Goal: Task Accomplishment & Management: Manage account settings

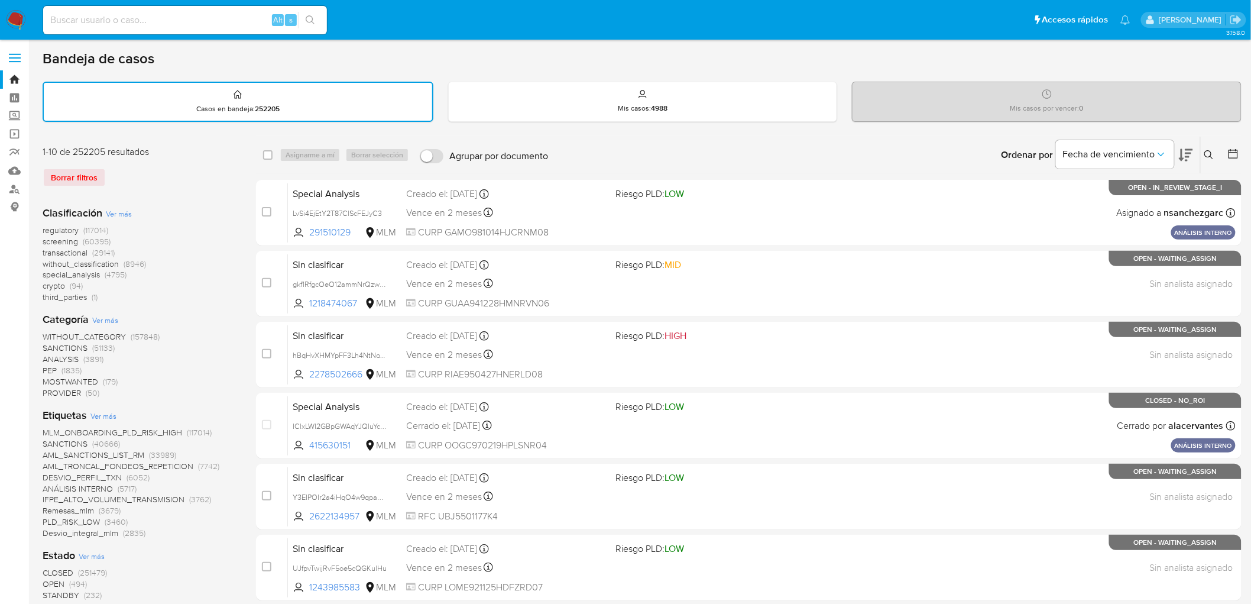
click at [18, 20] on img at bounding box center [16, 20] width 20 height 20
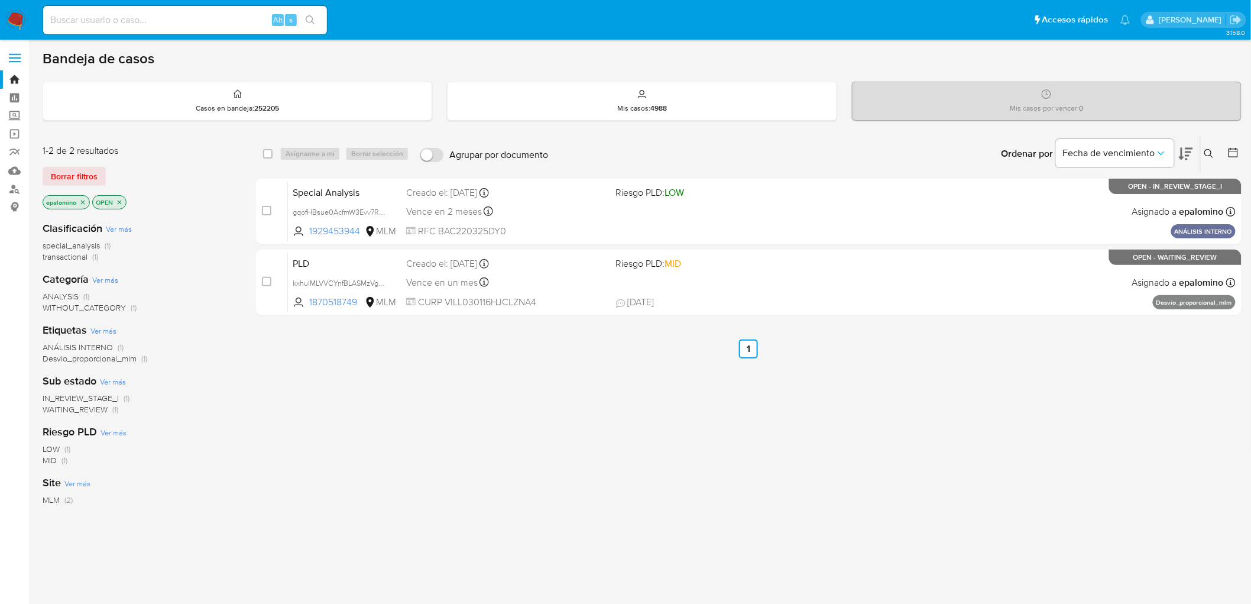
click at [95, 173] on span "Borrar filtros" at bounding box center [74, 176] width 47 height 17
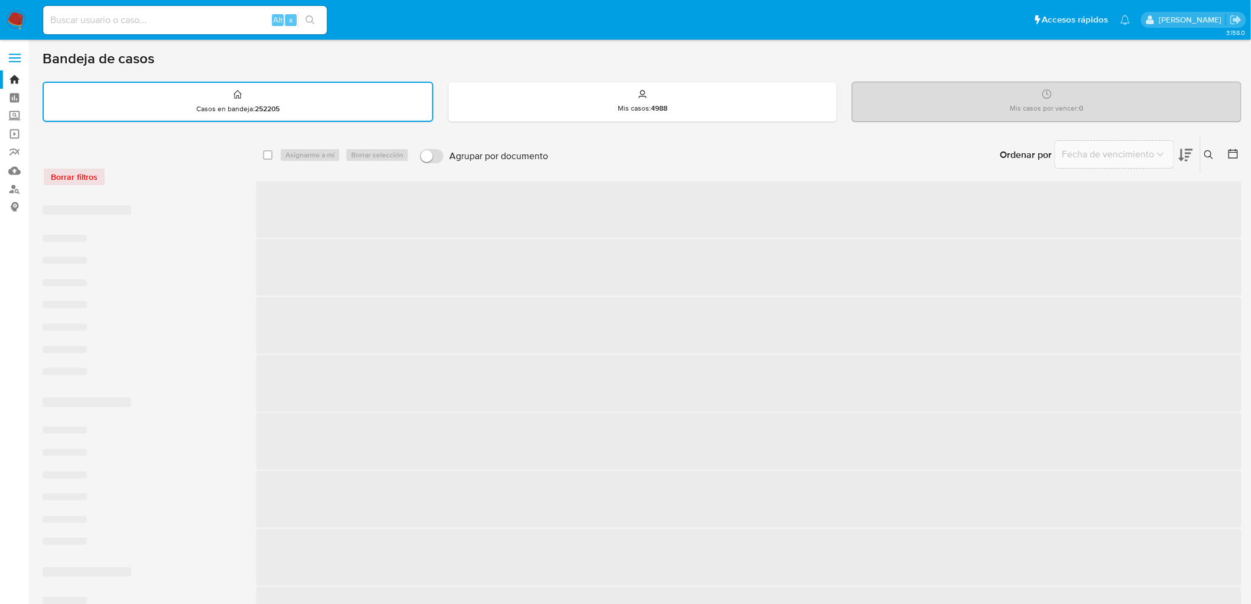
click at [181, 182] on div "Borrar filtros" at bounding box center [137, 176] width 189 height 19
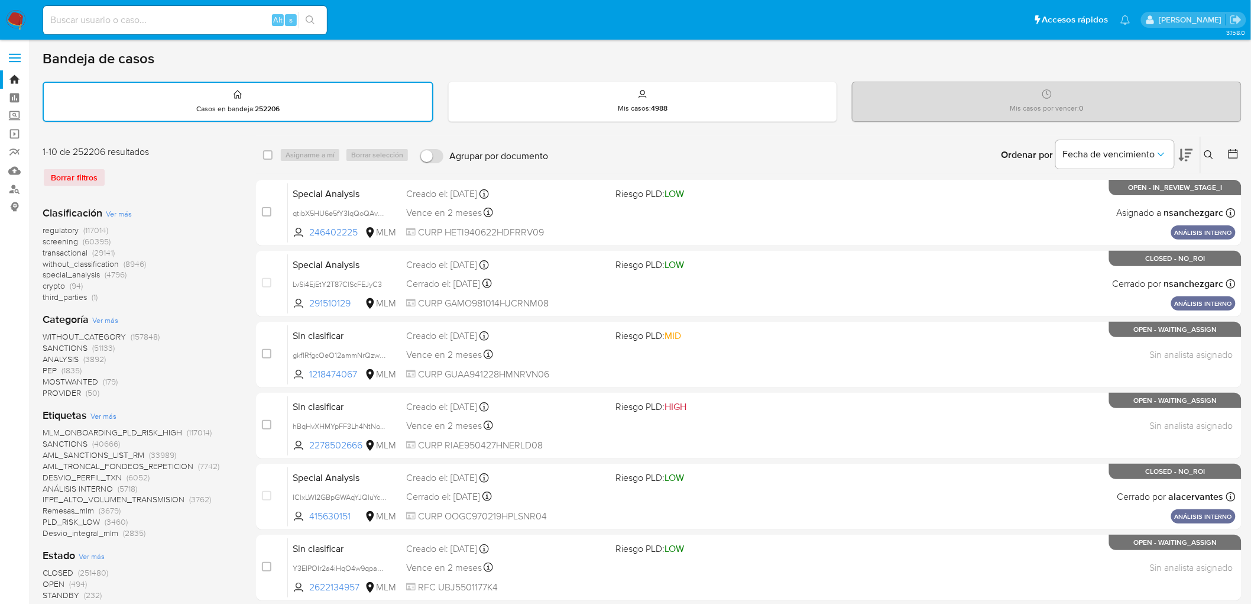
click at [14, 24] on img at bounding box center [16, 20] width 20 height 20
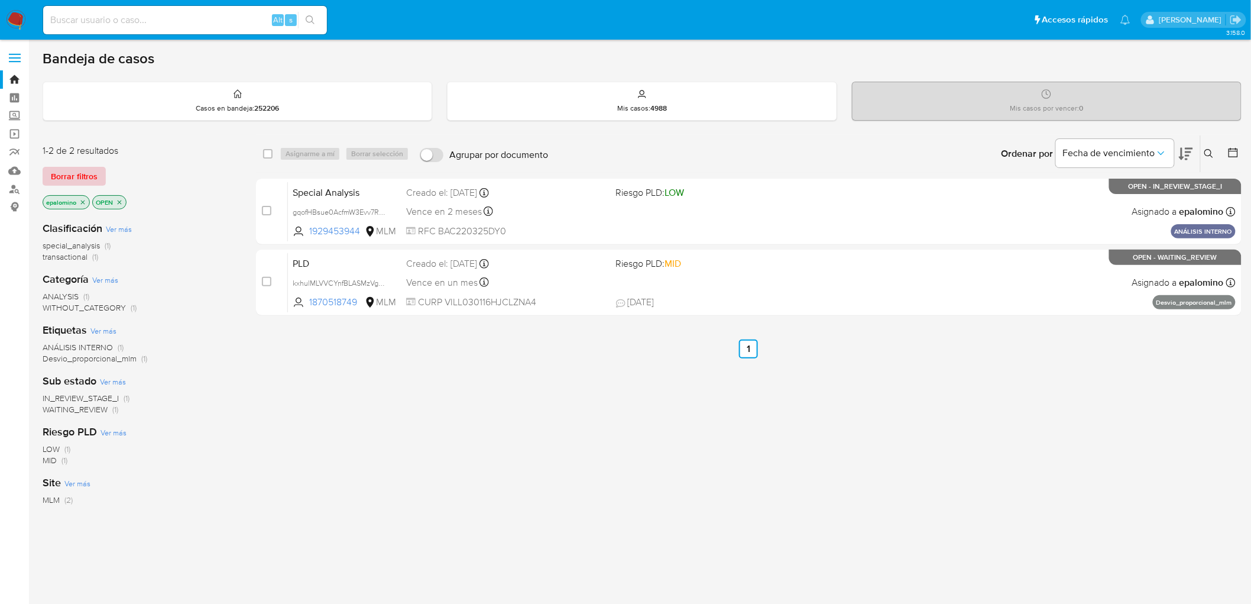
click at [93, 174] on span "Borrar filtros" at bounding box center [74, 176] width 47 height 17
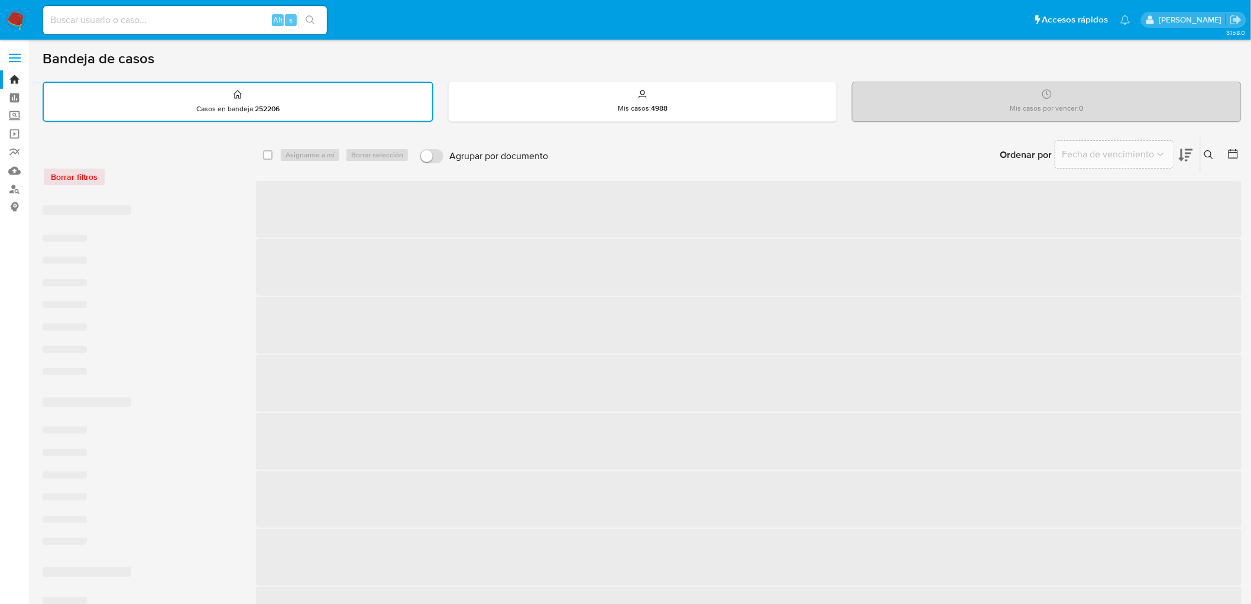
click at [166, 184] on div "Borrar filtros" at bounding box center [137, 176] width 189 height 19
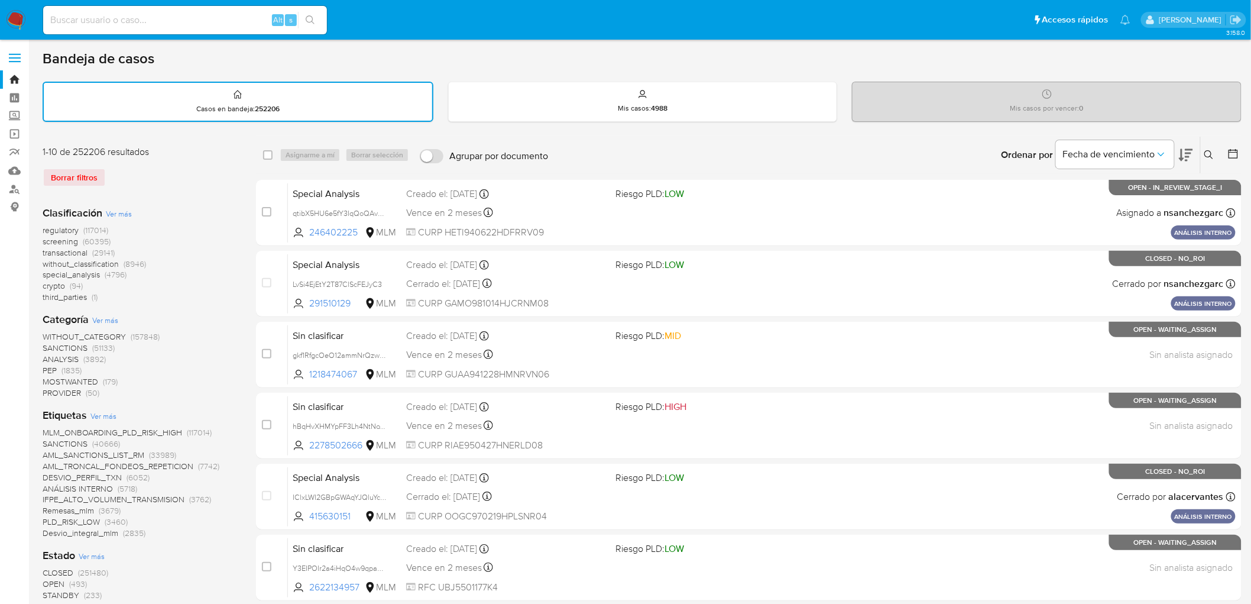
click at [22, 16] on img at bounding box center [16, 20] width 20 height 20
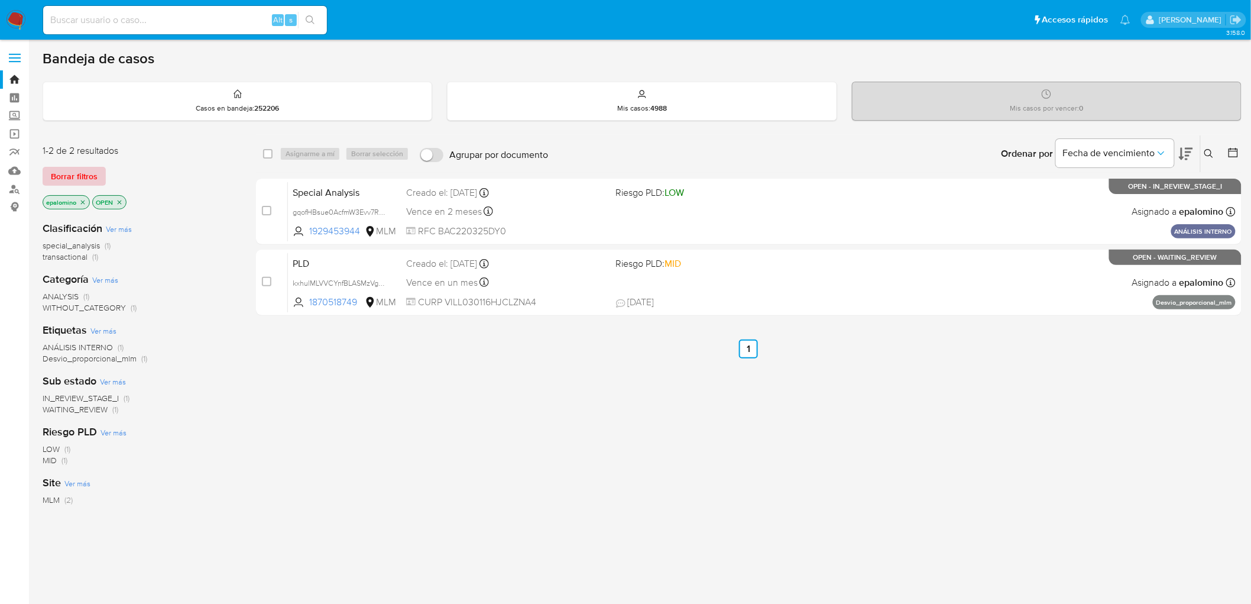
click at [73, 176] on span "Borrar filtros" at bounding box center [74, 176] width 47 height 17
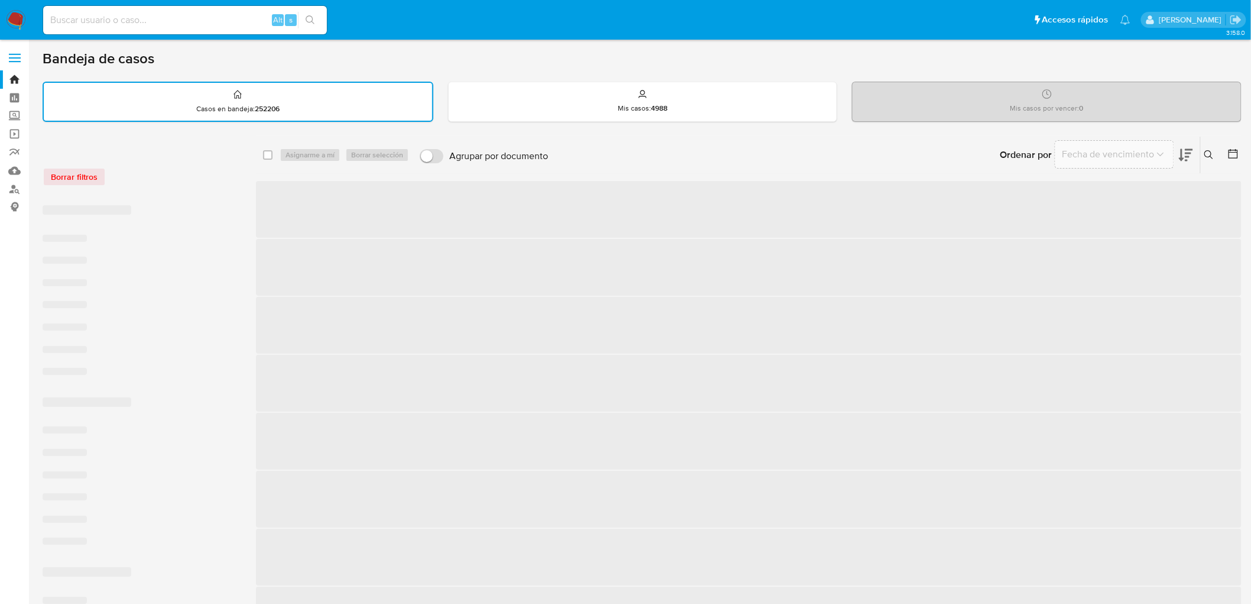
click at [170, 183] on div "Borrar filtros" at bounding box center [137, 176] width 189 height 19
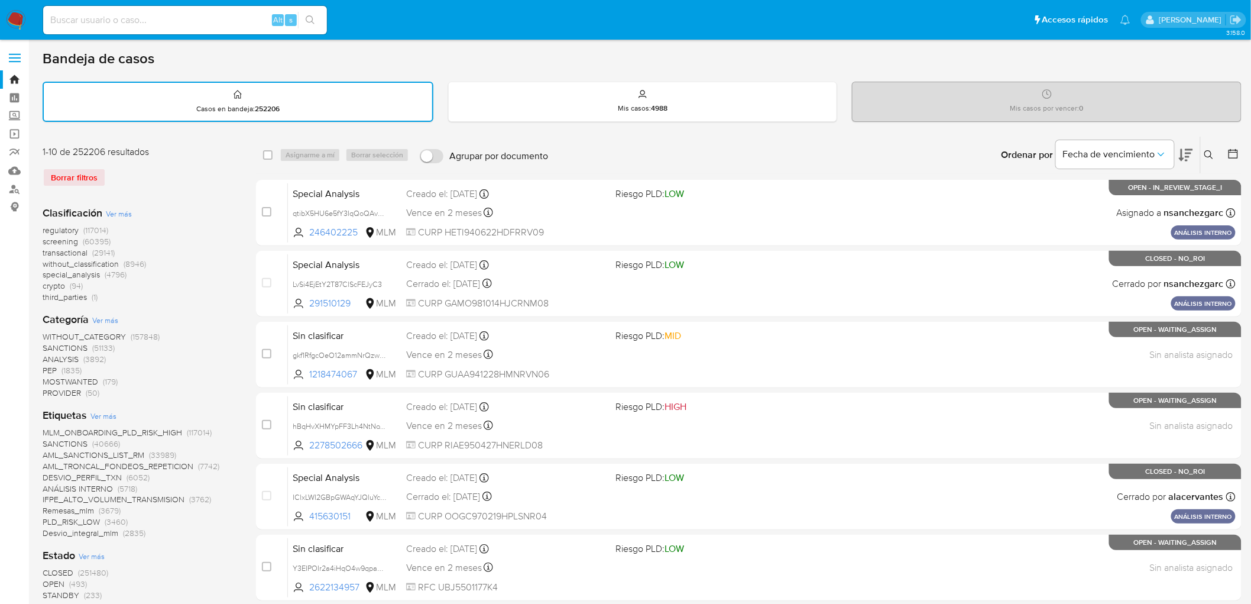
click at [12, 18] on img at bounding box center [16, 20] width 20 height 20
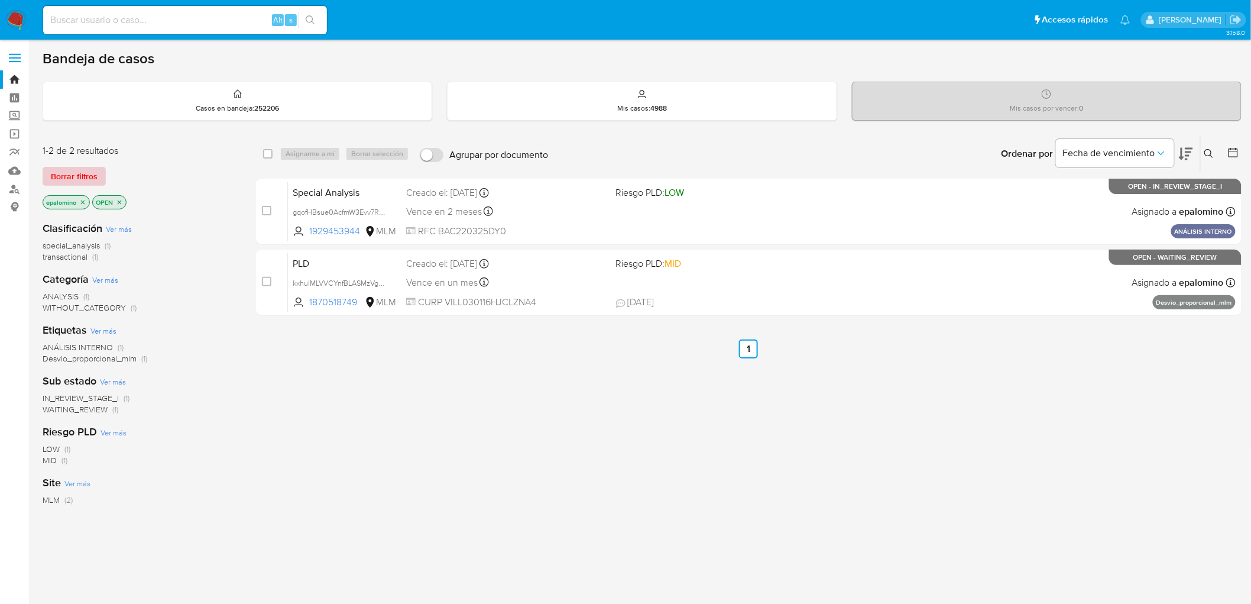
click at [78, 178] on span "Borrar filtros" at bounding box center [74, 176] width 47 height 17
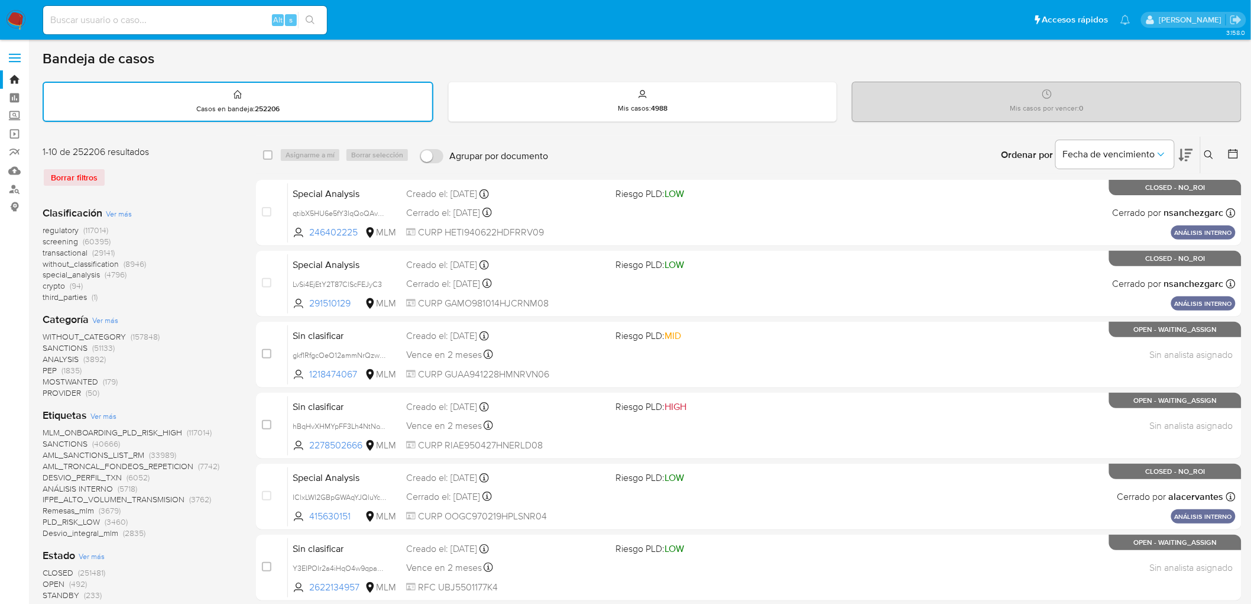
click at [19, 17] on img at bounding box center [16, 20] width 20 height 20
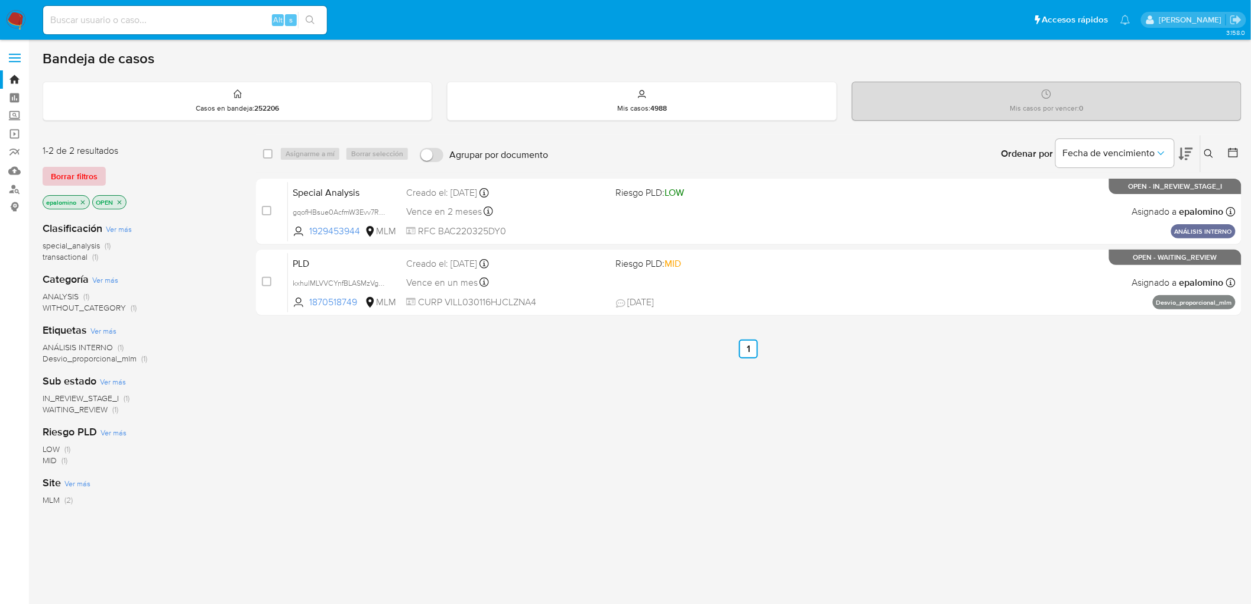
click at [60, 173] on span "Borrar filtros" at bounding box center [74, 176] width 47 height 17
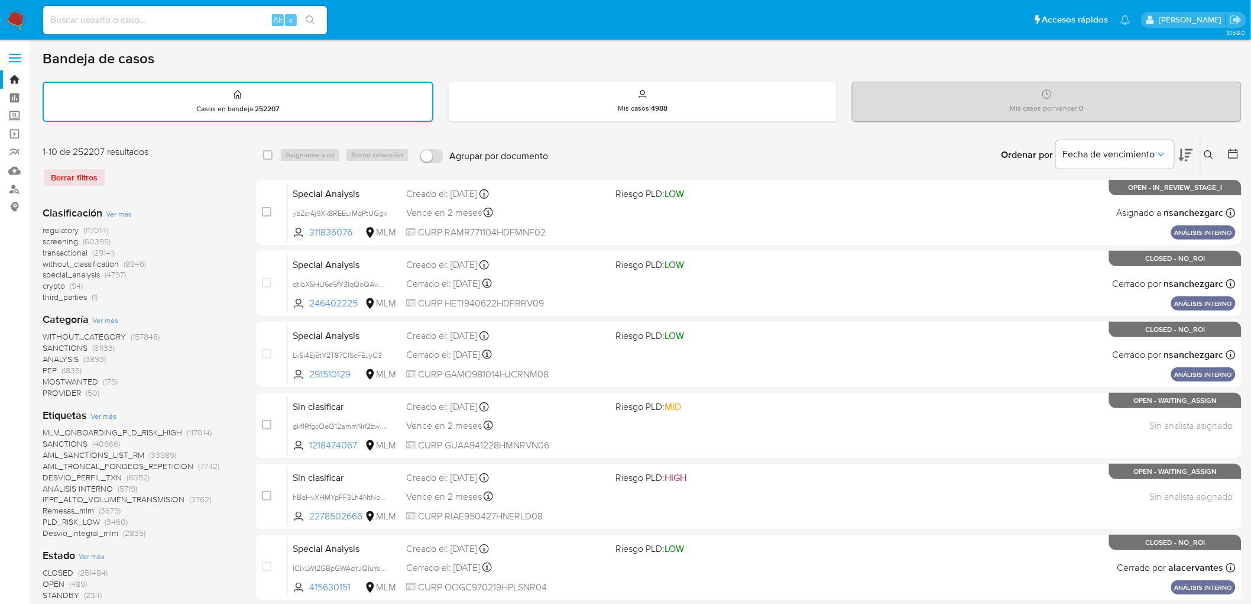
click at [15, 15] on img at bounding box center [16, 20] width 20 height 20
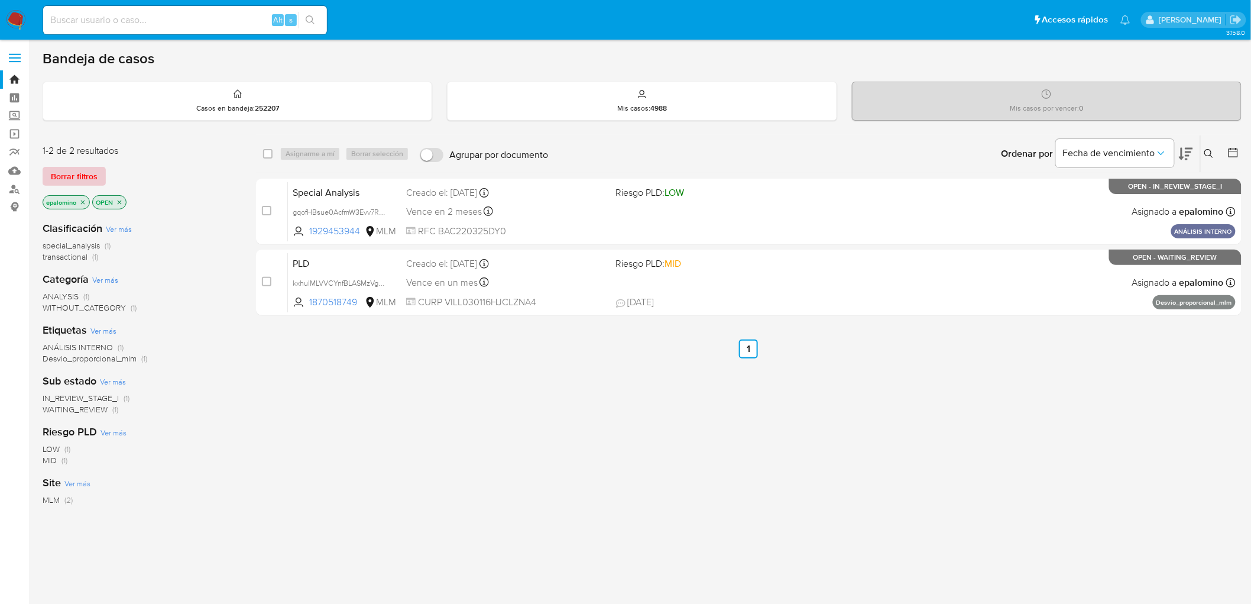
click at [75, 174] on span "Borrar filtros" at bounding box center [74, 176] width 47 height 17
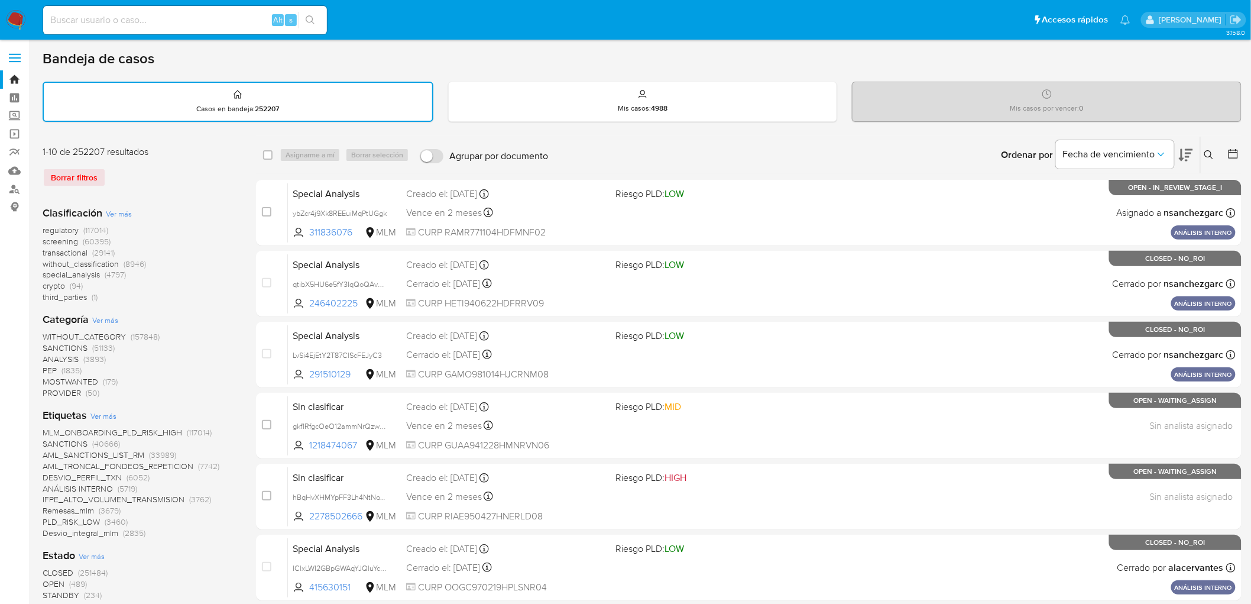
click at [16, 25] on img at bounding box center [16, 20] width 20 height 20
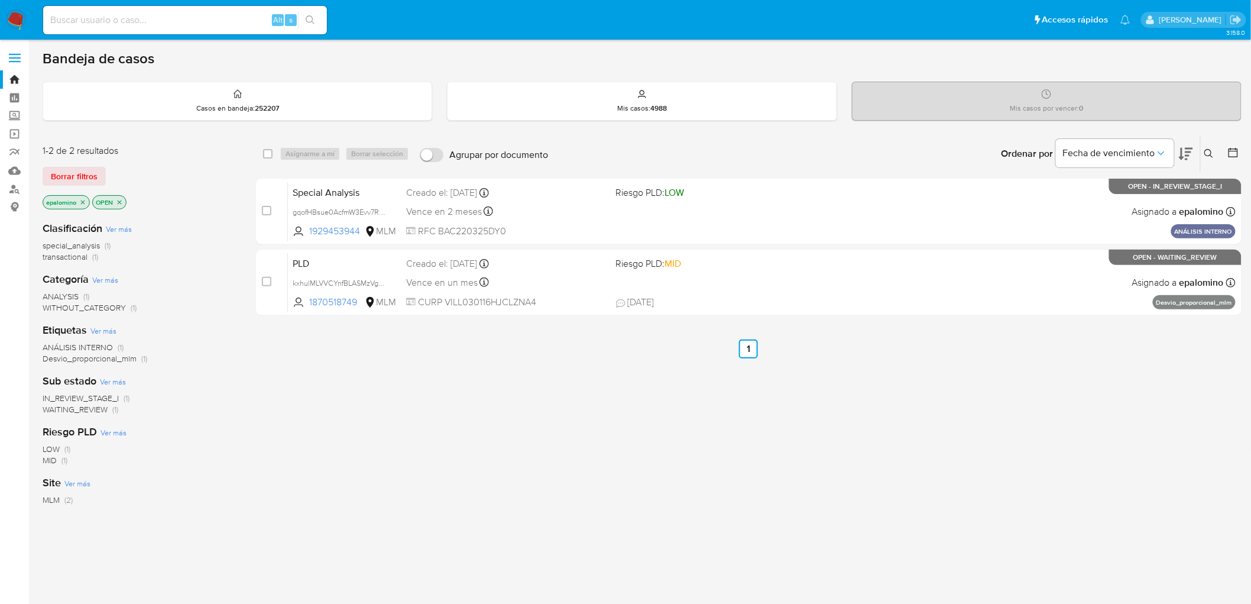
click at [55, 161] on div "1-2 de 2 resultados Borrar filtros epalomino OPEN" at bounding box center [137, 177] width 189 height 67
click at [59, 173] on span "Borrar filtros" at bounding box center [74, 176] width 47 height 17
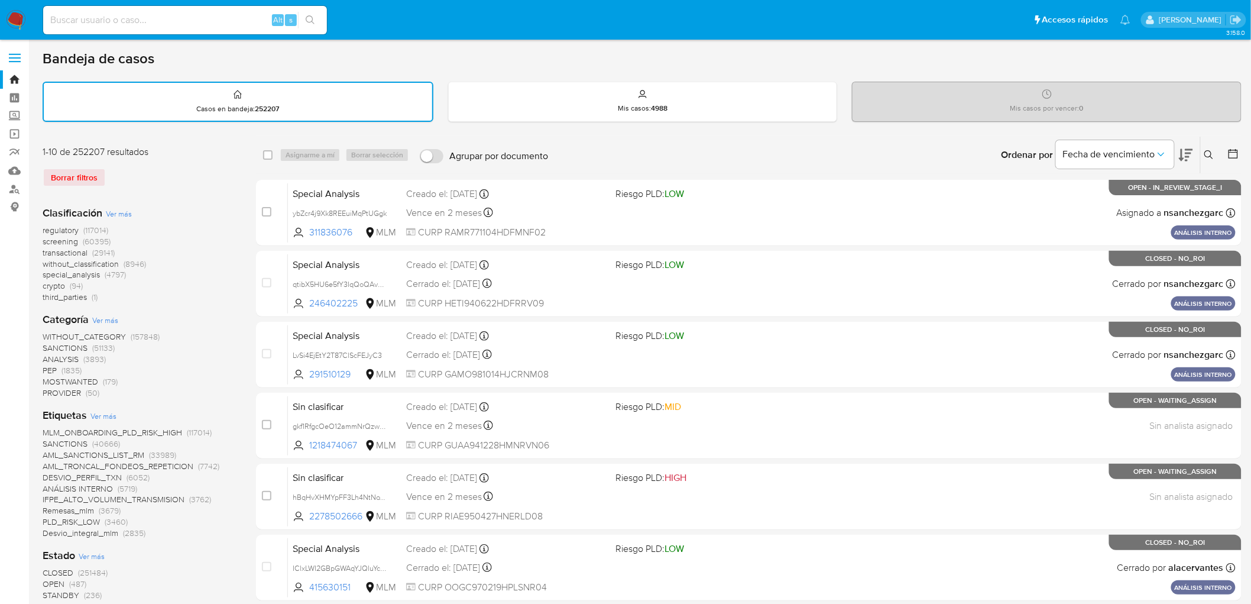
click at [12, 24] on img at bounding box center [16, 20] width 20 height 20
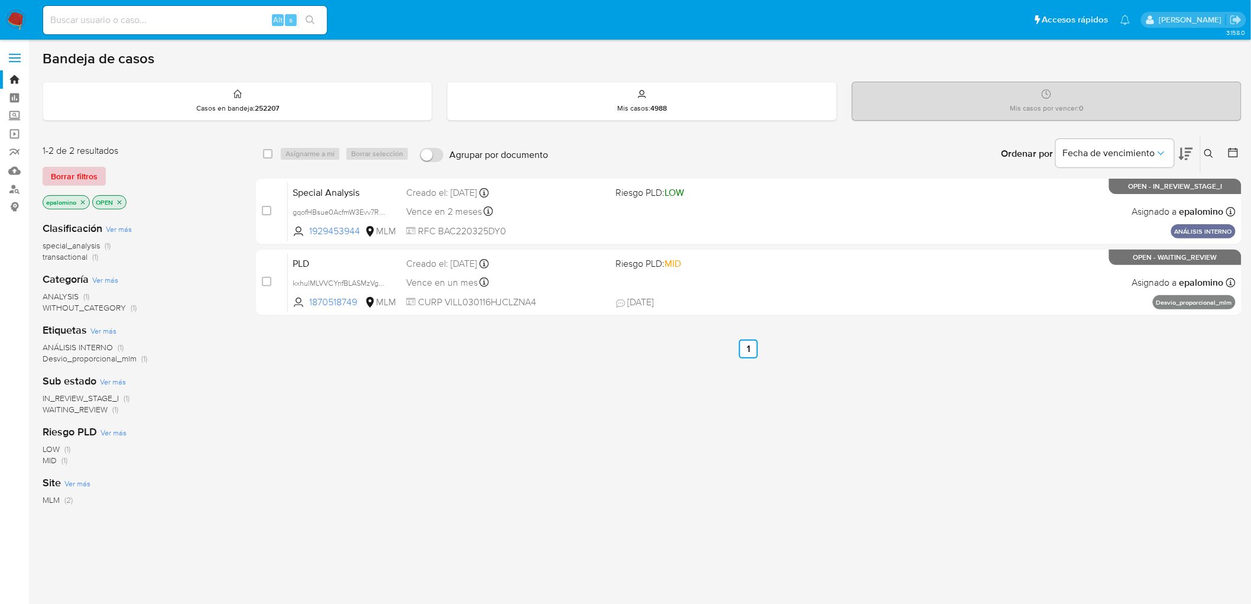
click at [92, 175] on span "Borrar filtros" at bounding box center [74, 176] width 47 height 17
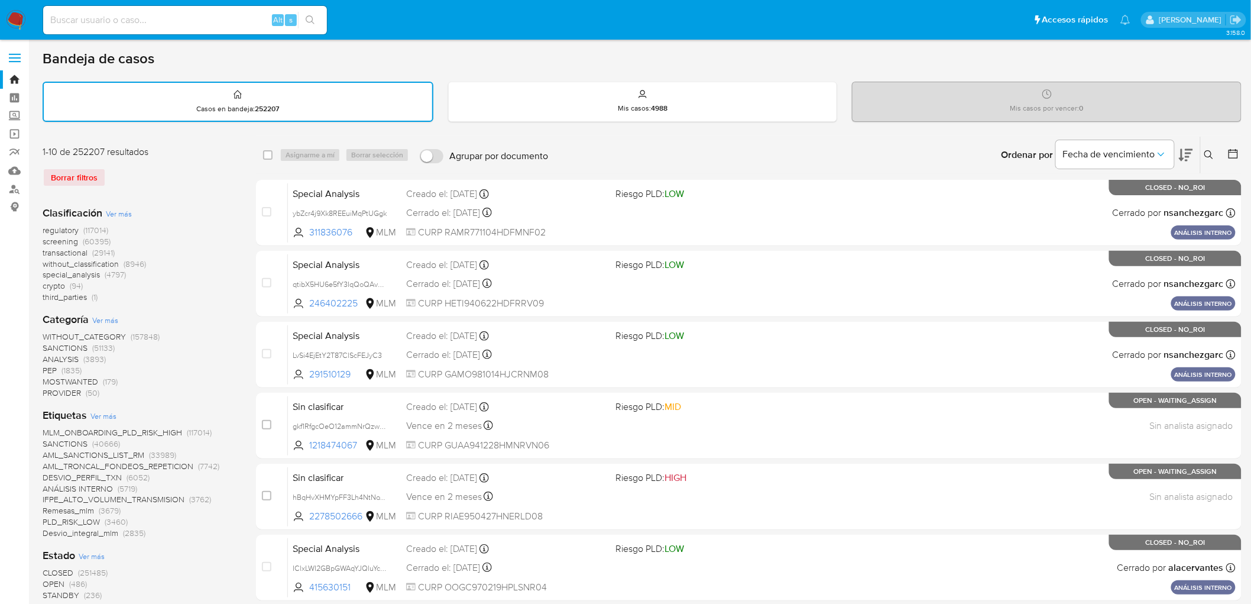
click at [17, 21] on img at bounding box center [16, 20] width 20 height 20
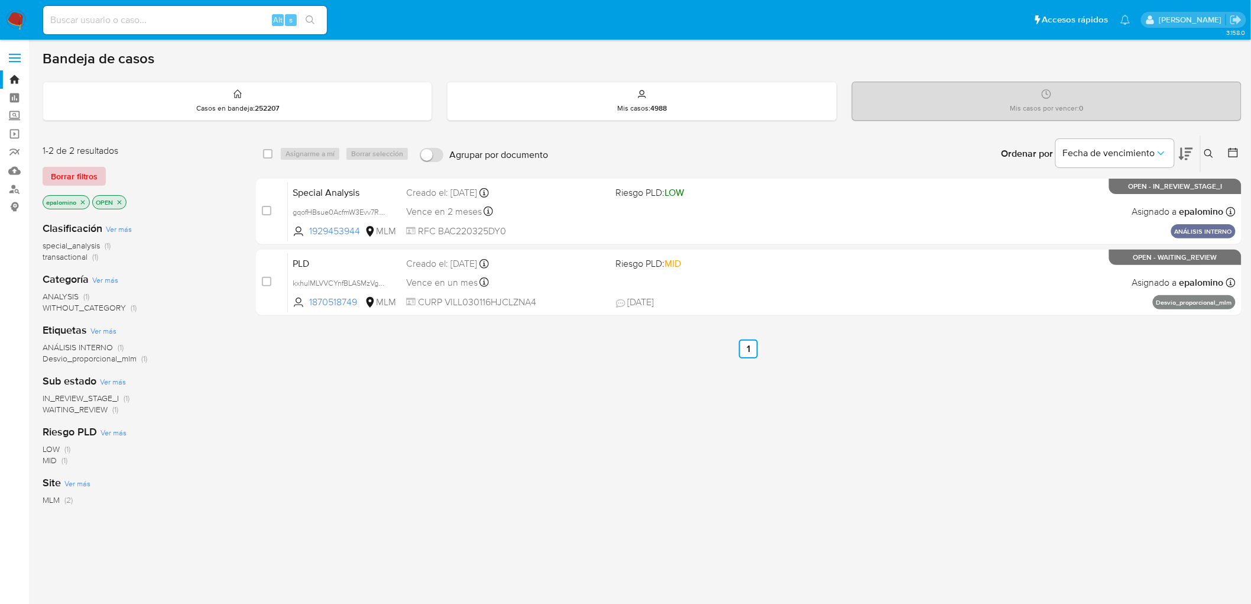
click at [70, 173] on span "Borrar filtros" at bounding box center [74, 176] width 47 height 17
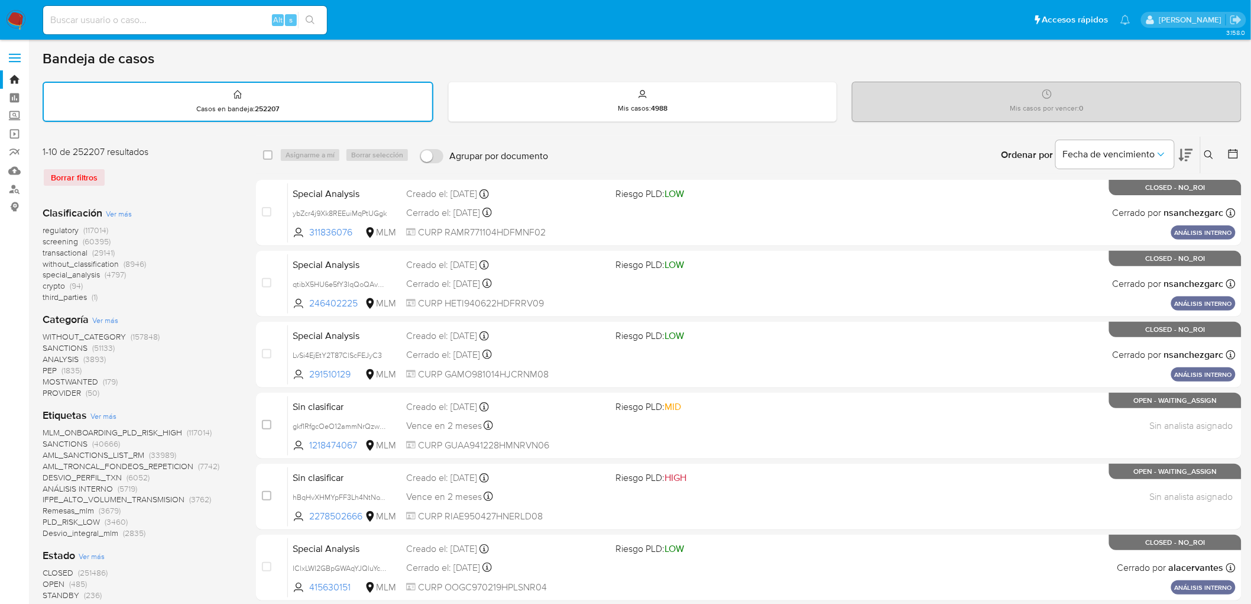
click at [19, 18] on img at bounding box center [16, 20] width 20 height 20
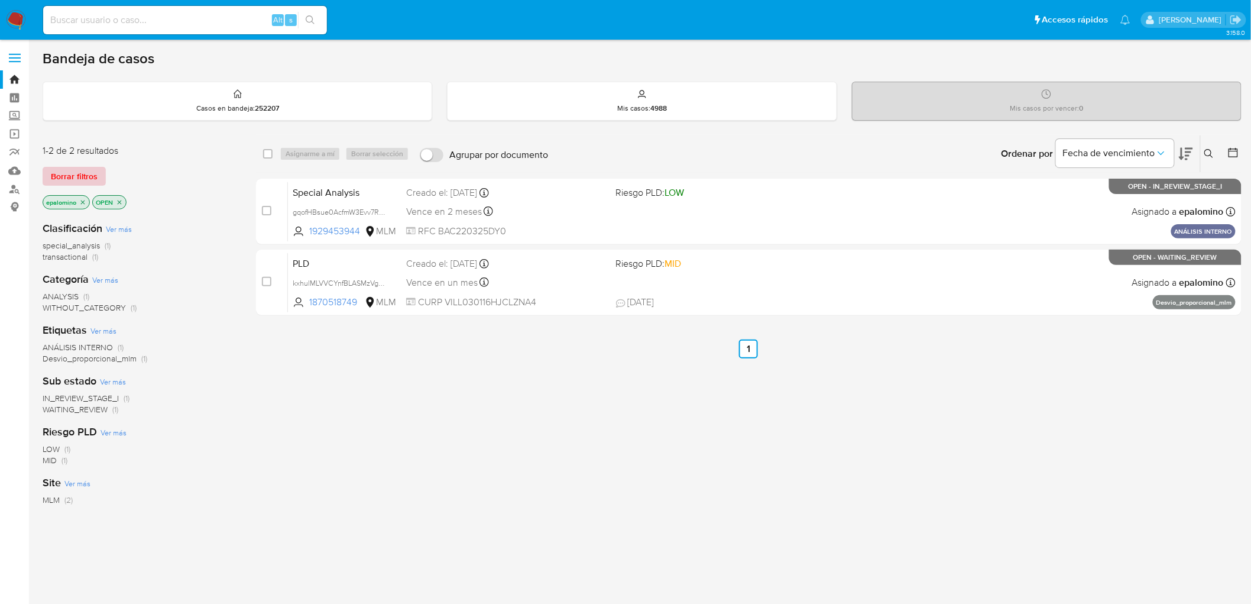
click at [69, 180] on span "Borrar filtros" at bounding box center [74, 176] width 47 height 17
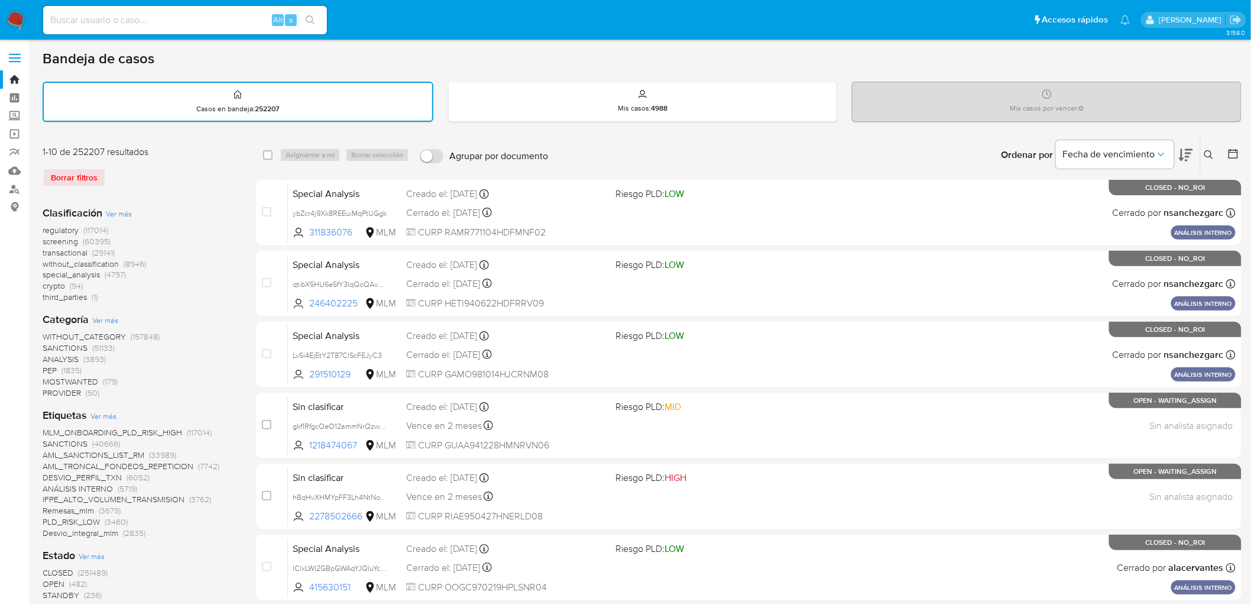
click at [18, 14] on img at bounding box center [16, 20] width 20 height 20
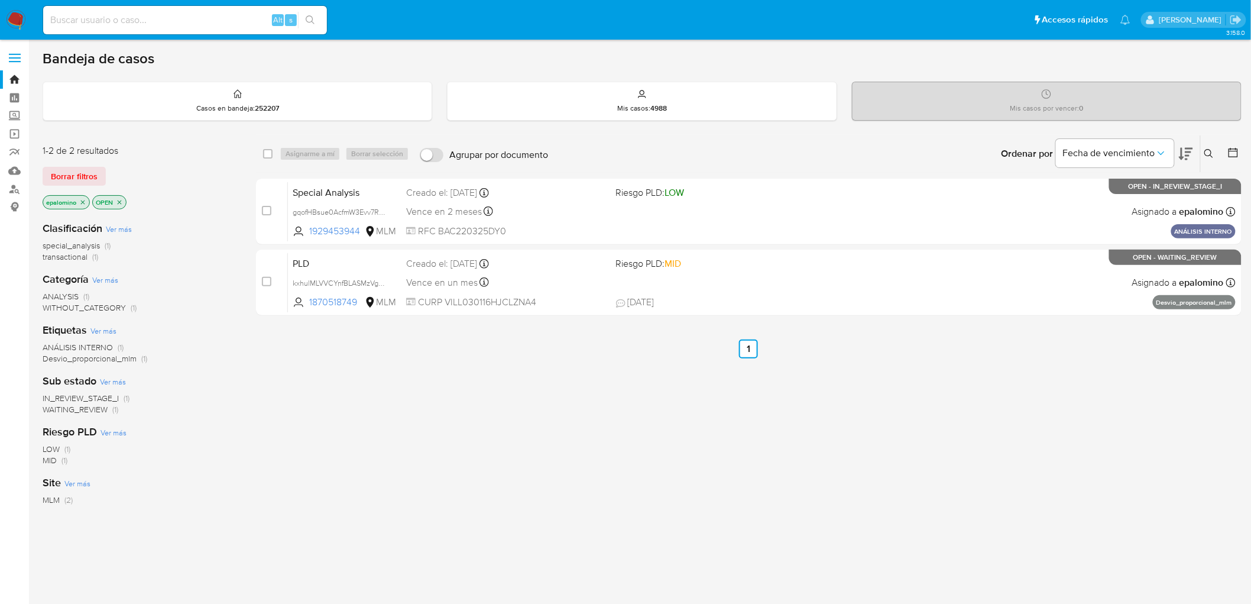
drag, startPoint x: 56, startPoint y: 168, endPoint x: 77, endPoint y: 193, distance: 31.9
click at [56, 168] on span "Borrar filtros" at bounding box center [74, 176] width 47 height 17
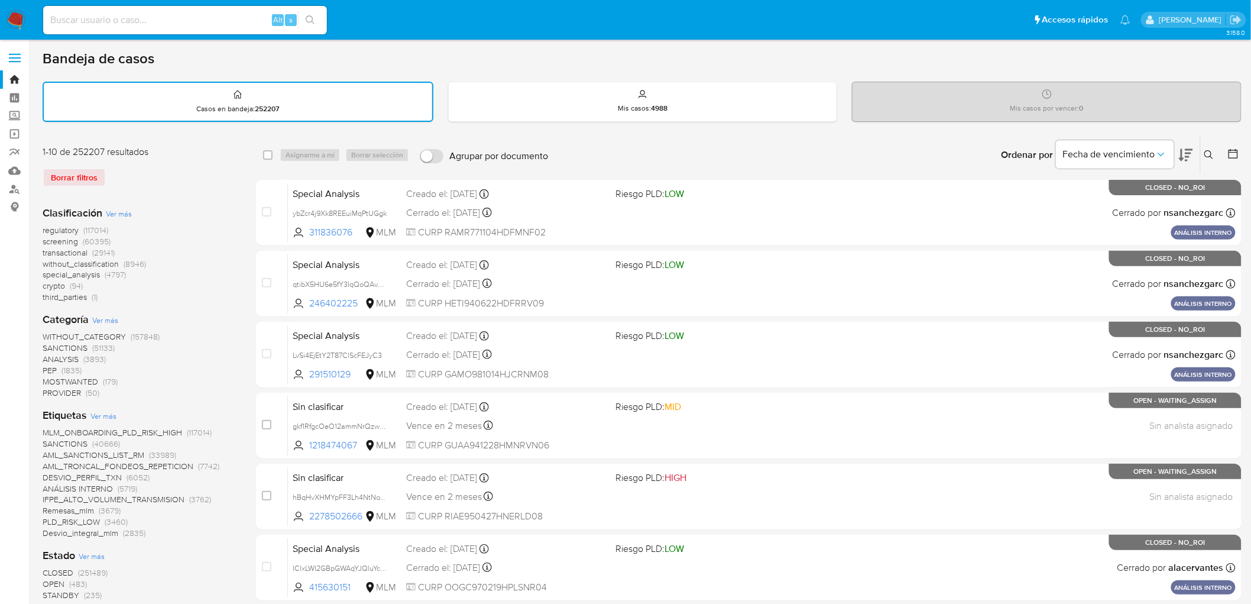
click at [20, 14] on img at bounding box center [16, 20] width 20 height 20
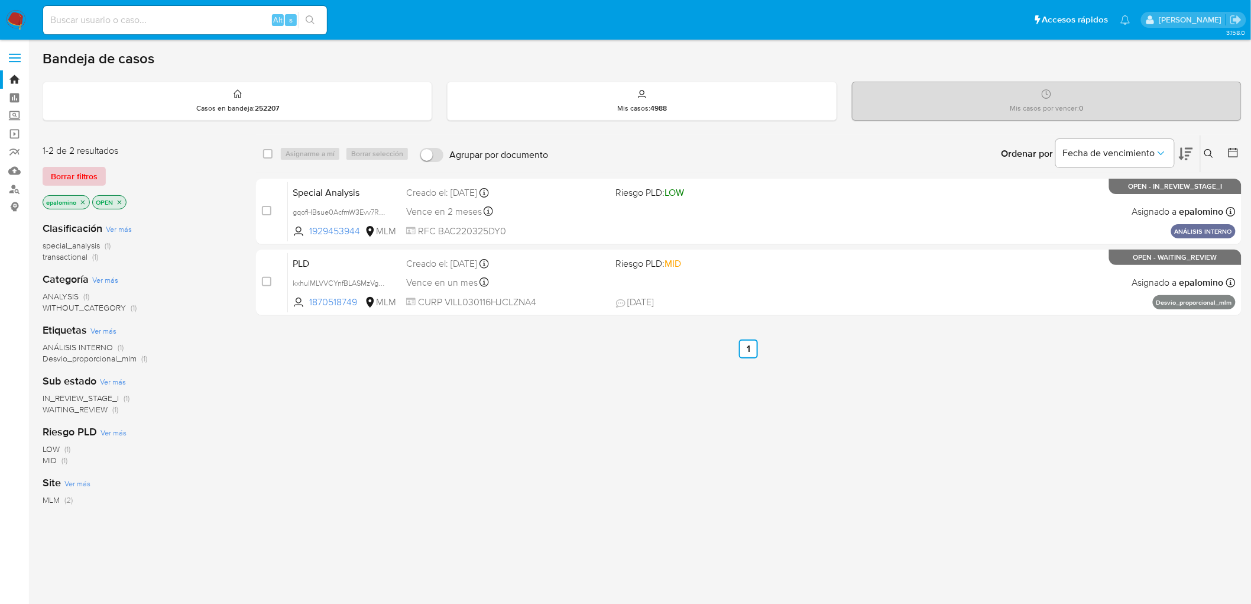
click at [61, 174] on span "Borrar filtros" at bounding box center [74, 176] width 47 height 17
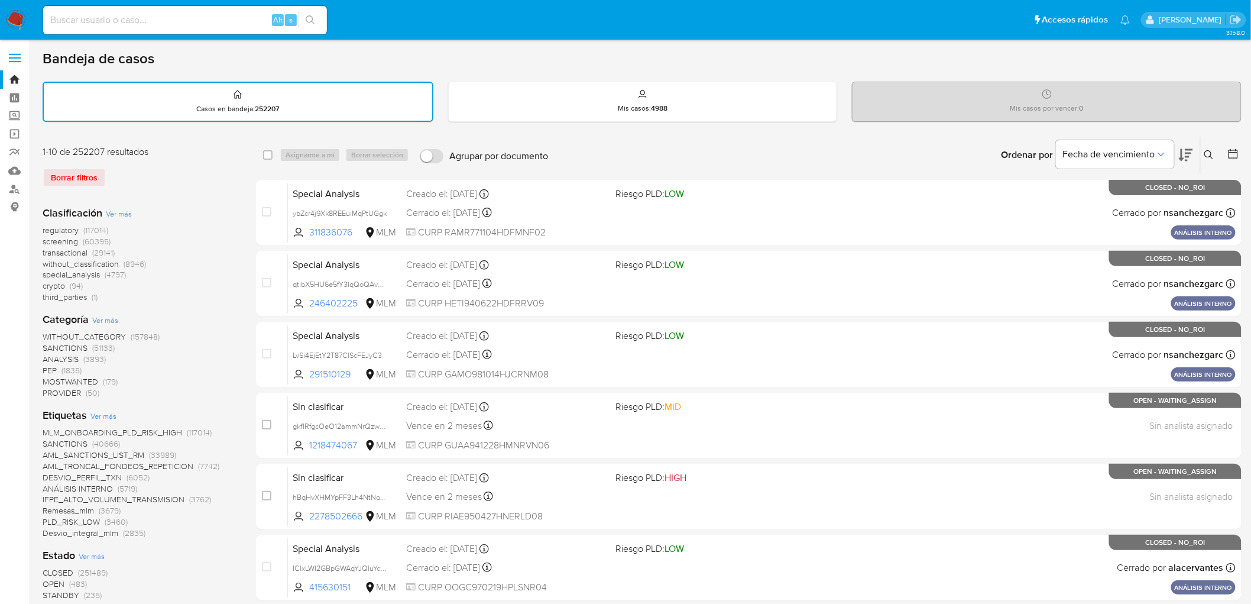
click at [19, 57] on span at bounding box center [15, 58] width 12 height 2
click at [0, 0] on input "checkbox" at bounding box center [0, 0] width 0 height 0
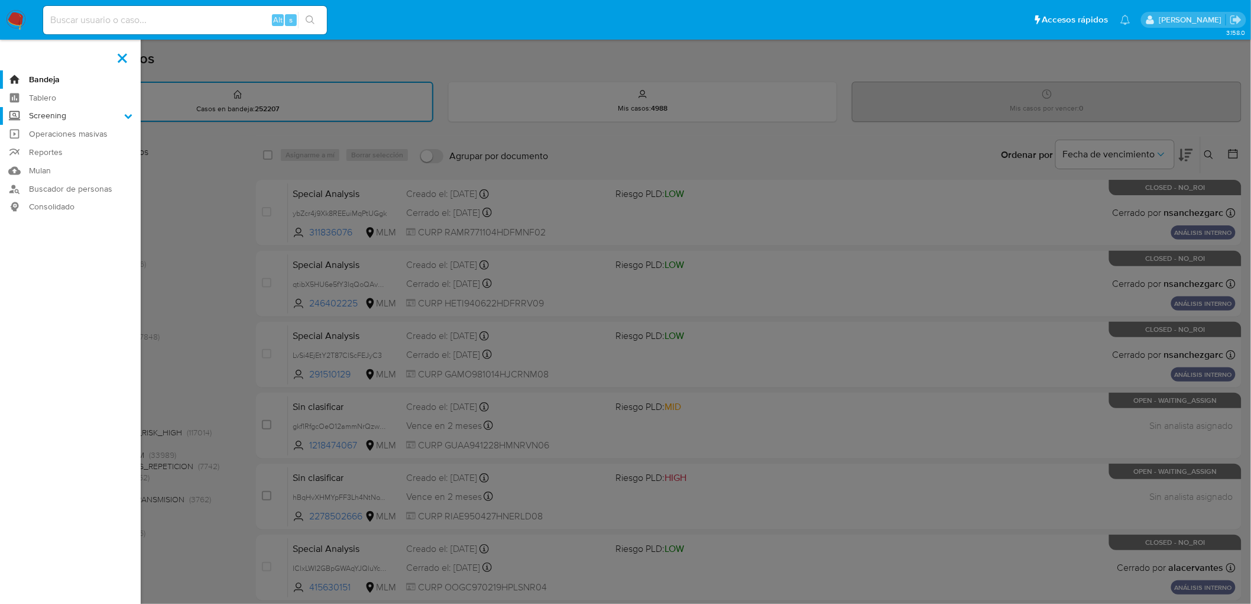
click at [128, 115] on icon at bounding box center [128, 116] width 8 height 8
click at [0, 0] on input "Screening" at bounding box center [0, 0] width 0 height 0
click at [43, 166] on link "Herramientas" at bounding box center [70, 162] width 141 height 15
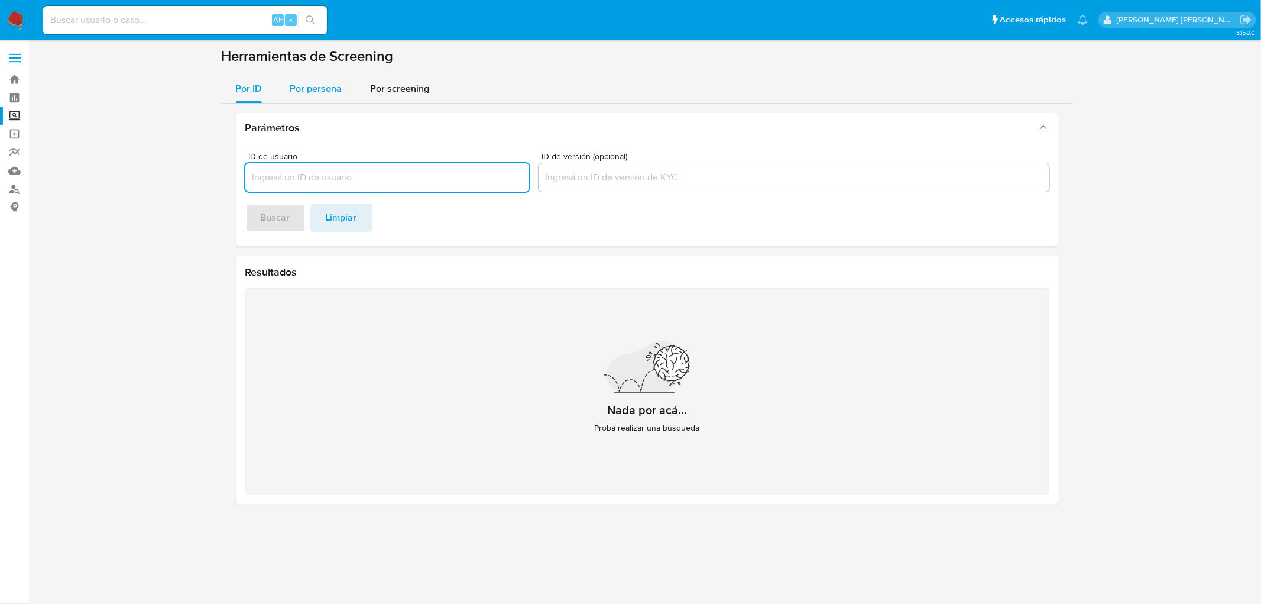
click at [315, 87] on span "Por persona" at bounding box center [316, 89] width 52 height 14
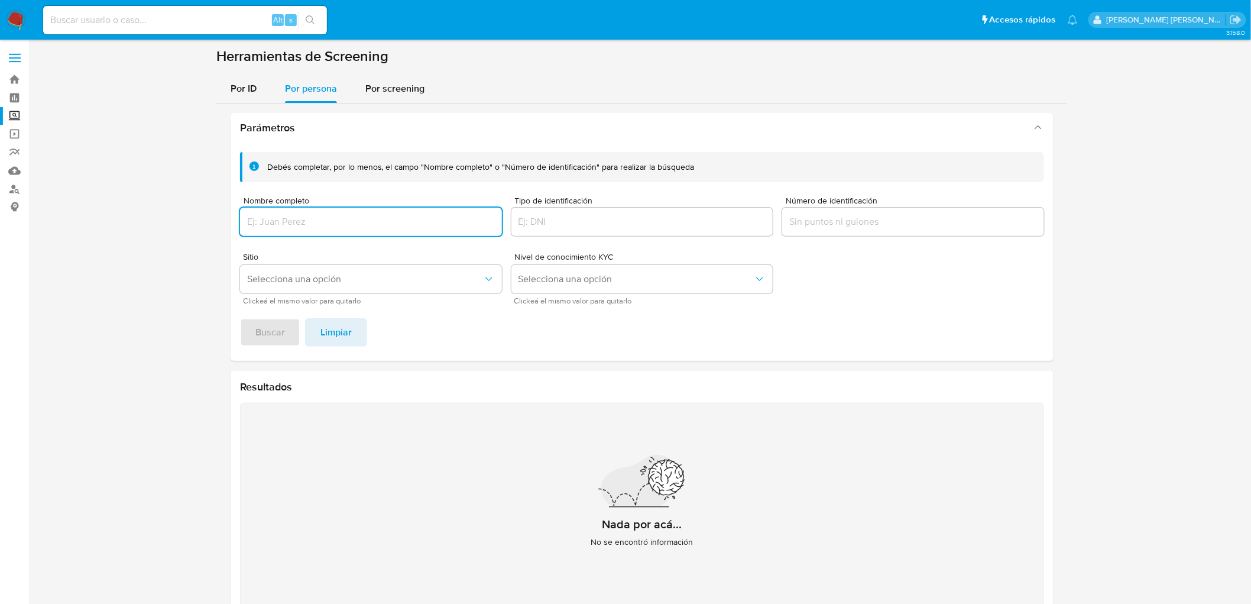
click at [358, 225] on input "Nombre completo" at bounding box center [371, 221] width 262 height 15
type input "[PERSON_NAME] [PERSON_NAME]"
click at [240, 318] on button "Buscar" at bounding box center [270, 332] width 60 height 28
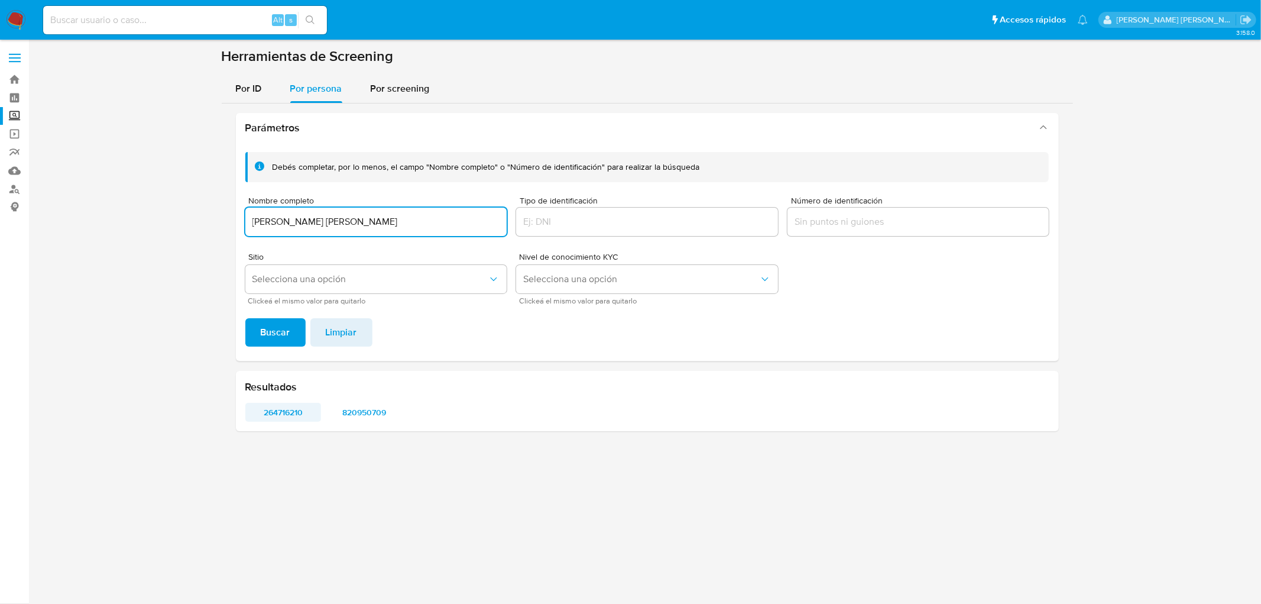
click at [290, 410] on span "264716210" at bounding box center [284, 412] width 60 height 17
click at [12, 21] on img at bounding box center [16, 20] width 20 height 20
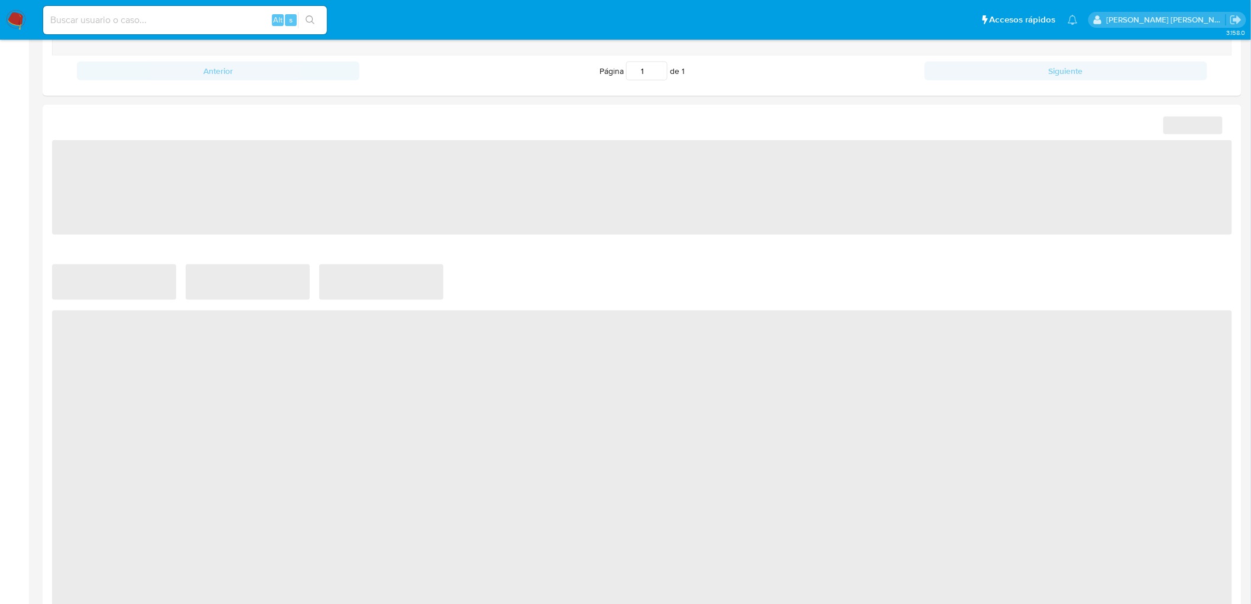
scroll to position [591, 0]
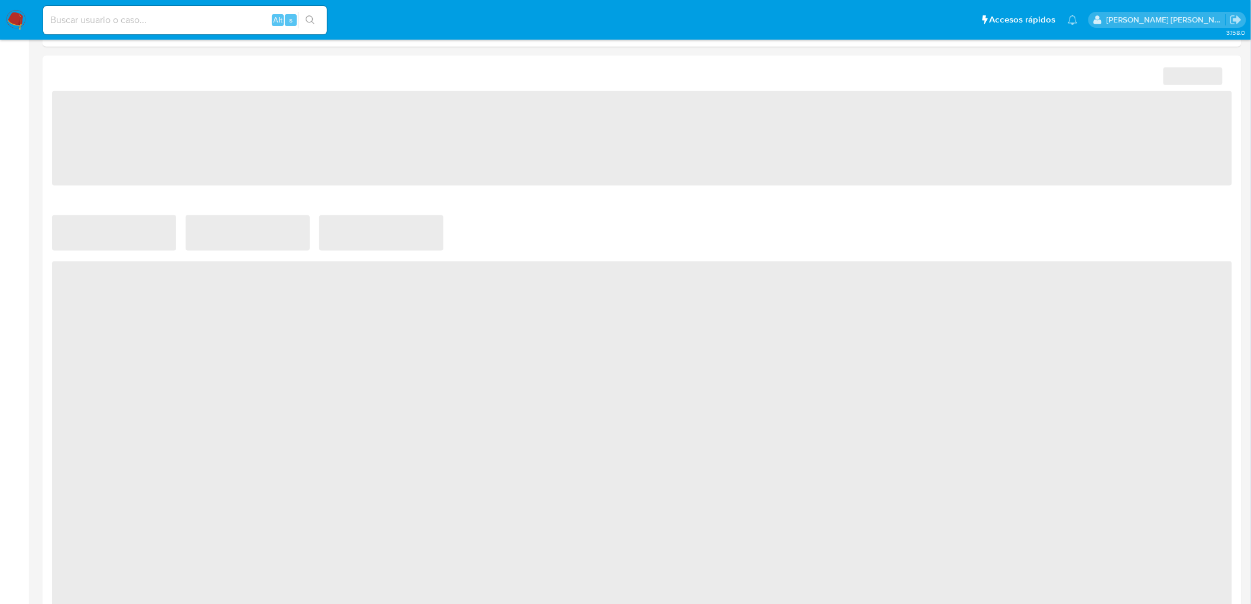
select select "10"
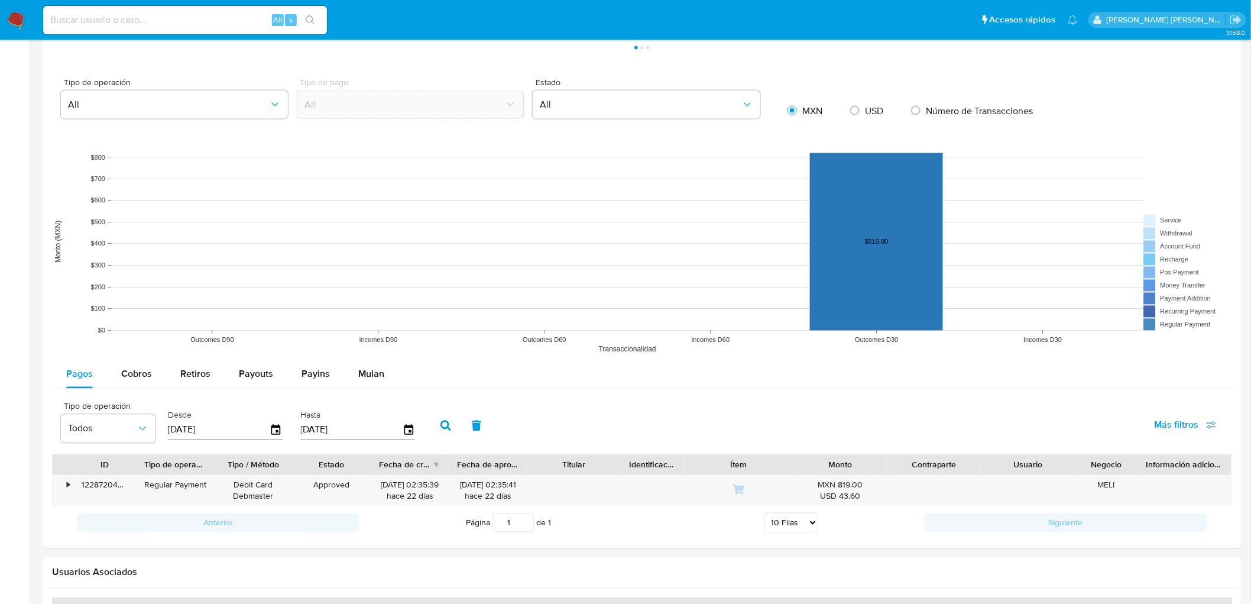
scroll to position [854, 0]
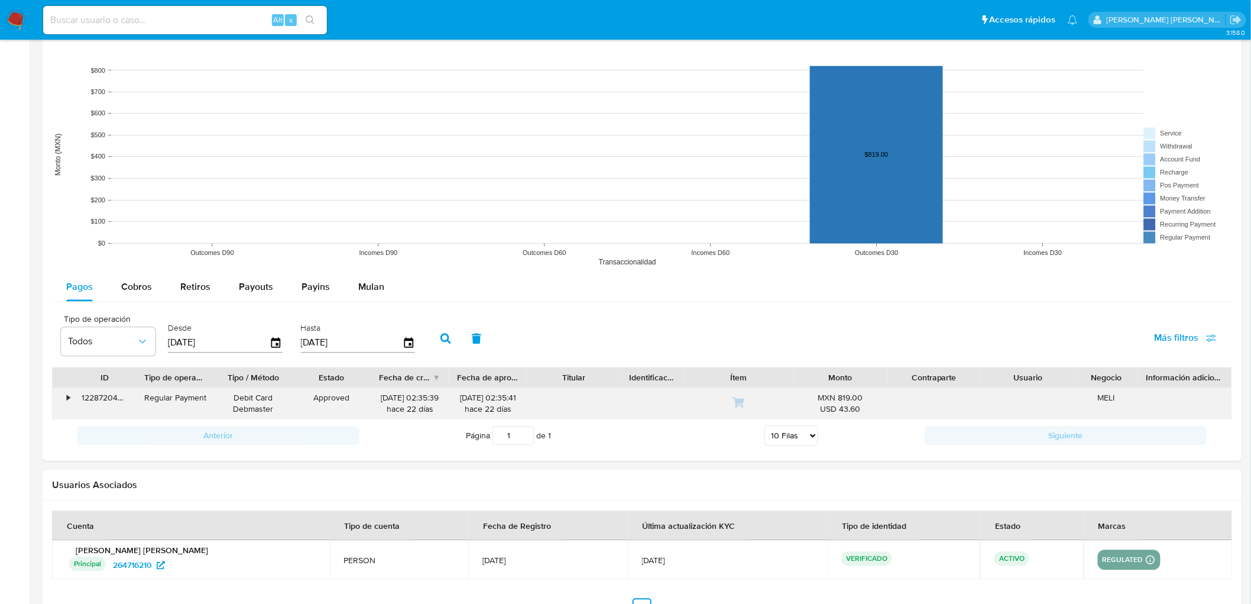
click at [72, 402] on div "•" at bounding box center [63, 403] width 21 height 31
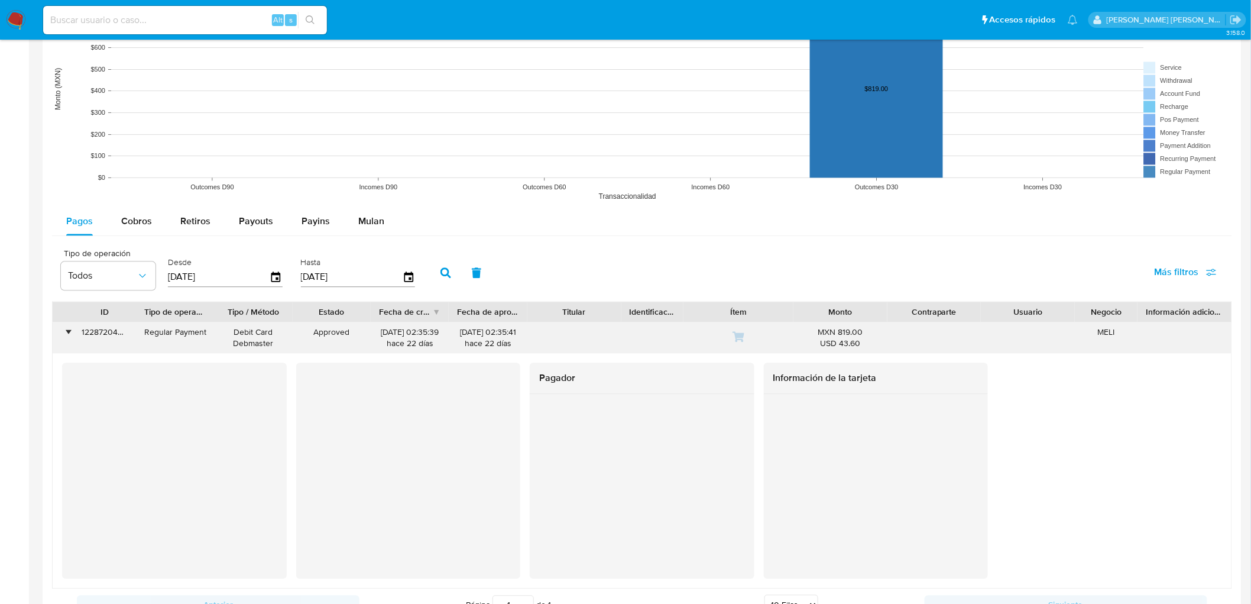
scroll to position [985, 0]
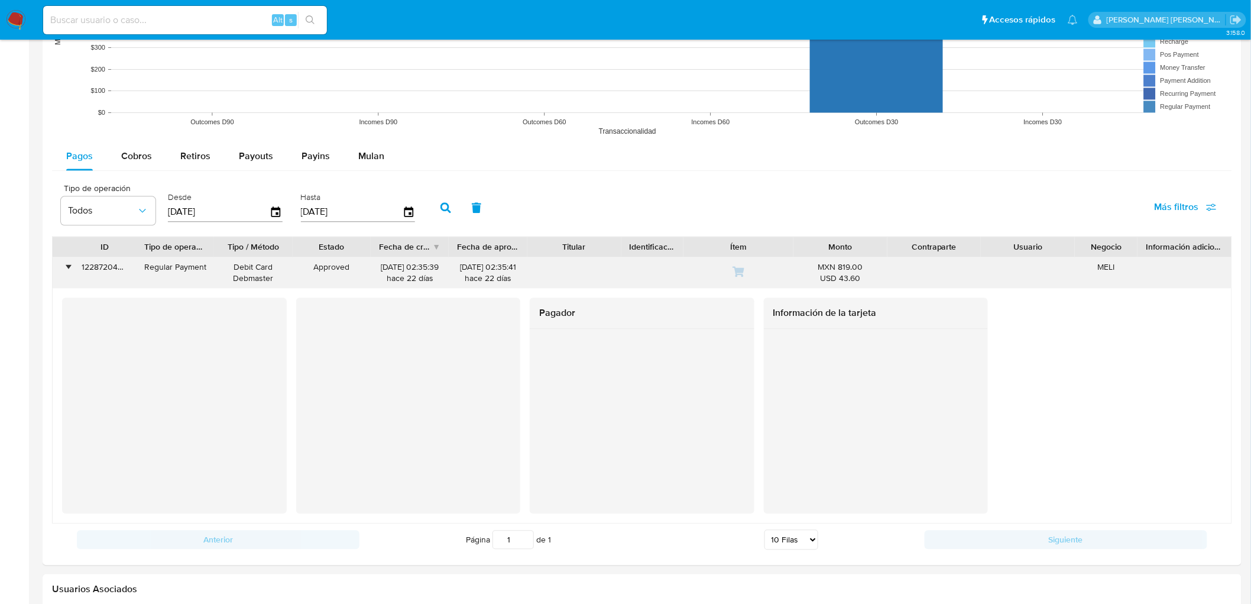
click at [67, 267] on div "•" at bounding box center [68, 266] width 3 height 11
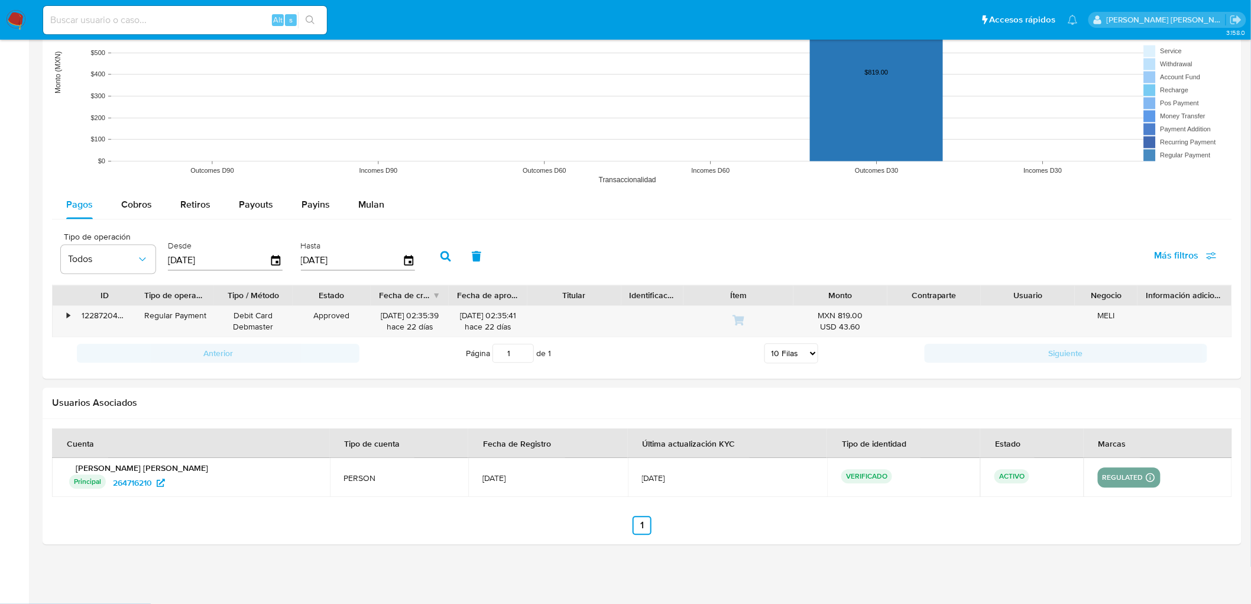
scroll to position [936, 0]
click at [137, 202] on span "Cobros" at bounding box center [136, 205] width 31 height 14
select select "10"
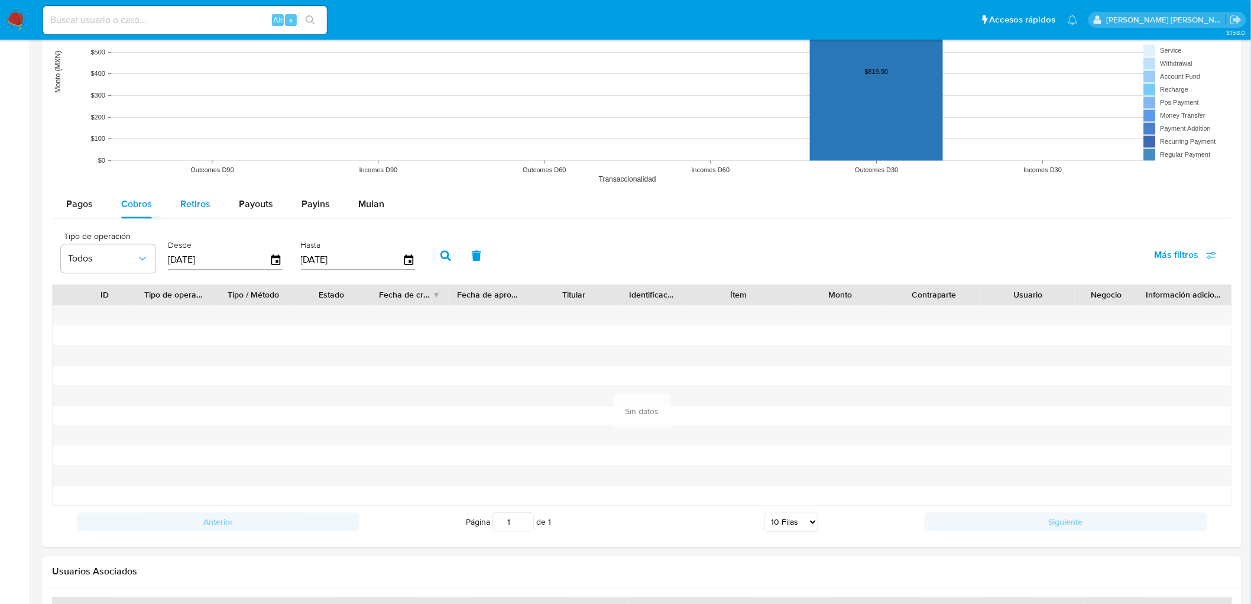
click at [184, 203] on span "Retiros" at bounding box center [195, 204] width 30 height 14
select select "10"
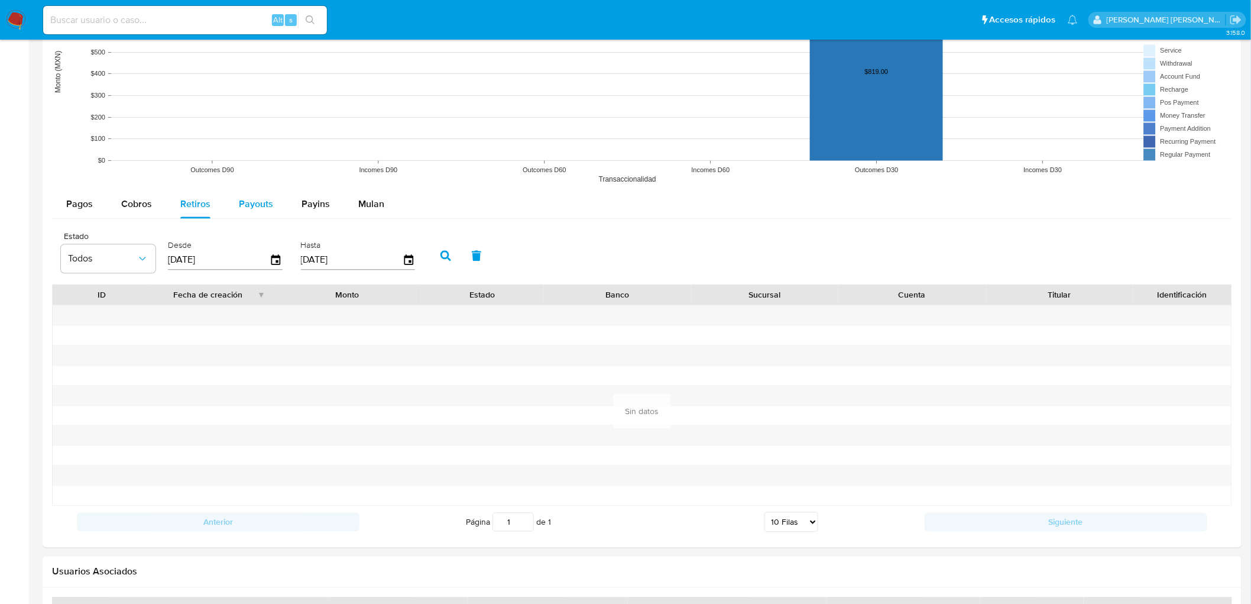
click at [247, 203] on span "Payouts" at bounding box center [256, 204] width 34 height 14
select select "10"
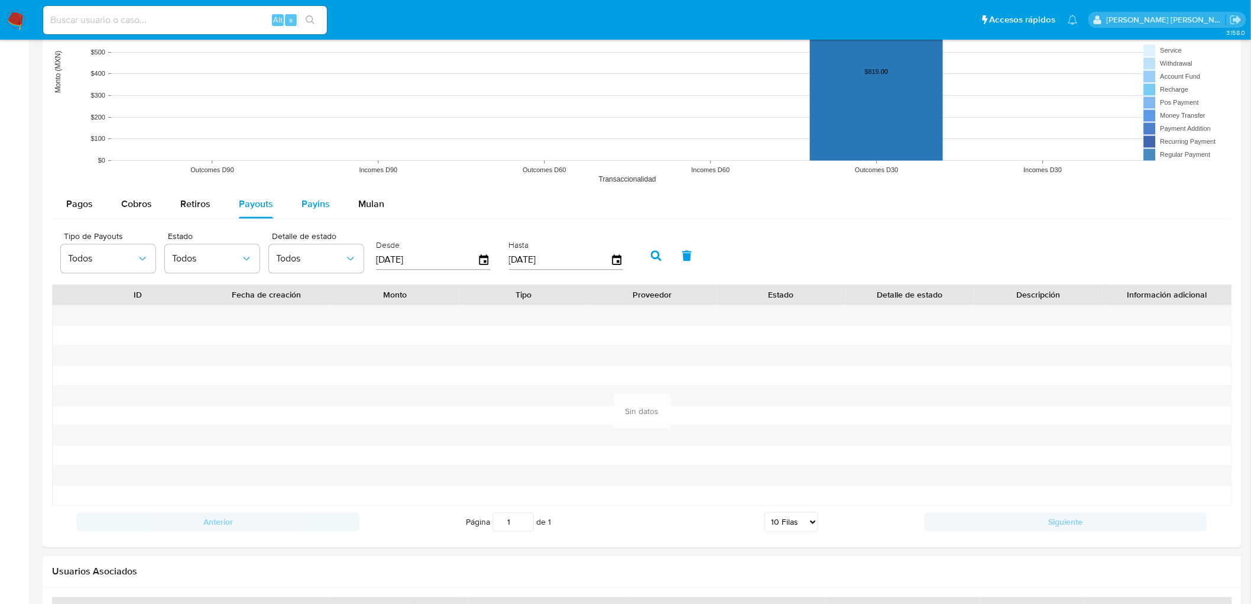
click at [315, 205] on span "Payins" at bounding box center [316, 204] width 28 height 14
select select "10"
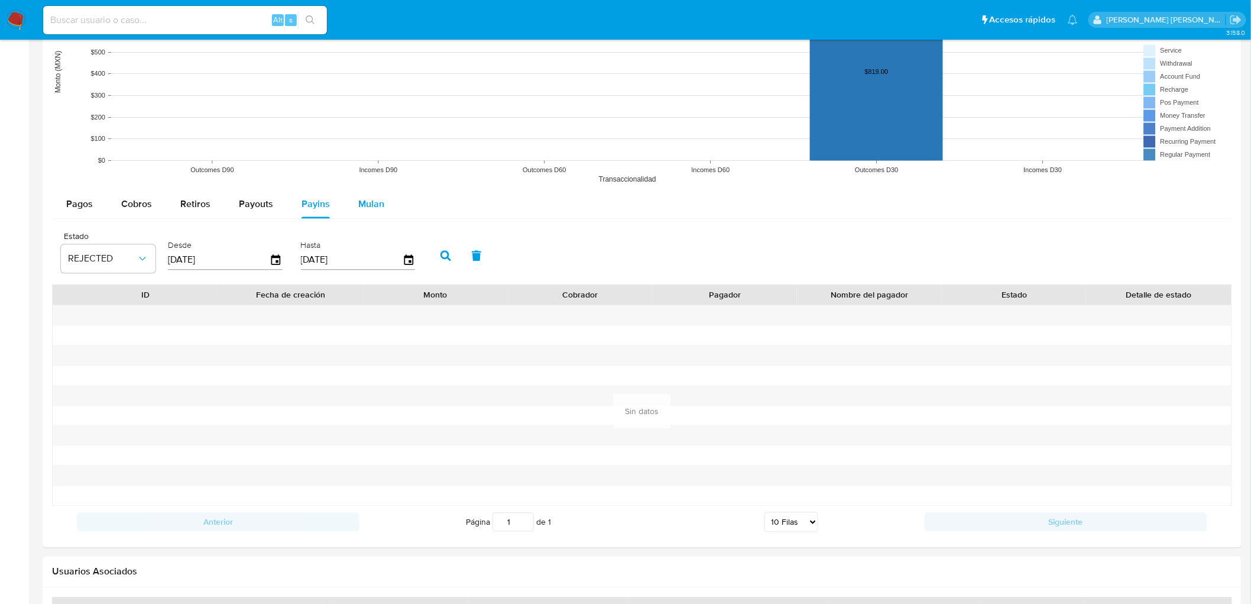
click at [368, 207] on span "Mulan" at bounding box center [371, 204] width 26 height 14
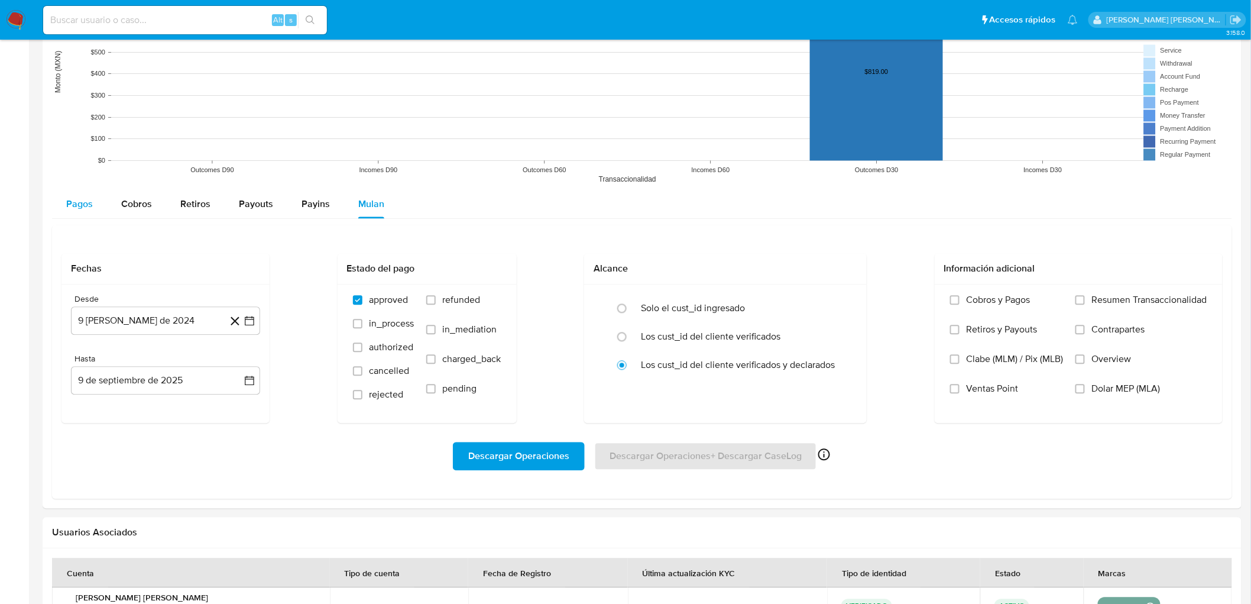
click at [80, 208] on span "Pagos" at bounding box center [79, 204] width 27 height 14
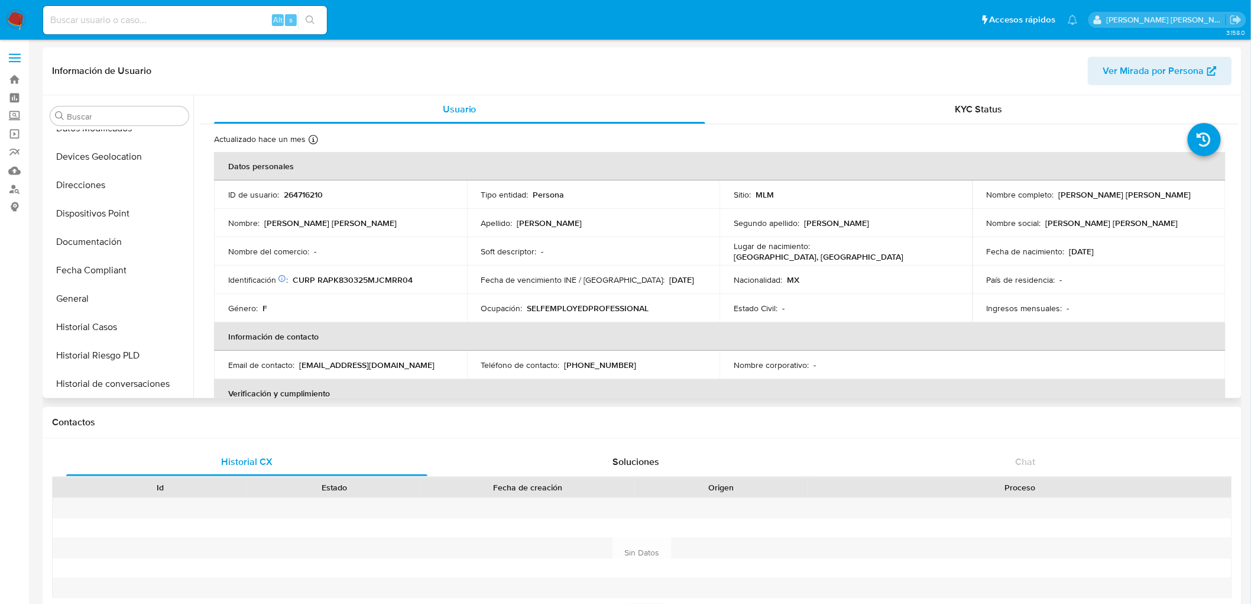
scroll to position [171, 0]
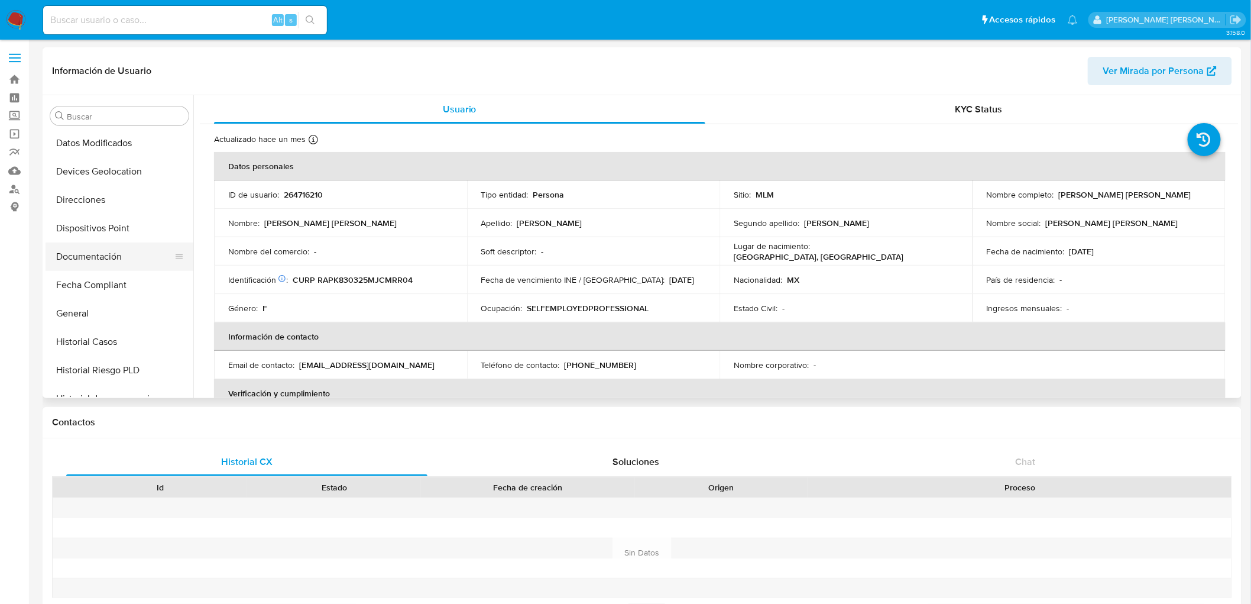
drag, startPoint x: 119, startPoint y: 250, endPoint x: 137, endPoint y: 249, distance: 17.7
click at [119, 250] on button "Documentación" at bounding box center [115, 256] width 138 height 28
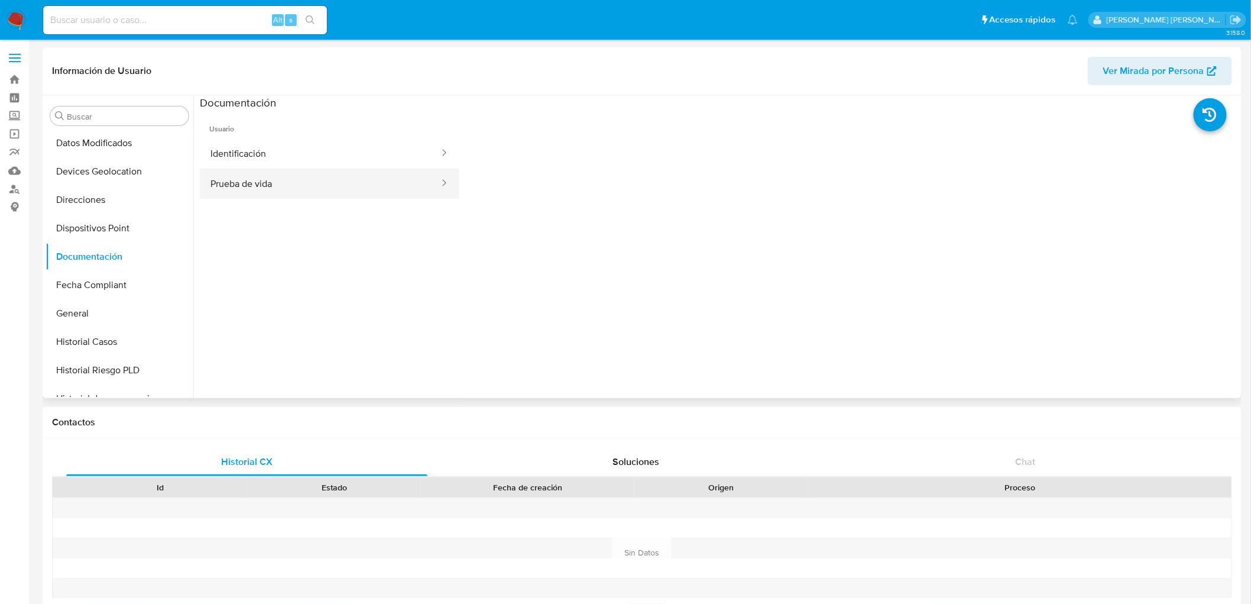
drag, startPoint x: 365, startPoint y: 202, endPoint x: 359, endPoint y: 193, distance: 10.7
click at [363, 202] on ul "Usuario Identificación Prueba de vida" at bounding box center [330, 280] width 260 height 341
click at [358, 190] on button "Prueba de vida" at bounding box center [320, 183] width 241 height 30
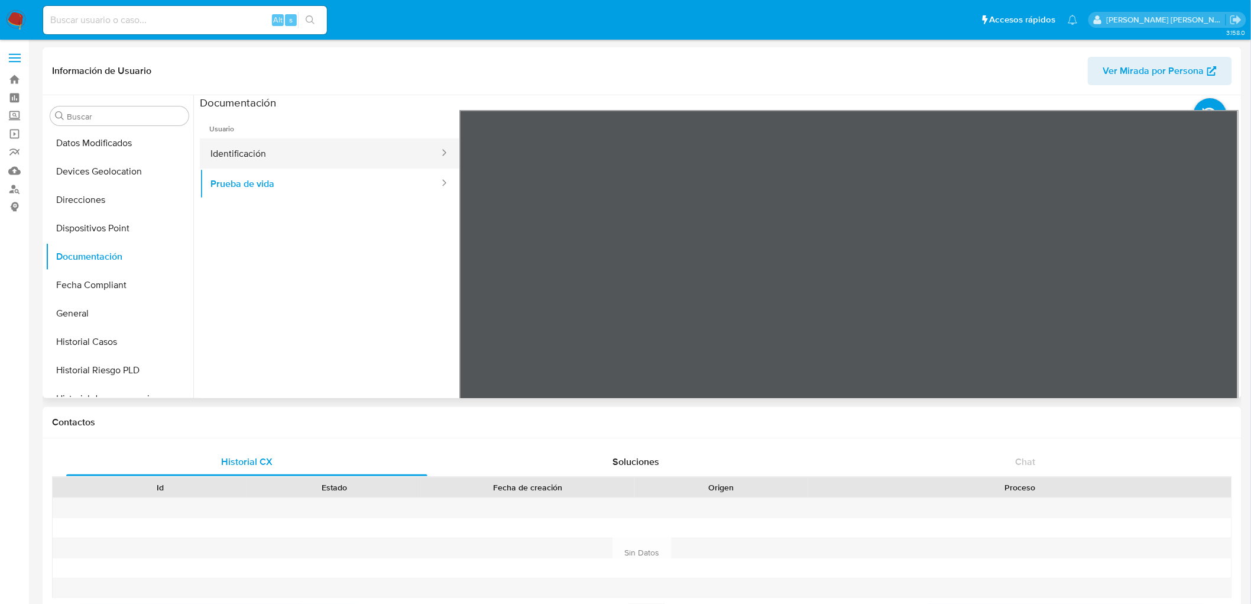
click at [377, 145] on button "Identificación" at bounding box center [320, 153] width 241 height 30
click at [402, 173] on button "Prueba de vida" at bounding box center [320, 183] width 241 height 30
click at [276, 153] on button "Identificación" at bounding box center [320, 153] width 241 height 30
click at [293, 196] on button "Prueba de vida" at bounding box center [320, 183] width 241 height 30
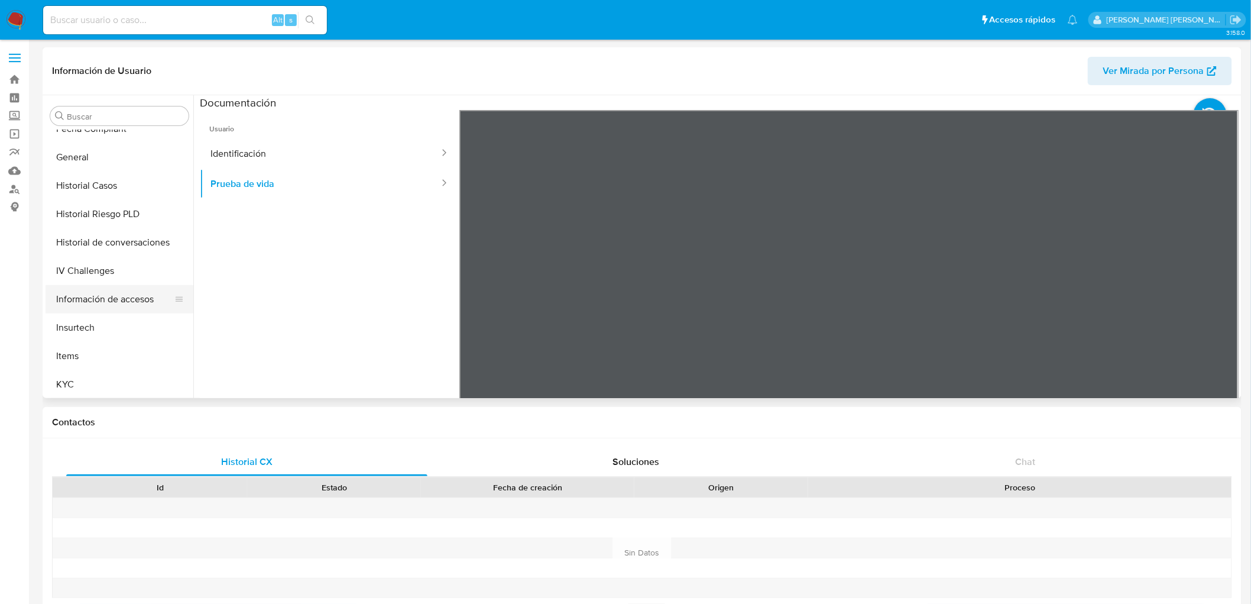
scroll to position [368, 0]
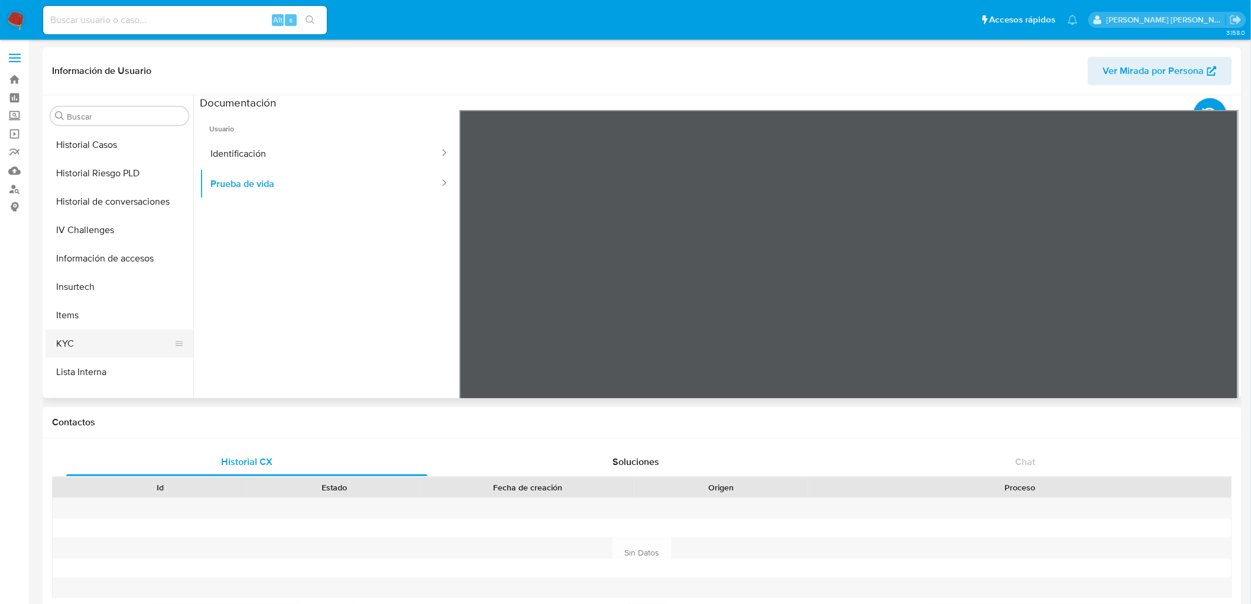
click at [98, 340] on button "KYC" at bounding box center [115, 343] width 138 height 28
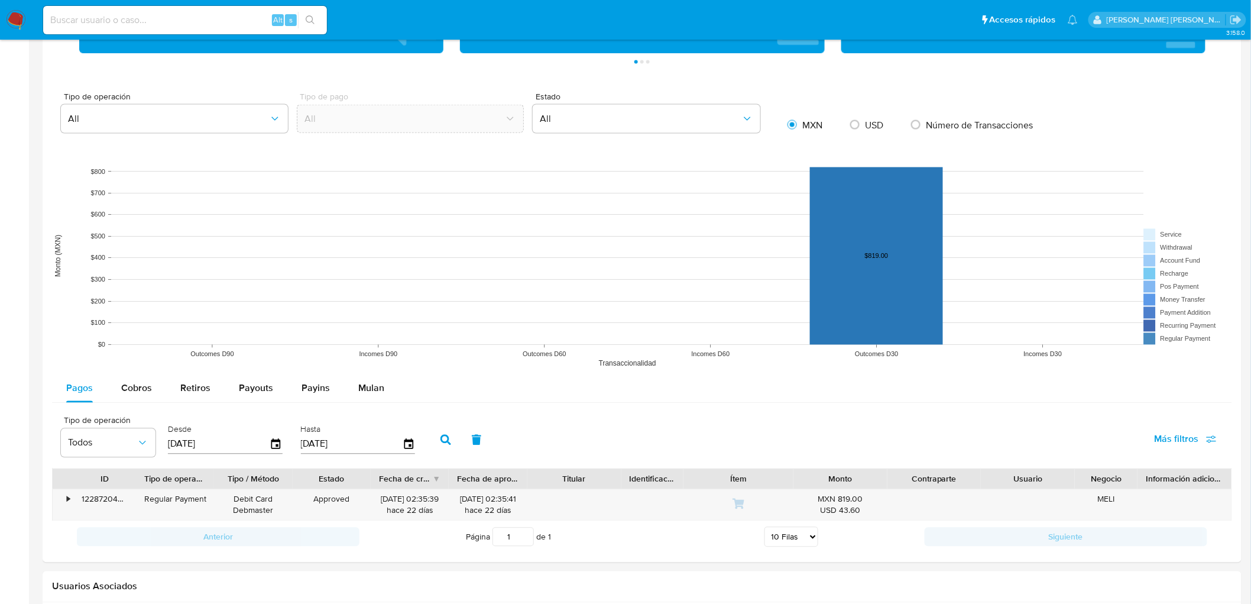
scroll to position [766, 0]
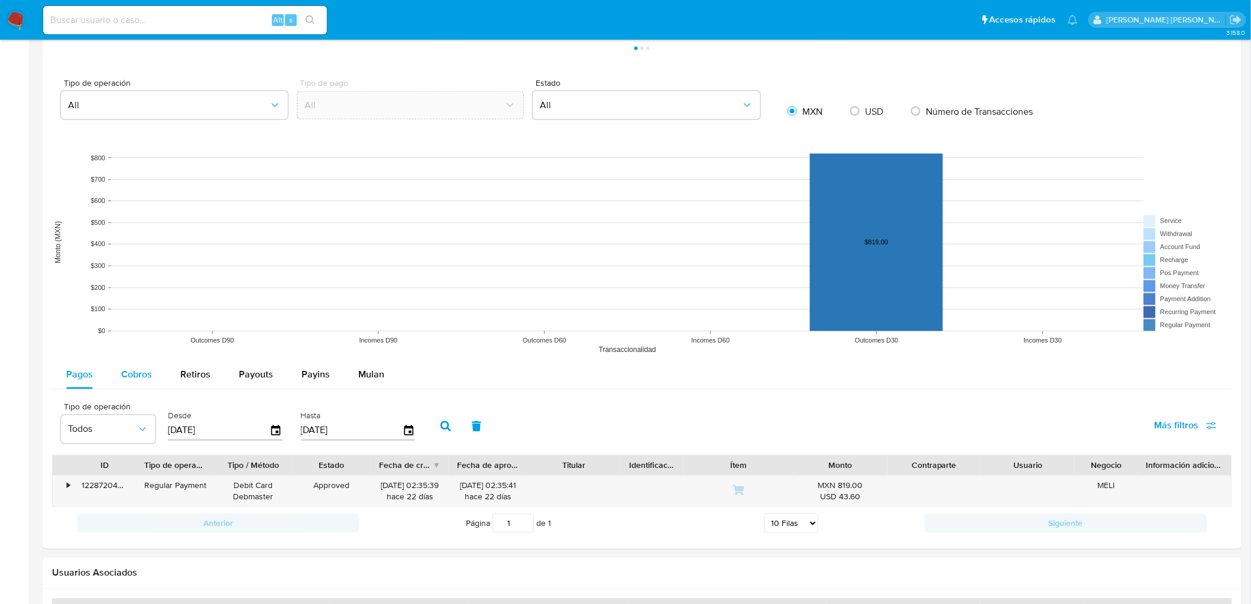
click at [138, 380] on span "Cobros" at bounding box center [136, 375] width 31 height 14
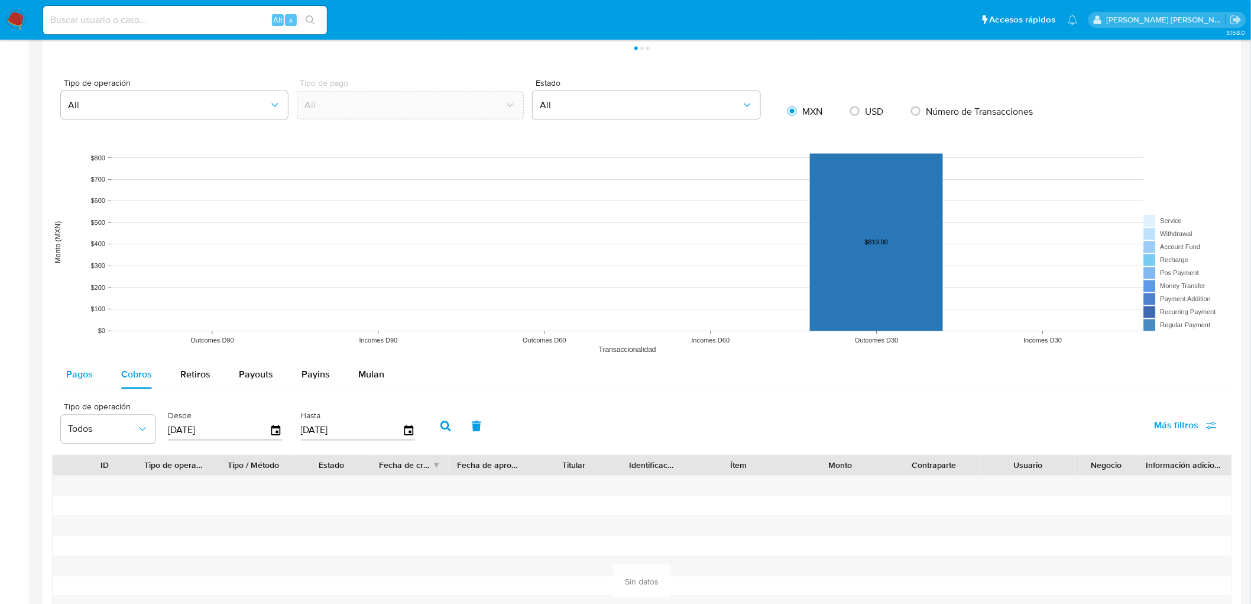
click at [93, 374] on button "Pagos" at bounding box center [79, 375] width 55 height 28
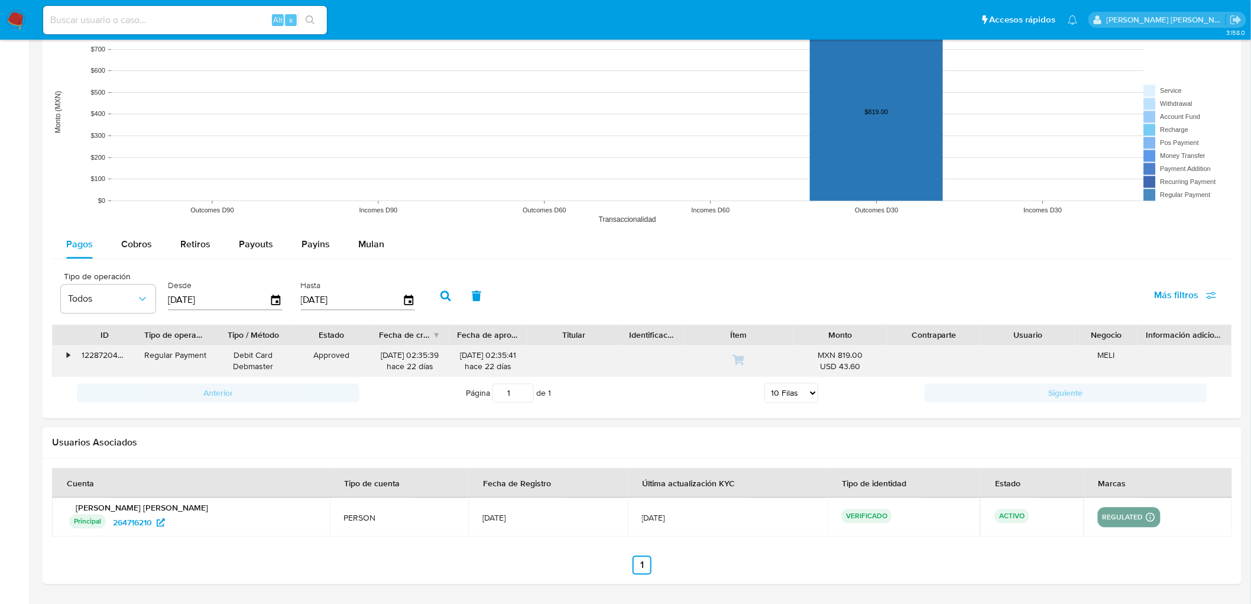
scroll to position [897, 0]
click at [68, 355] on div "•" at bounding box center [68, 354] width 3 height 11
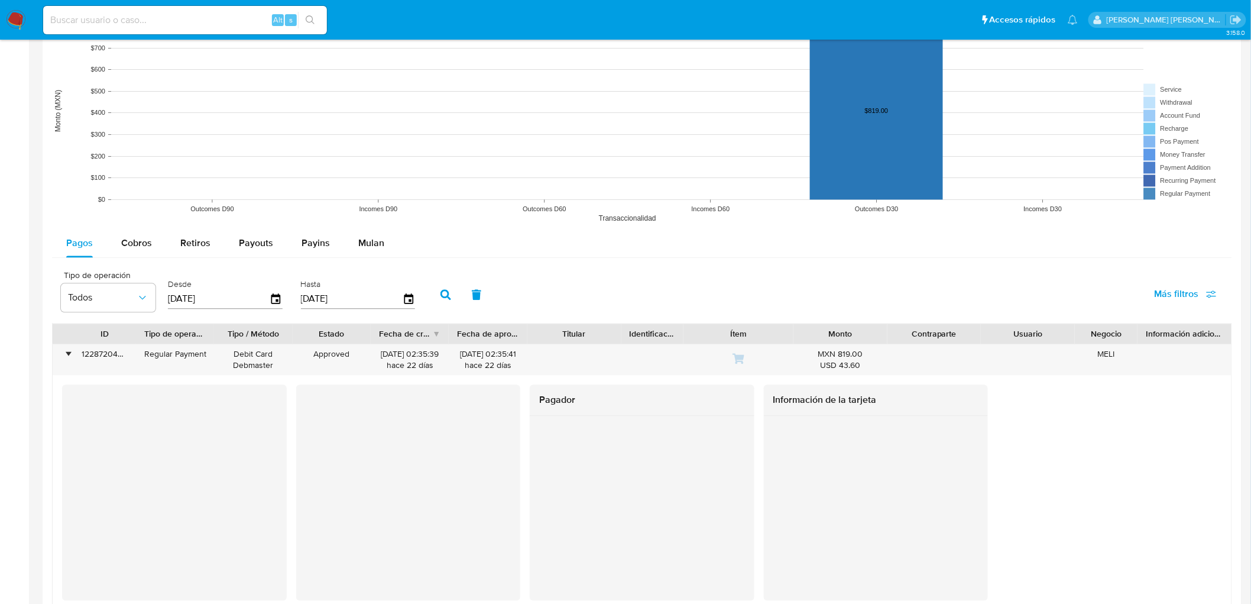
scroll to position [1095, 0]
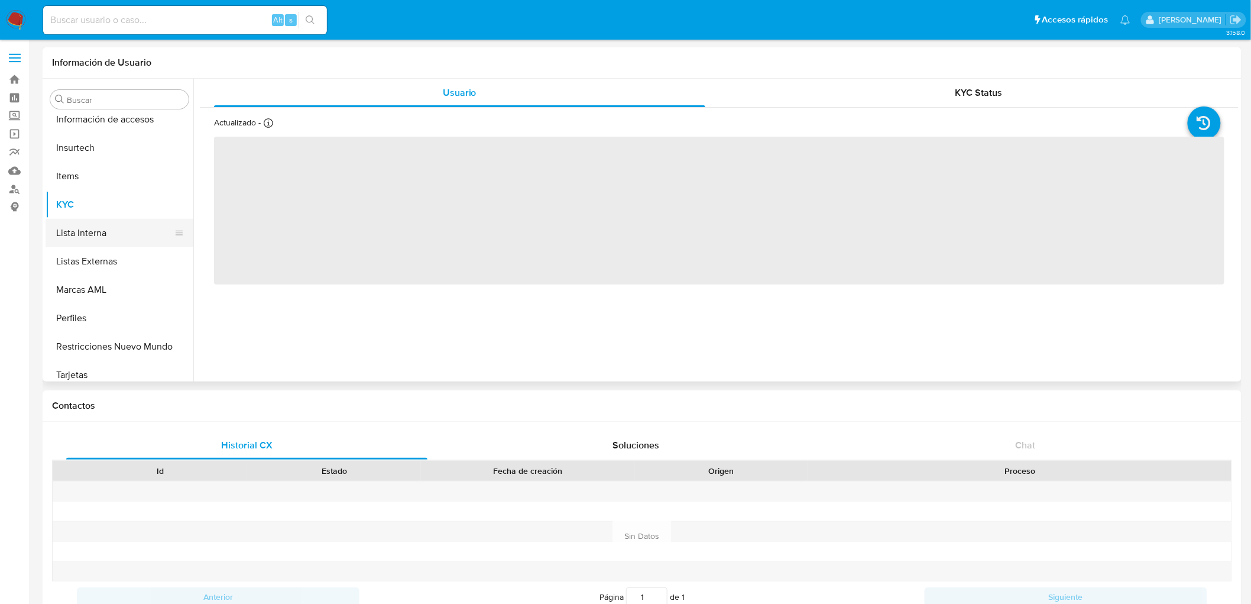
scroll to position [499, 0]
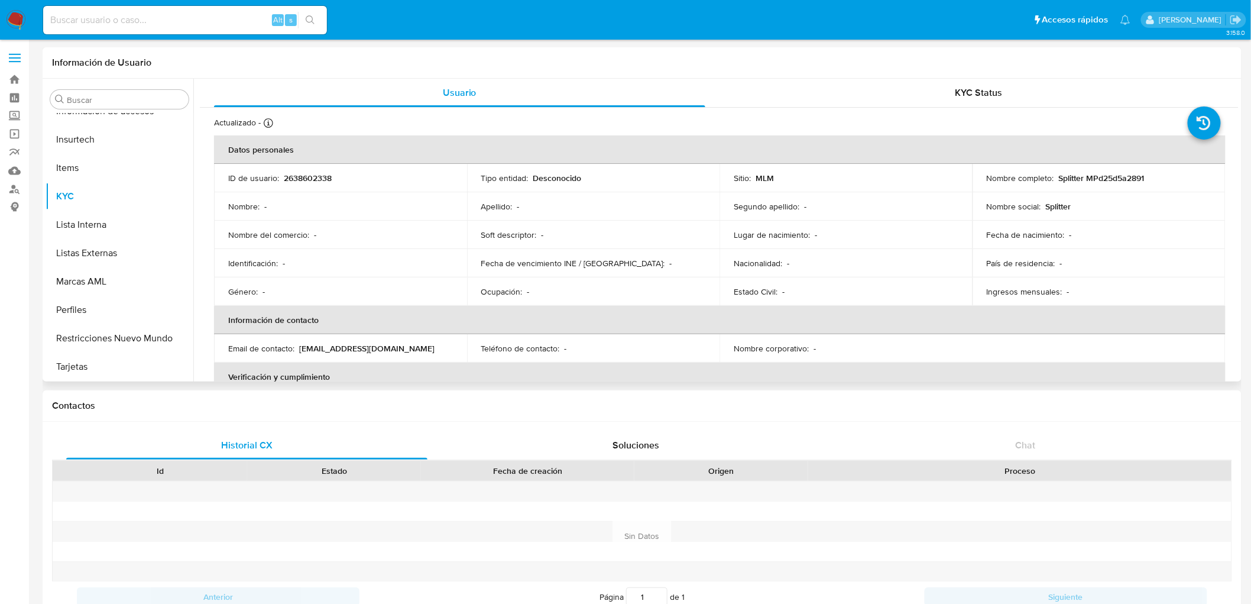
select select "10"
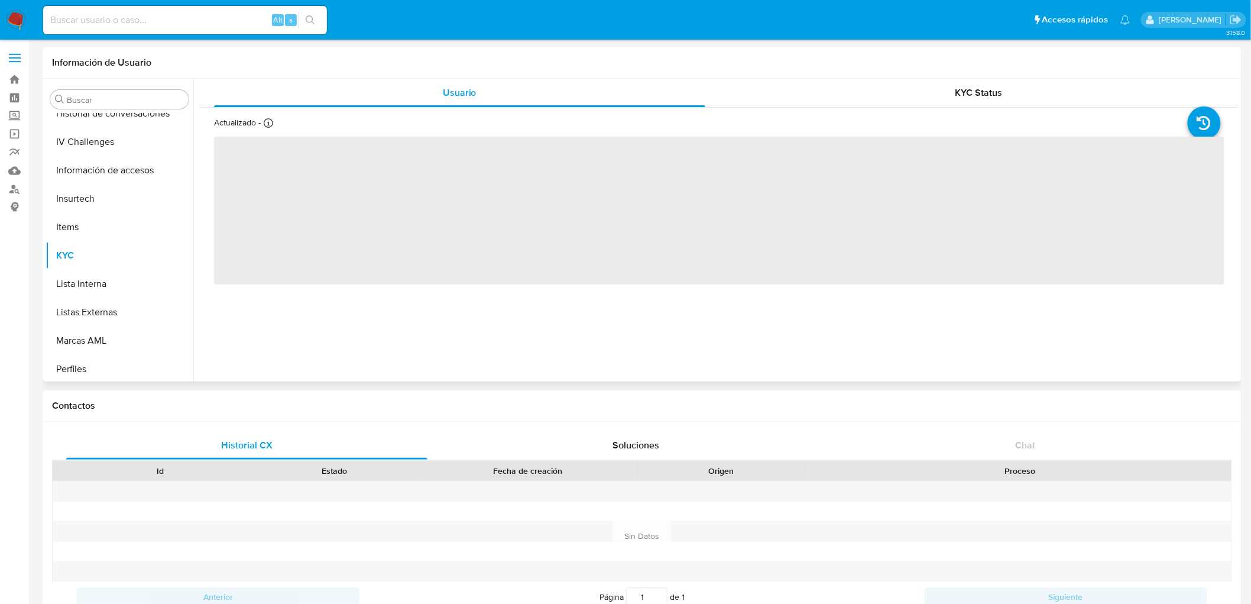
scroll to position [499, 0]
select select "10"
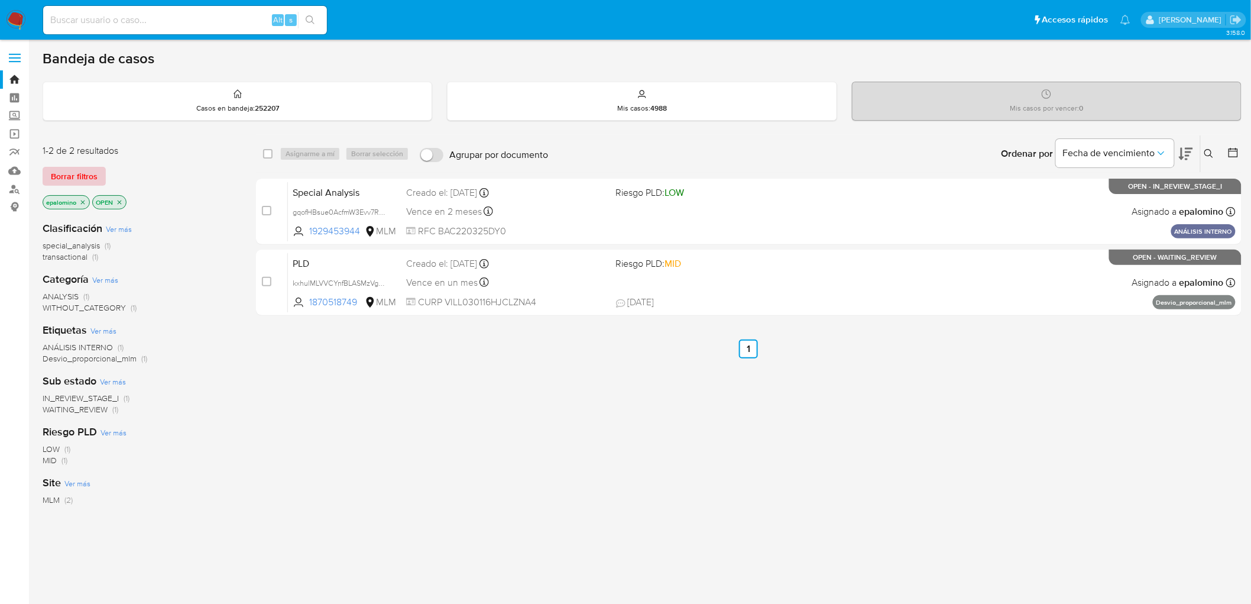
click at [52, 168] on span "Borrar filtros" at bounding box center [74, 176] width 47 height 17
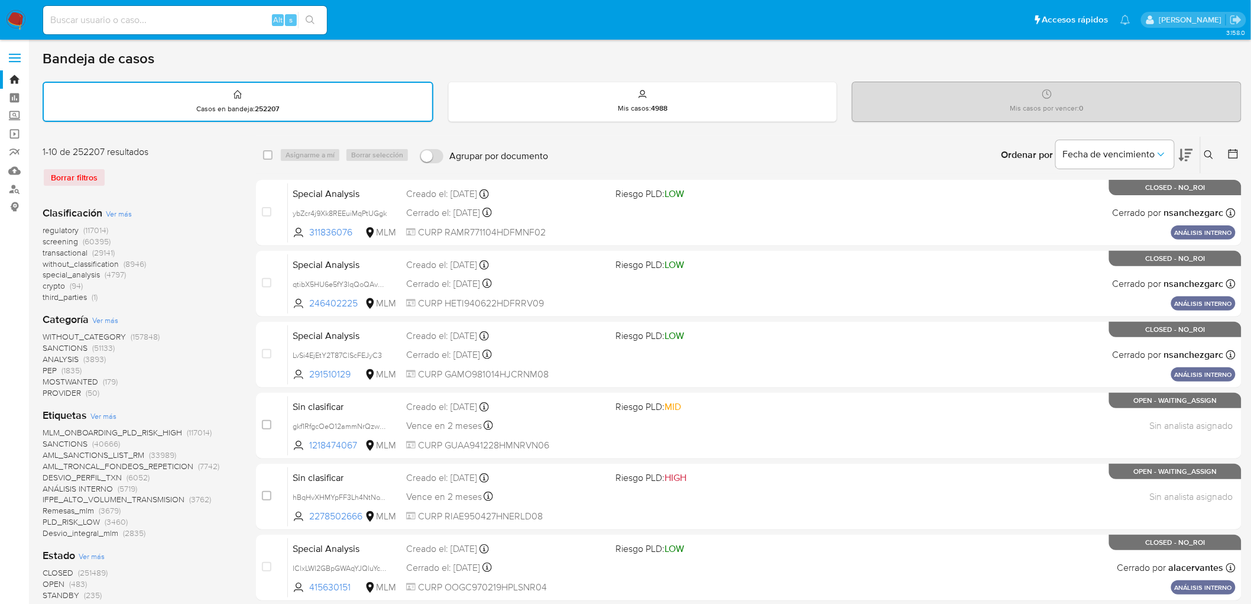
click at [12, 20] on img at bounding box center [16, 20] width 20 height 20
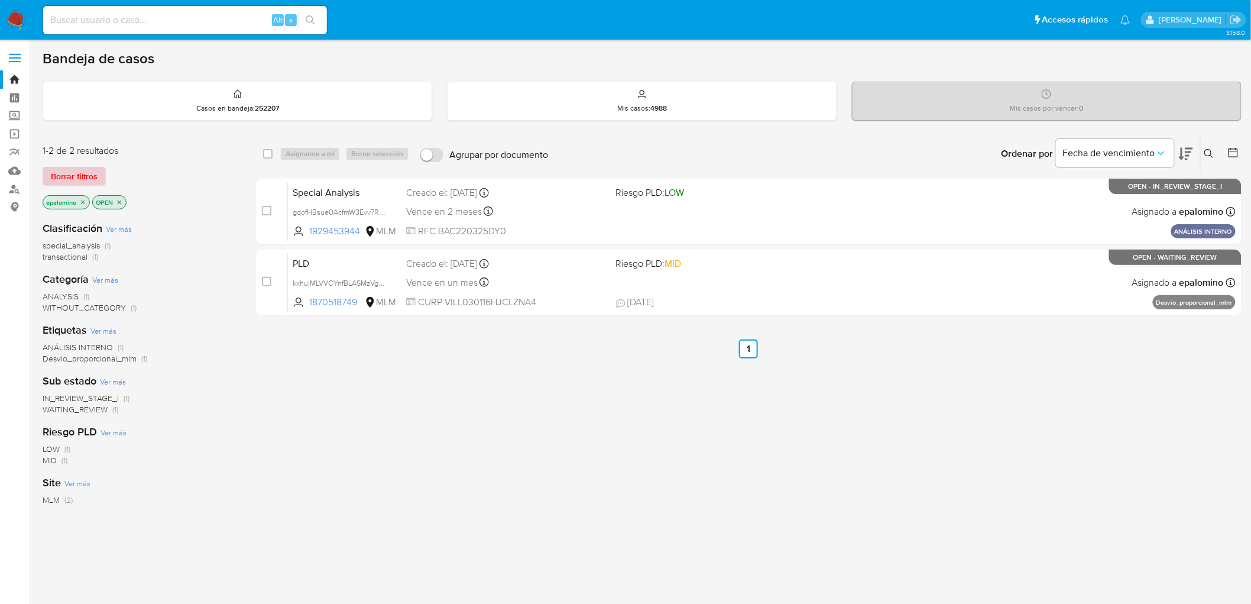
click at [73, 174] on span "Borrar filtros" at bounding box center [74, 176] width 47 height 17
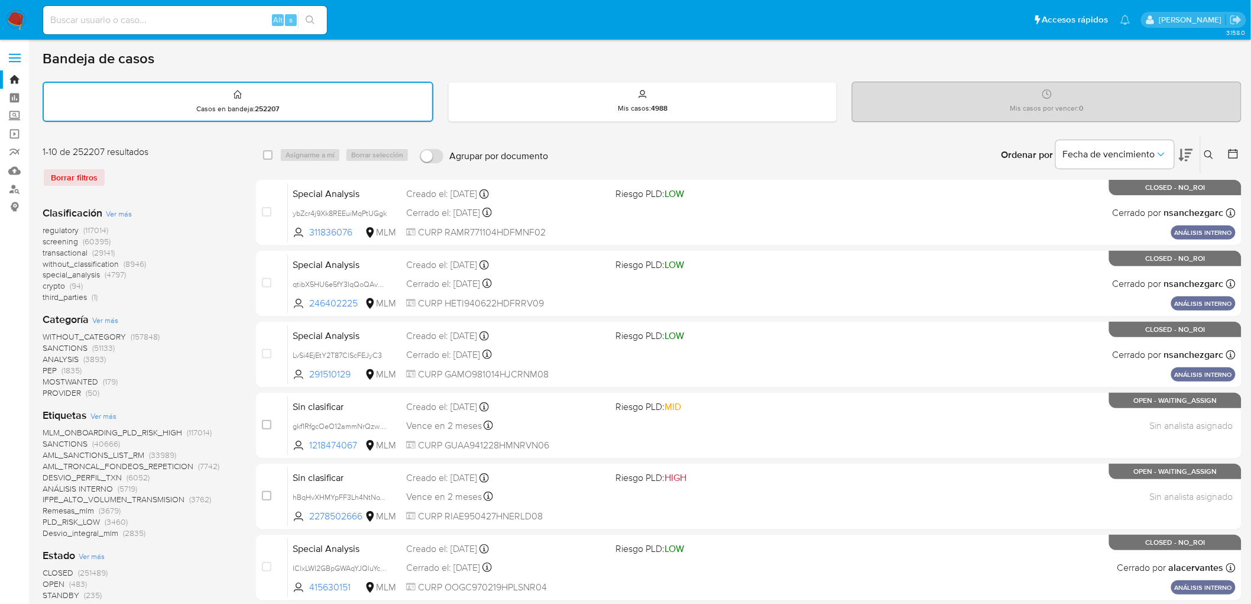
click at [12, 21] on img at bounding box center [16, 20] width 20 height 20
click at [207, 208] on div "Clasificación Ver más regulatory (117014) screening (60395) transactional (2914…" at bounding box center [140, 255] width 195 height 98
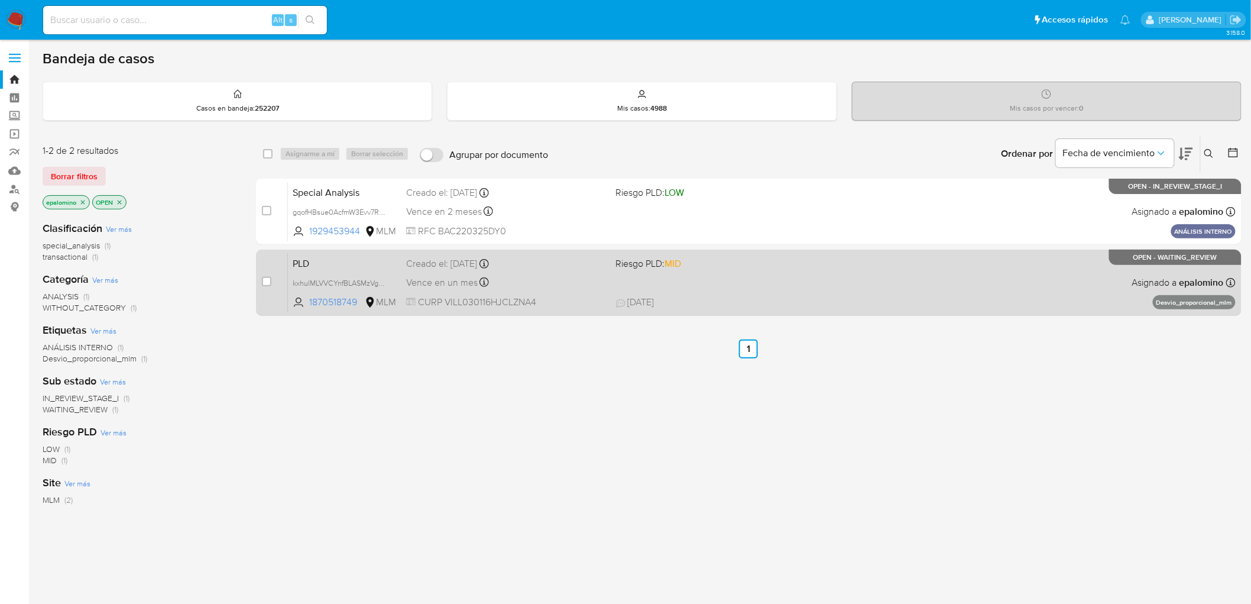
click at [299, 261] on span "PLD" at bounding box center [345, 262] width 104 height 15
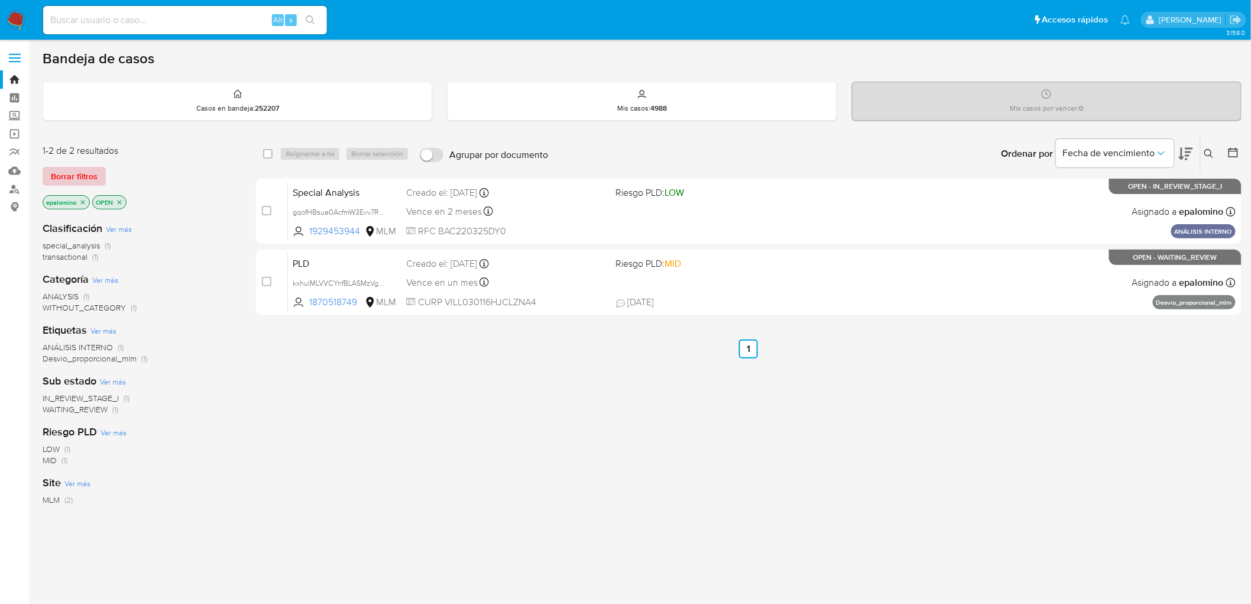
click at [68, 173] on span "Borrar filtros" at bounding box center [74, 176] width 47 height 17
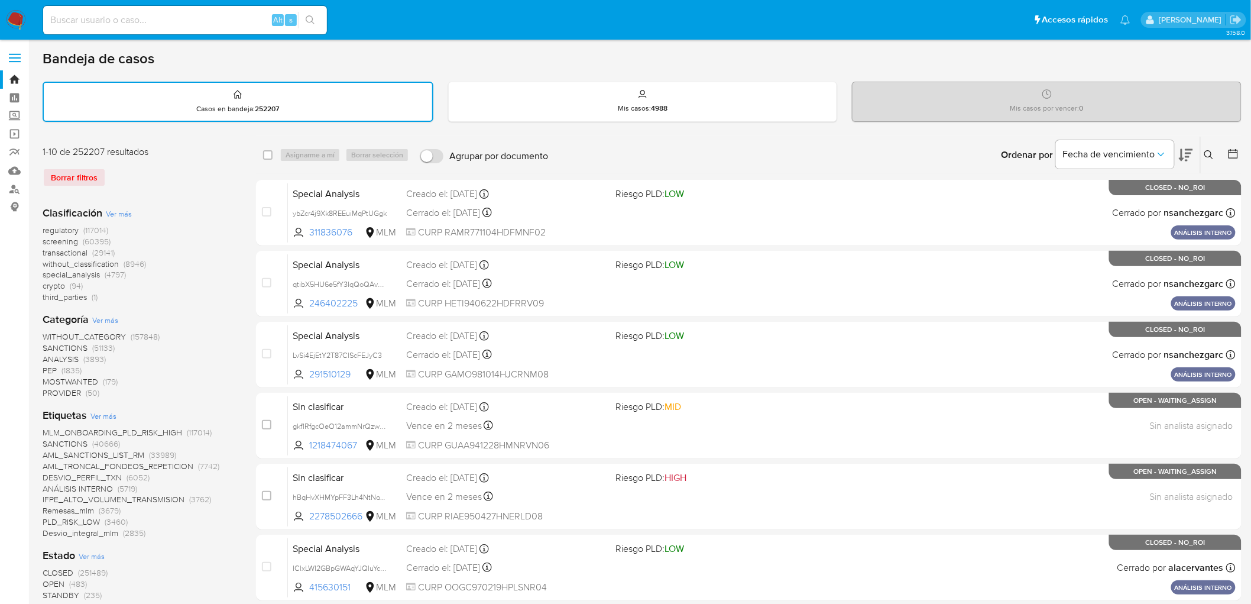
click at [1213, 144] on div "Ingrese ID de usuario o caso Buscar Borrar filtros" at bounding box center [1210, 155] width 20 height 37
click at [1211, 150] on icon at bounding box center [1208, 154] width 9 height 9
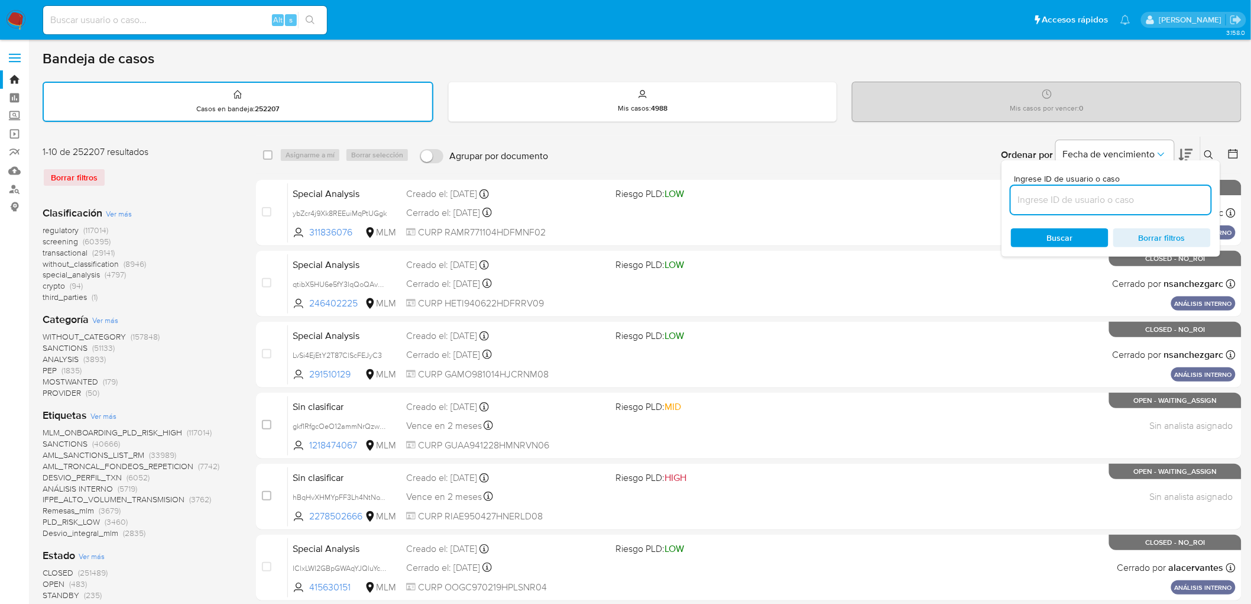
click at [1022, 199] on input at bounding box center [1111, 199] width 200 height 15
type input "1870518749"
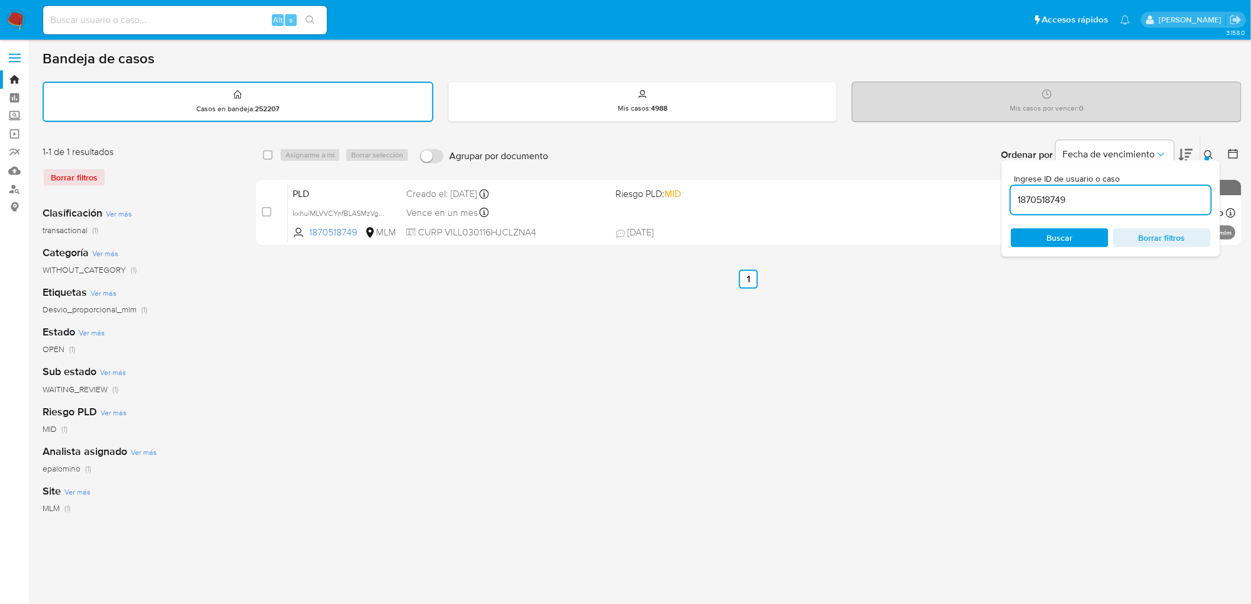
click at [1208, 150] on icon at bounding box center [1208, 154] width 9 height 9
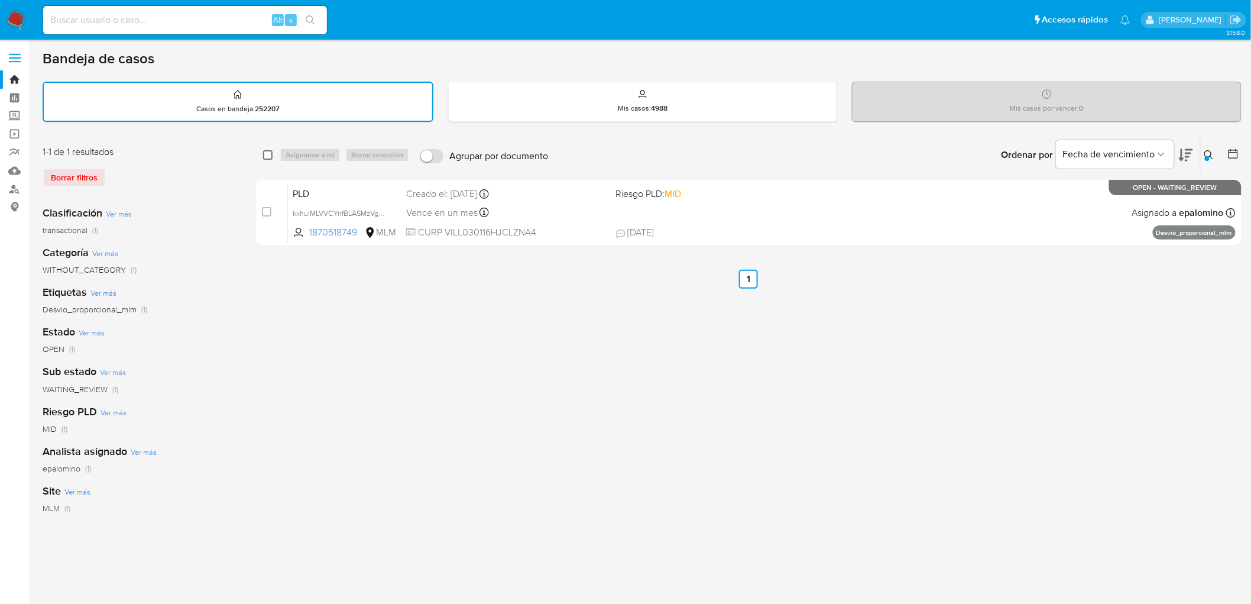
click at [268, 156] on input "checkbox" at bounding box center [267, 154] width 9 height 9
checkbox input "true"
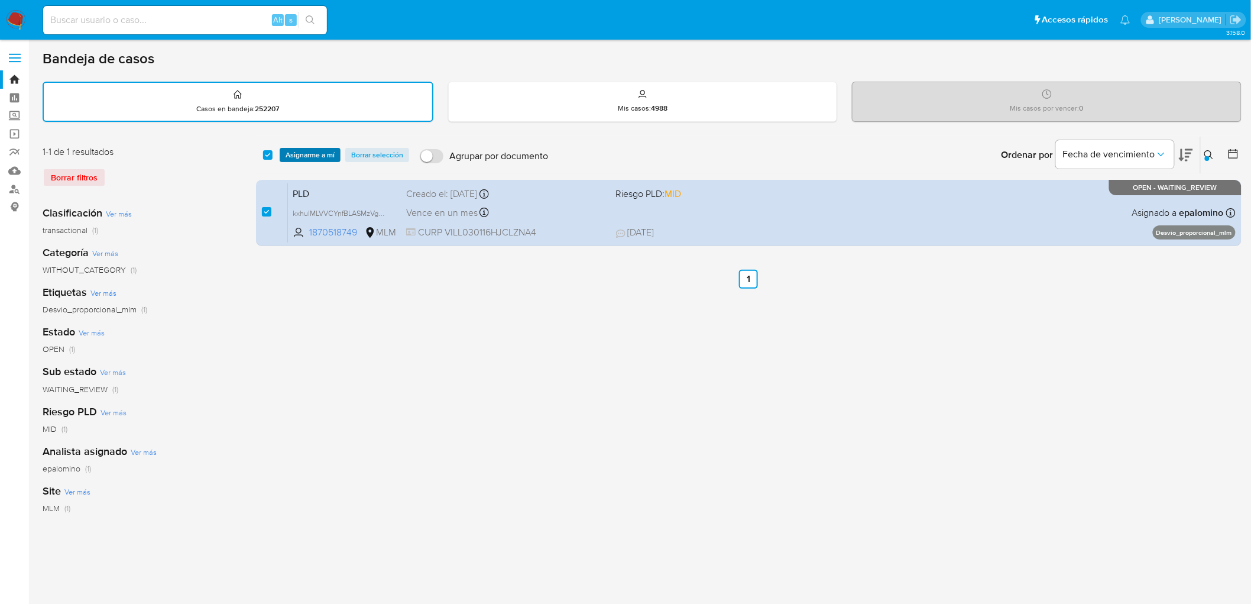
click at [313, 150] on span "Asignarme a mí" at bounding box center [310, 155] width 49 height 12
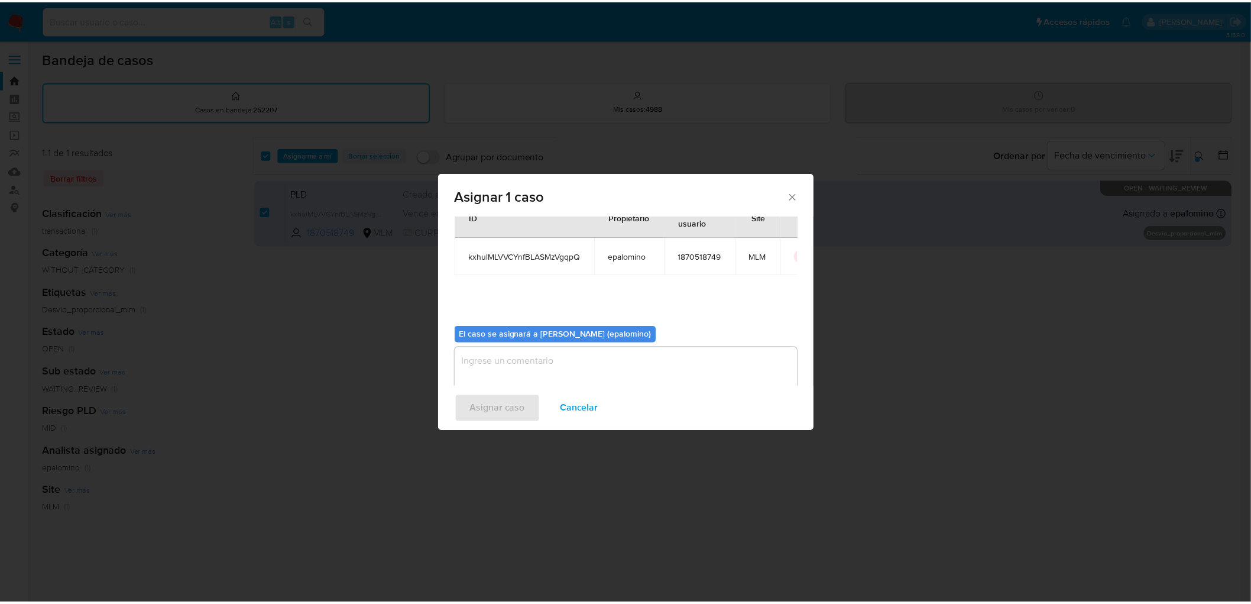
scroll to position [61, 0]
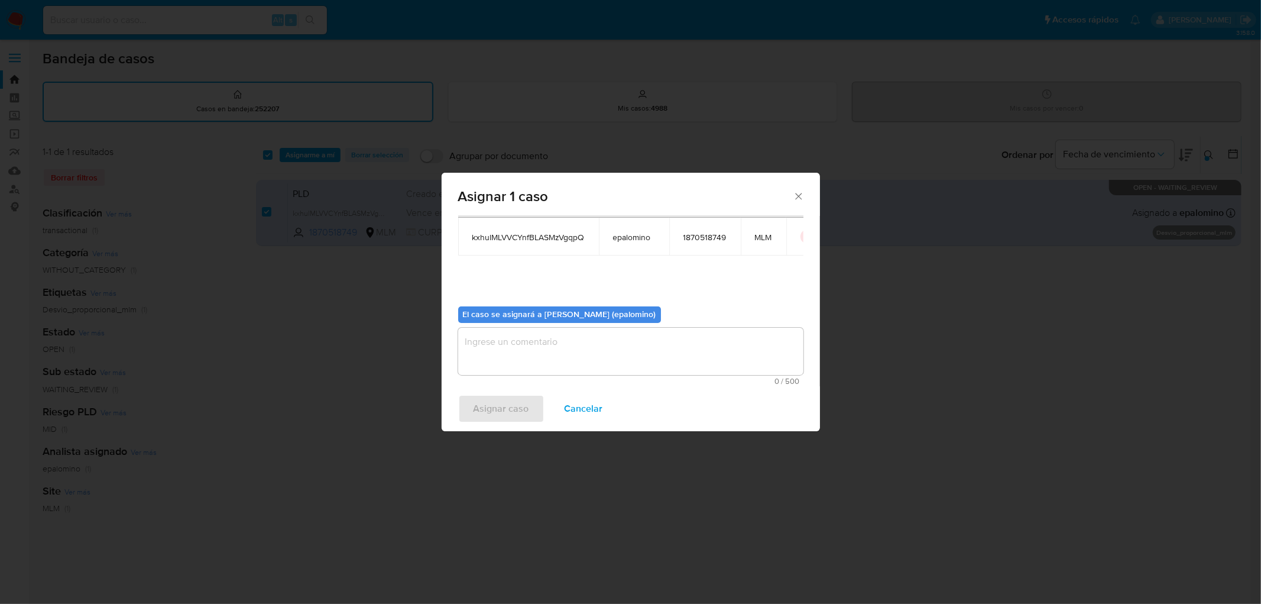
click at [550, 344] on textarea "assign-modal" at bounding box center [630, 351] width 345 height 47
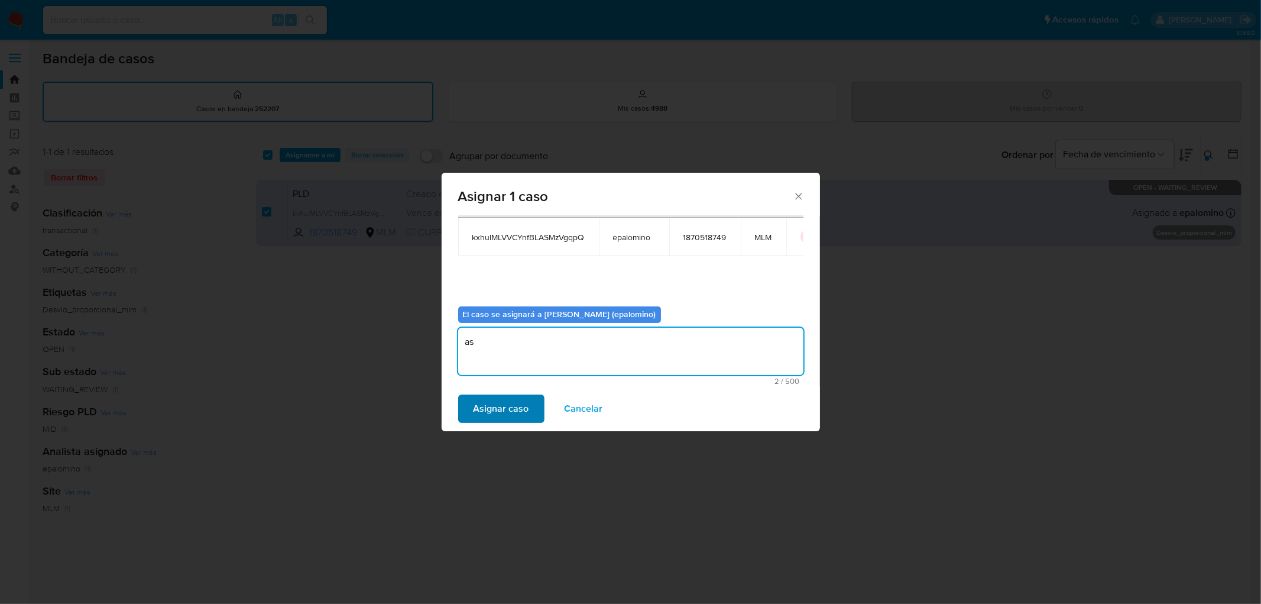
type textarea "as"
click at [498, 396] on span "Asignar caso" at bounding box center [502, 409] width 56 height 26
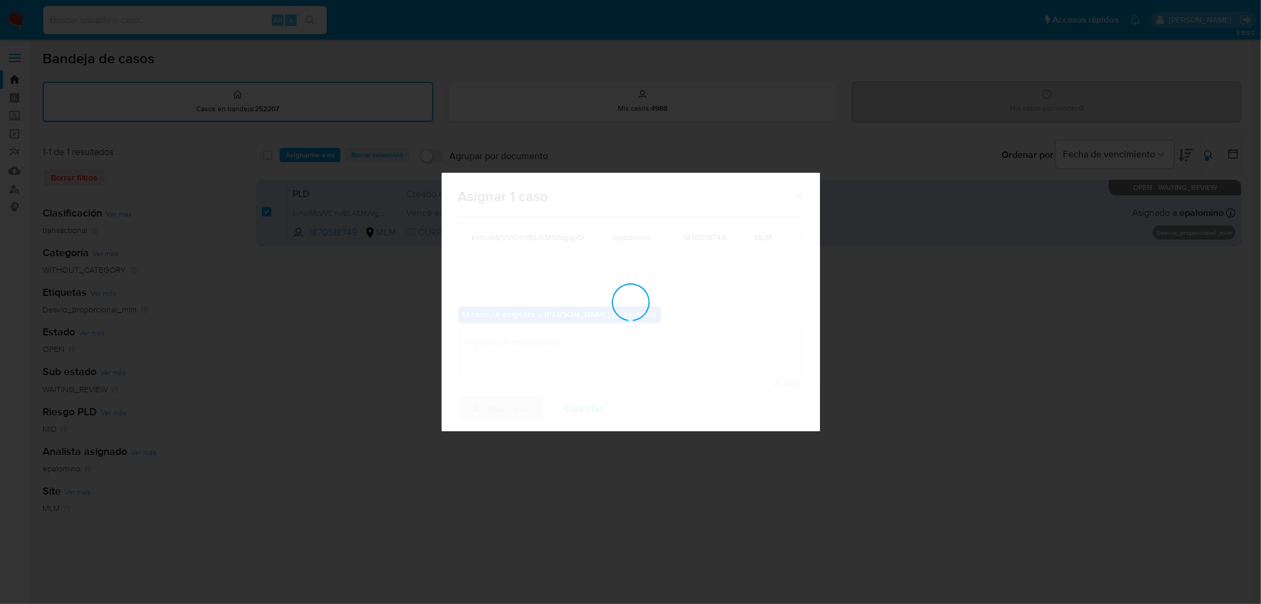
checkbox input "false"
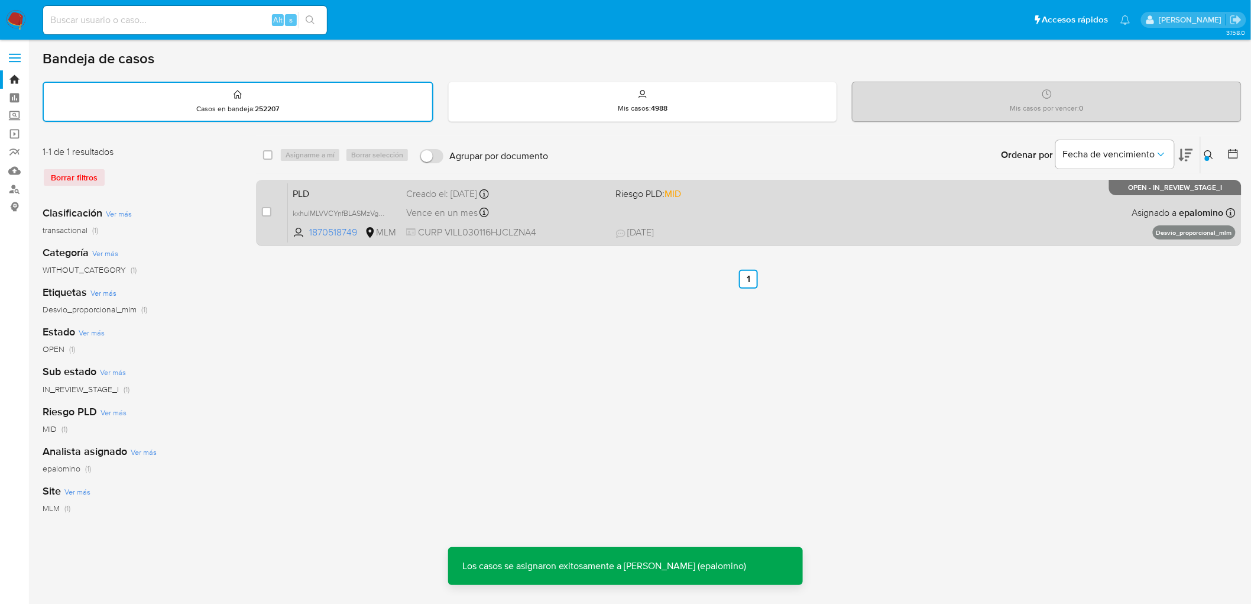
click at [302, 189] on span "PLD" at bounding box center [345, 192] width 104 height 15
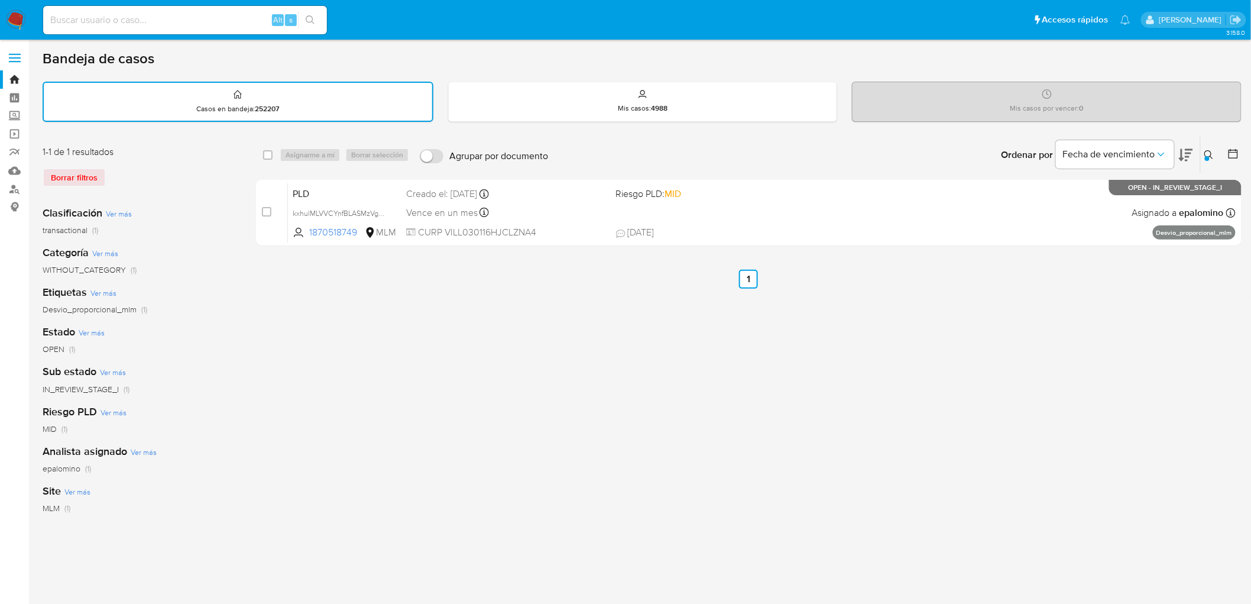
click at [17, 20] on img at bounding box center [16, 20] width 20 height 20
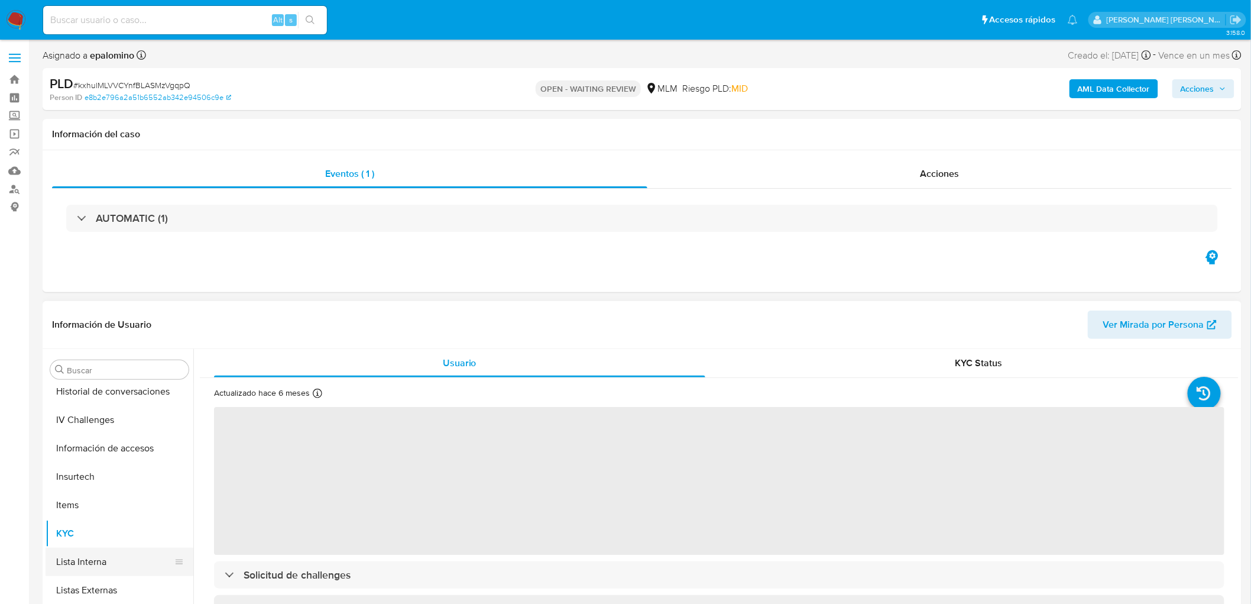
scroll to position [302, 0]
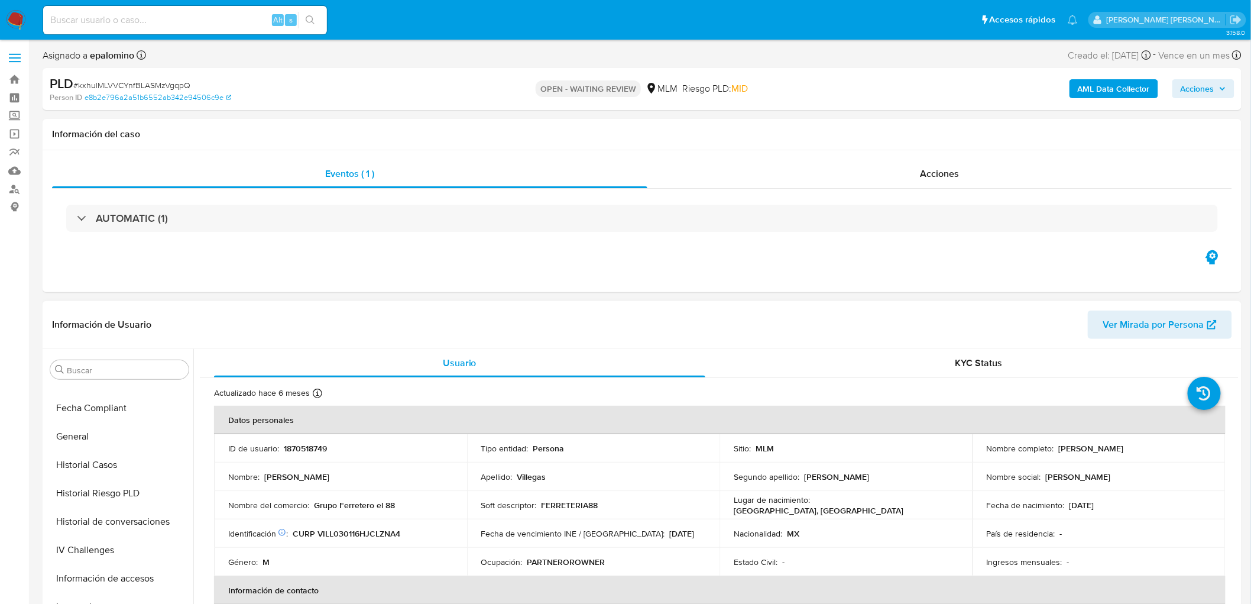
select select "10"
click at [314, 446] on p "1870518749" at bounding box center [305, 448] width 43 height 11
copy p "1870518749"
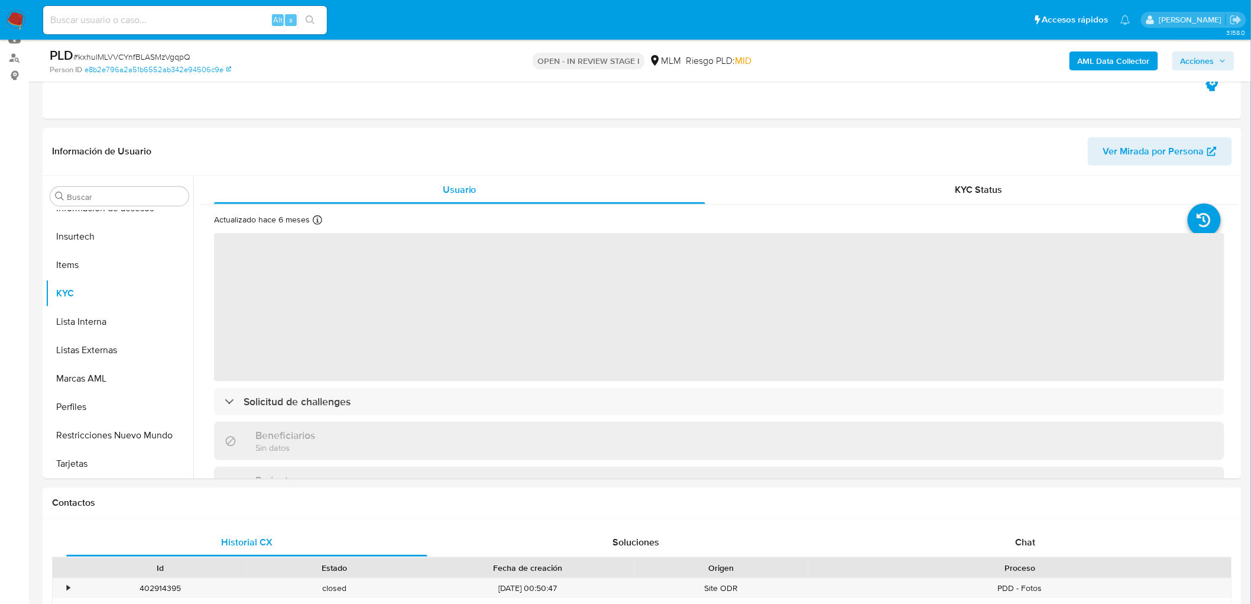
scroll to position [197, 0]
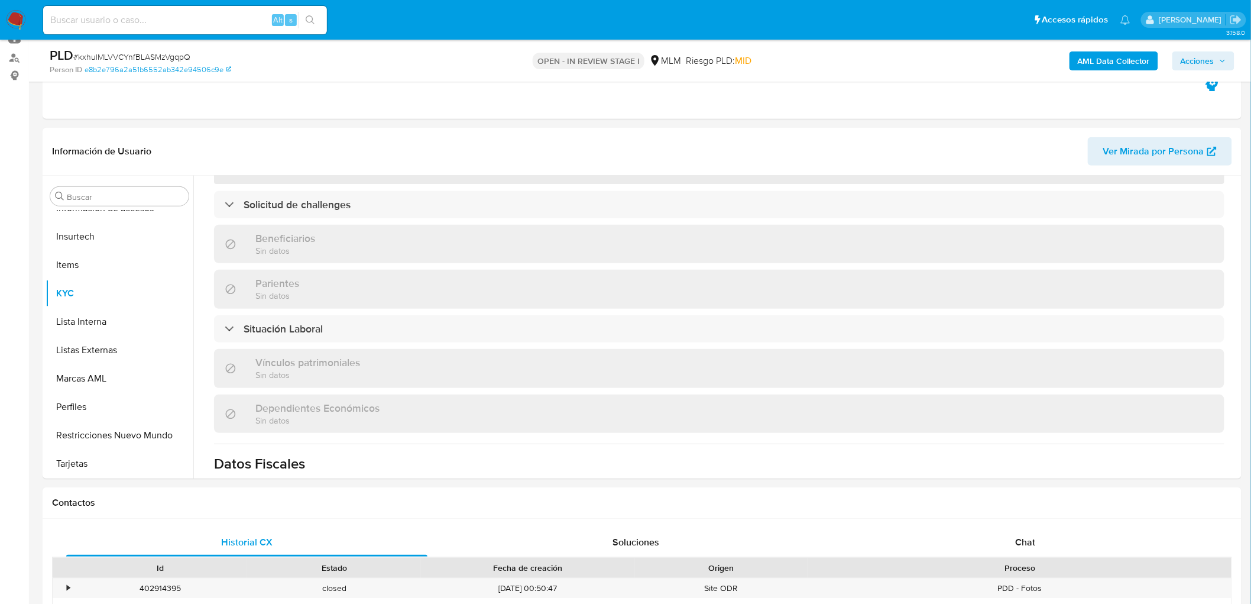
select select "10"
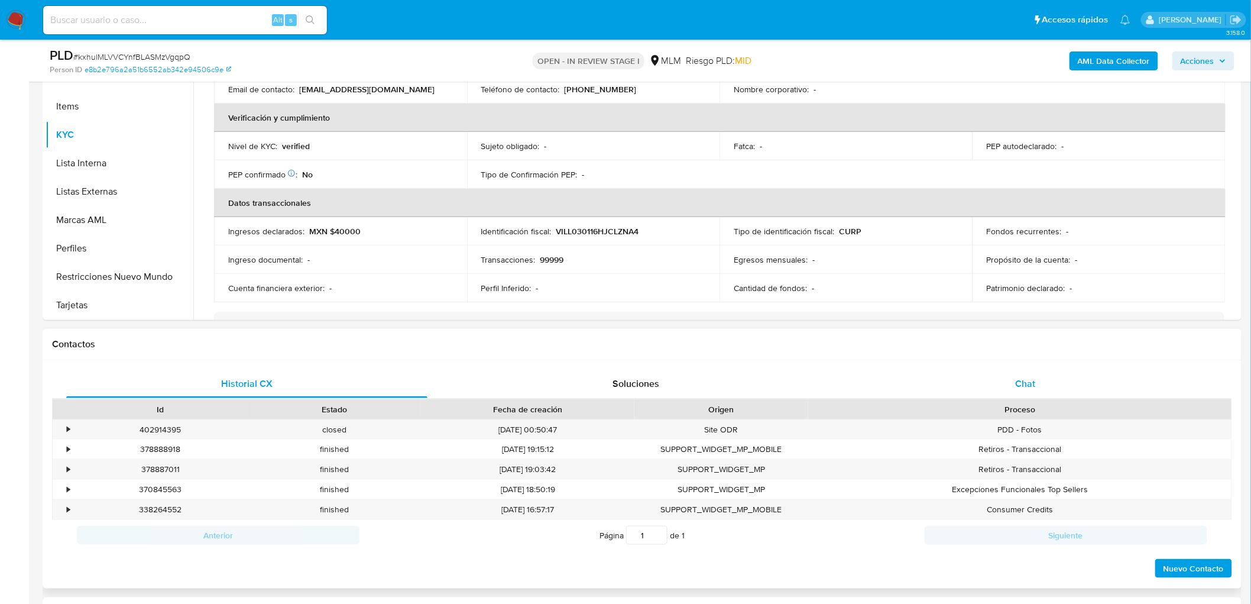
click at [1019, 377] on span "Chat" at bounding box center [1026, 384] width 20 height 14
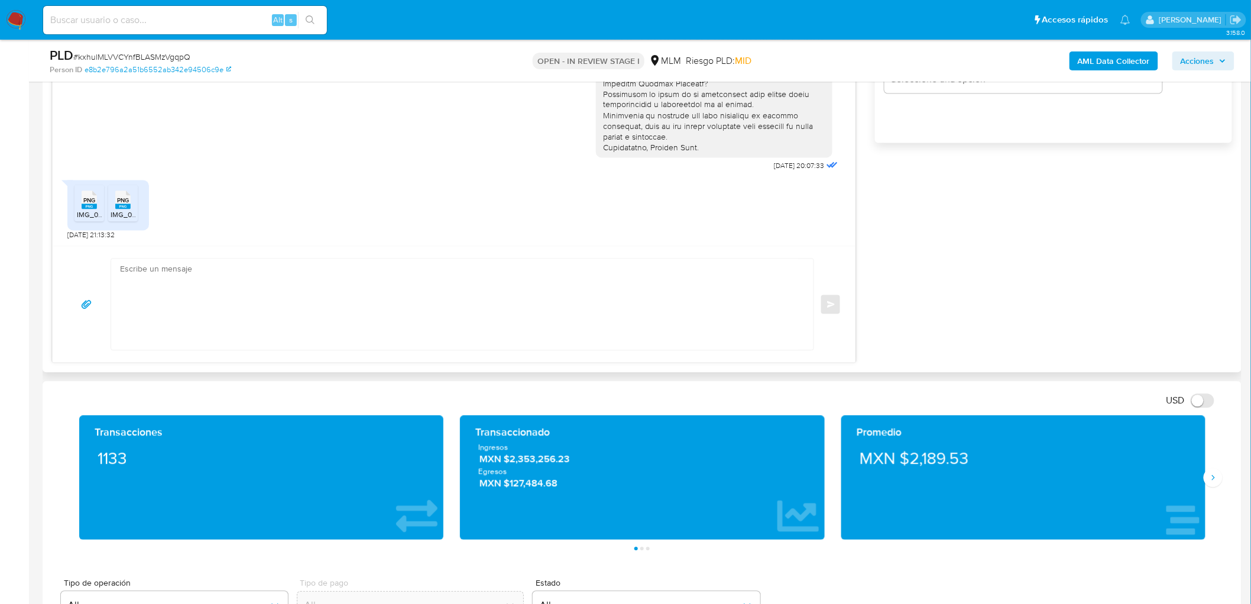
scroll to position [815, 0]
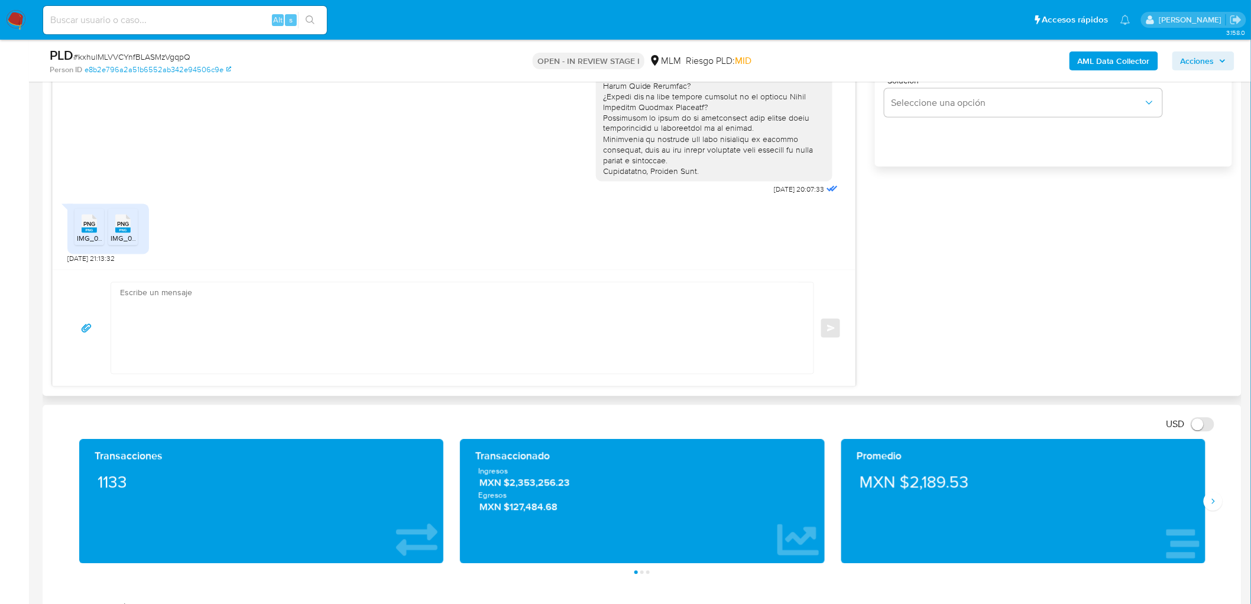
click at [74, 222] on li "PNG PNG IMG_0779.png" at bounding box center [89, 227] width 30 height 37
click at [127, 225] on span "PNG" at bounding box center [123, 225] width 12 height 8
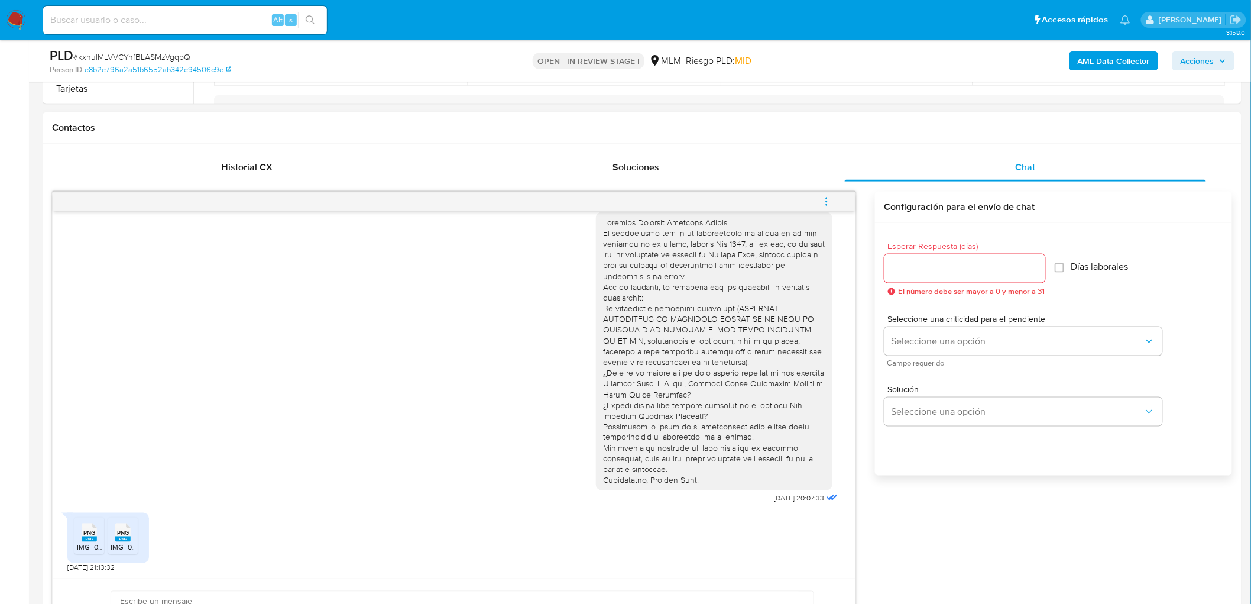
scroll to position [487, 0]
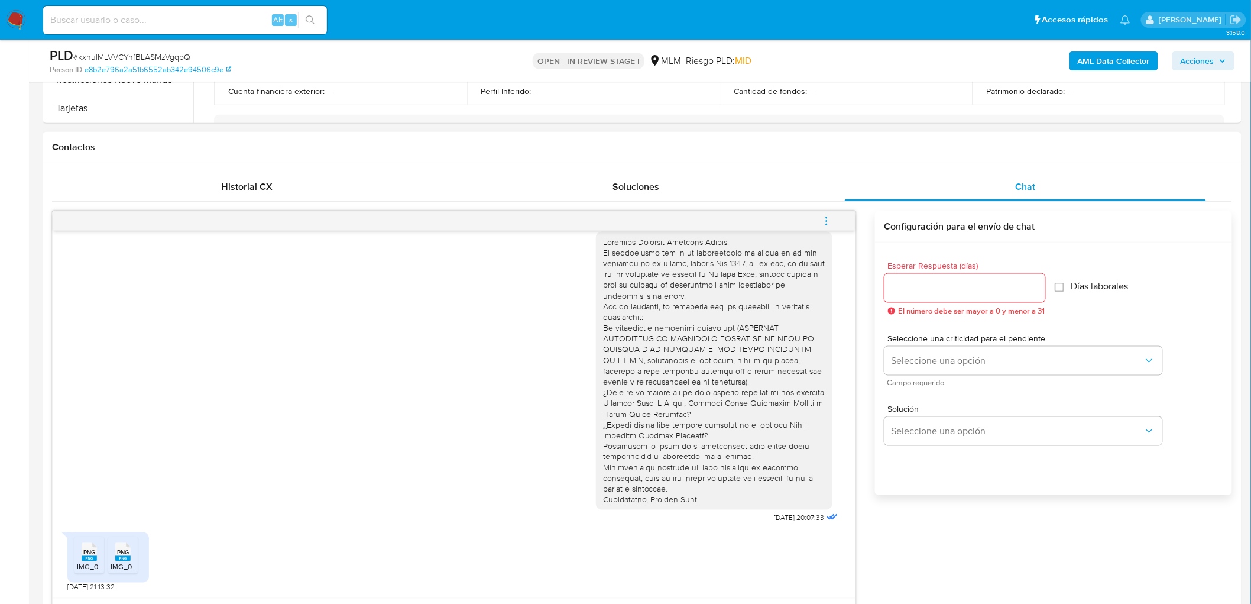
click at [925, 285] on input "Esperar Respuesta (días)" at bounding box center [964, 287] width 161 height 15
type input "1"
click at [956, 368] on button "Seleccione una opción" at bounding box center [1023, 360] width 278 height 28
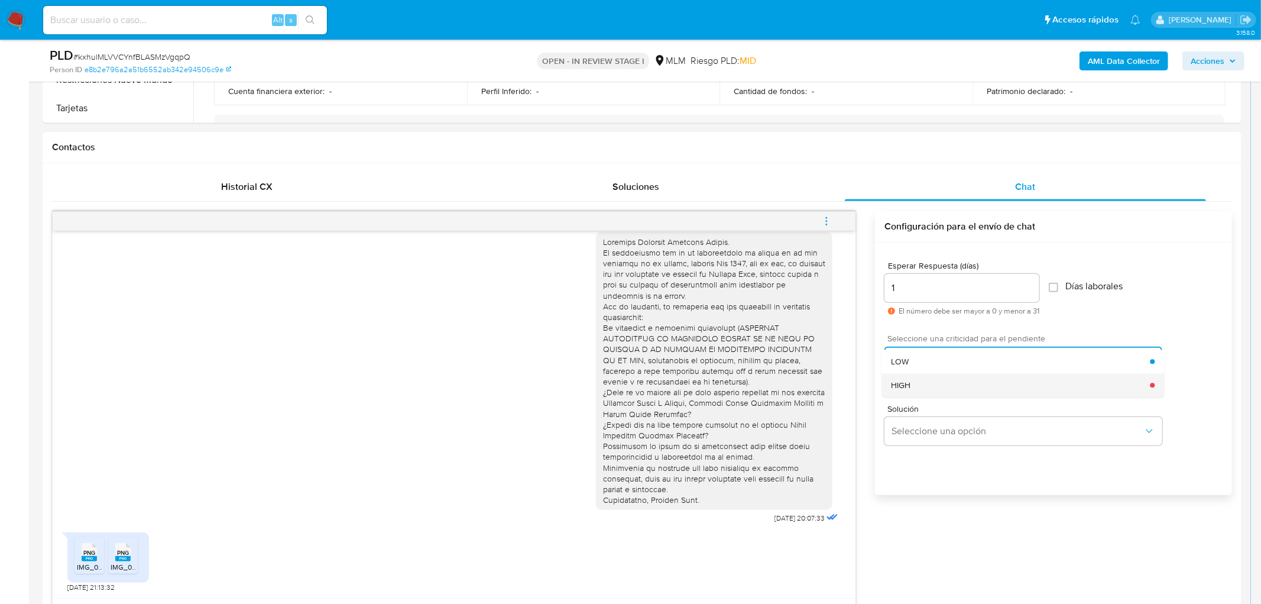
click at [942, 391] on div "HIGH" at bounding box center [1020, 385] width 259 height 24
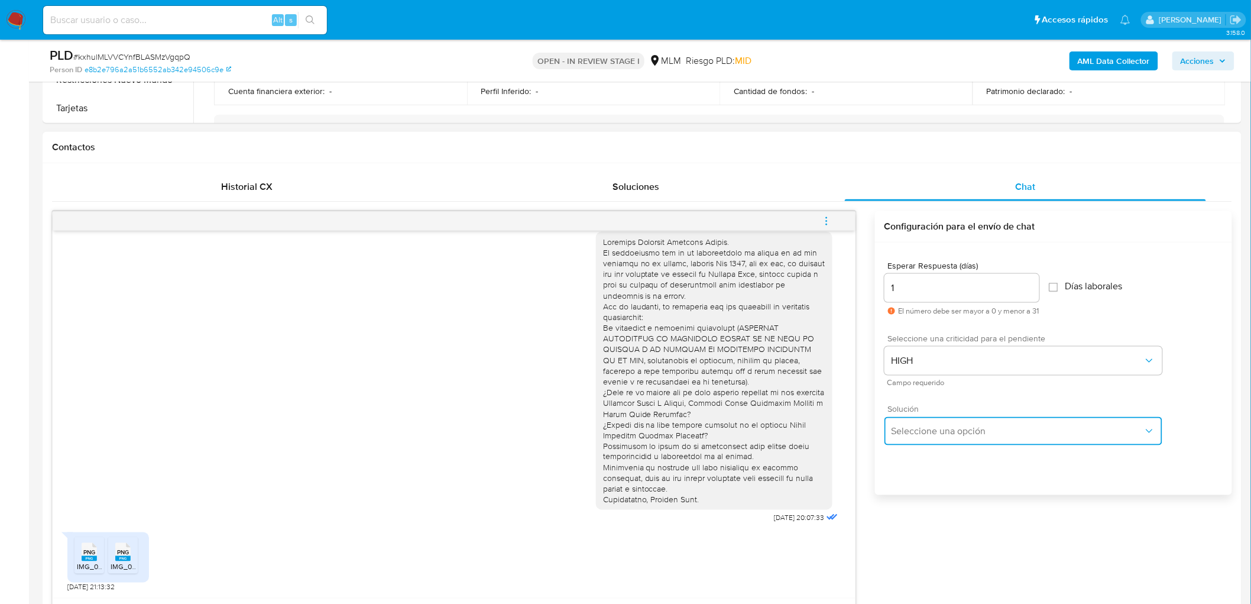
click at [939, 438] on button "Seleccione una opción" at bounding box center [1023, 431] width 278 height 28
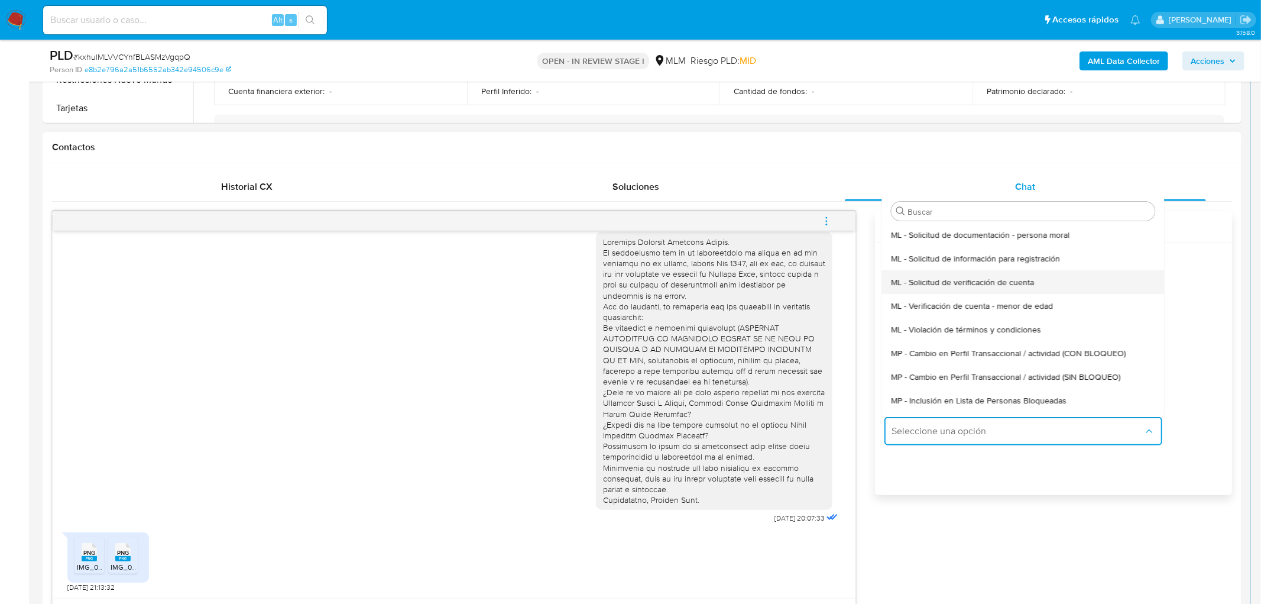
click at [994, 277] on span "ML - Solicitud de verificación de cuenta" at bounding box center [962, 282] width 143 height 11
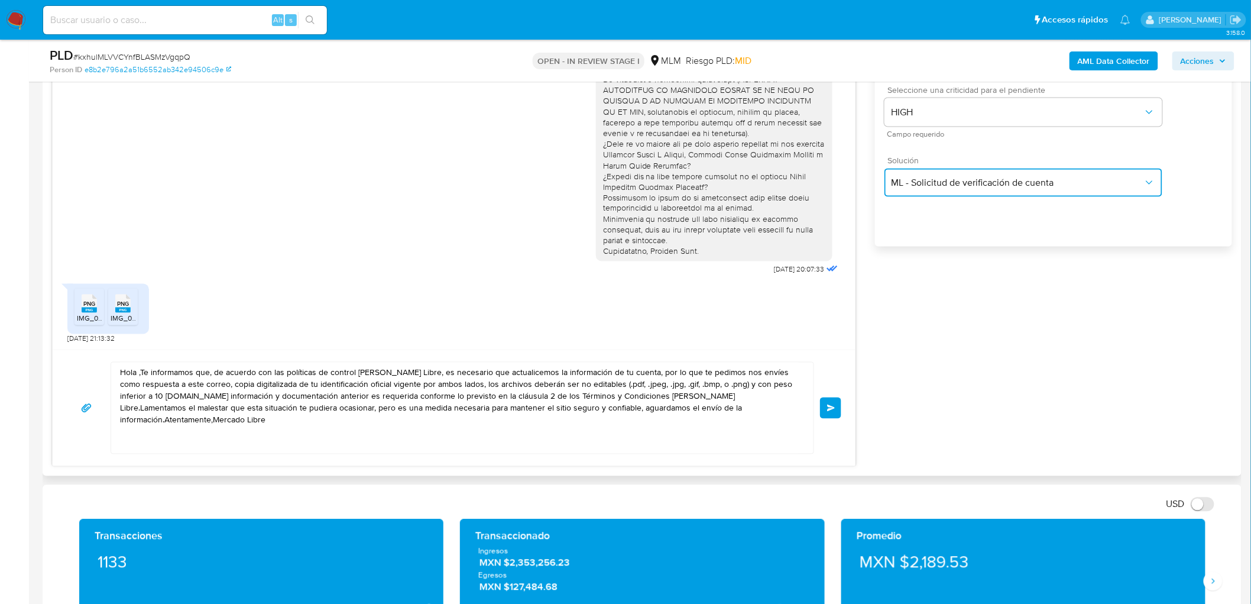
scroll to position [749, 0]
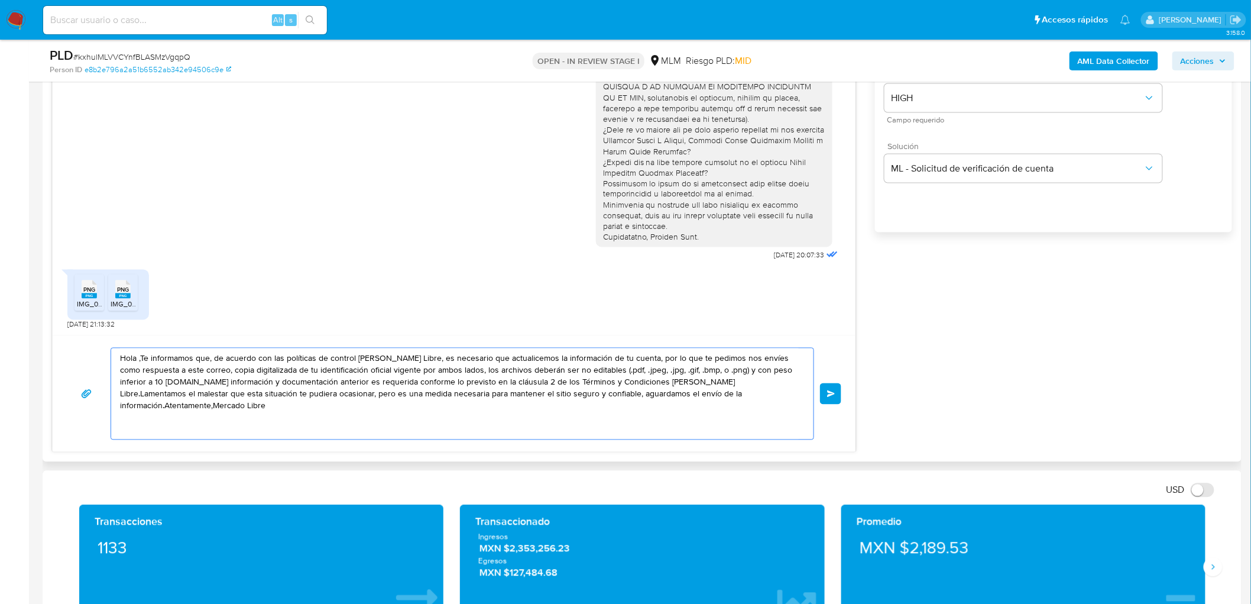
drag, startPoint x: 689, startPoint y: 401, endPoint x: 109, endPoint y: 351, distance: 581.6
click at [109, 351] on div "Hola ,Te informamos que, de acuerdo con las políticas de control de Mercado Lib…" at bounding box center [454, 394] width 774 height 92
paste textarea "Agradecemos mucho tus respuestas. Para la institución es importante conocer a s…"
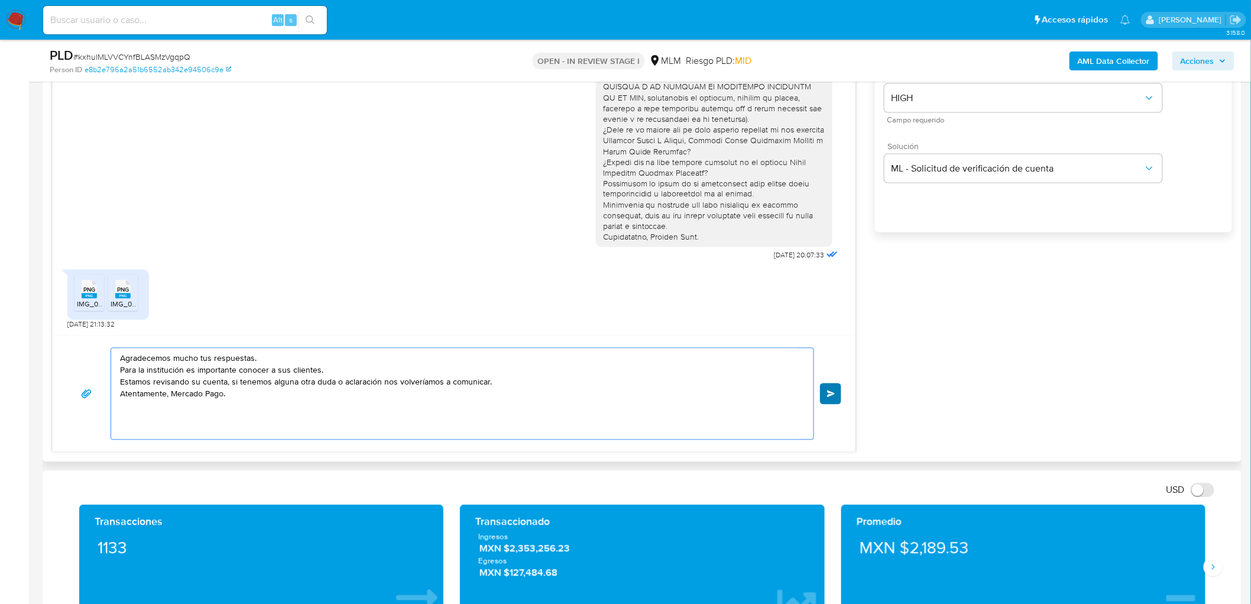
type textarea "Agradecemos mucho tus respuestas. Para la institución es importante conocer a s…"
click at [840, 398] on button "Enviar" at bounding box center [830, 393] width 21 height 21
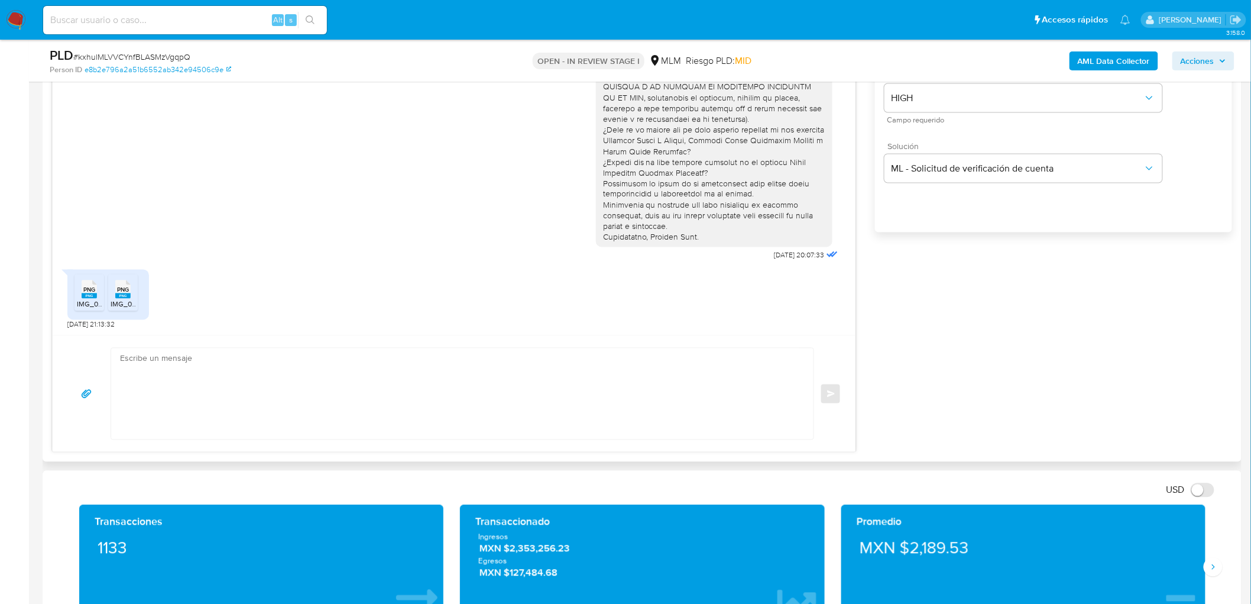
scroll to position [101, 0]
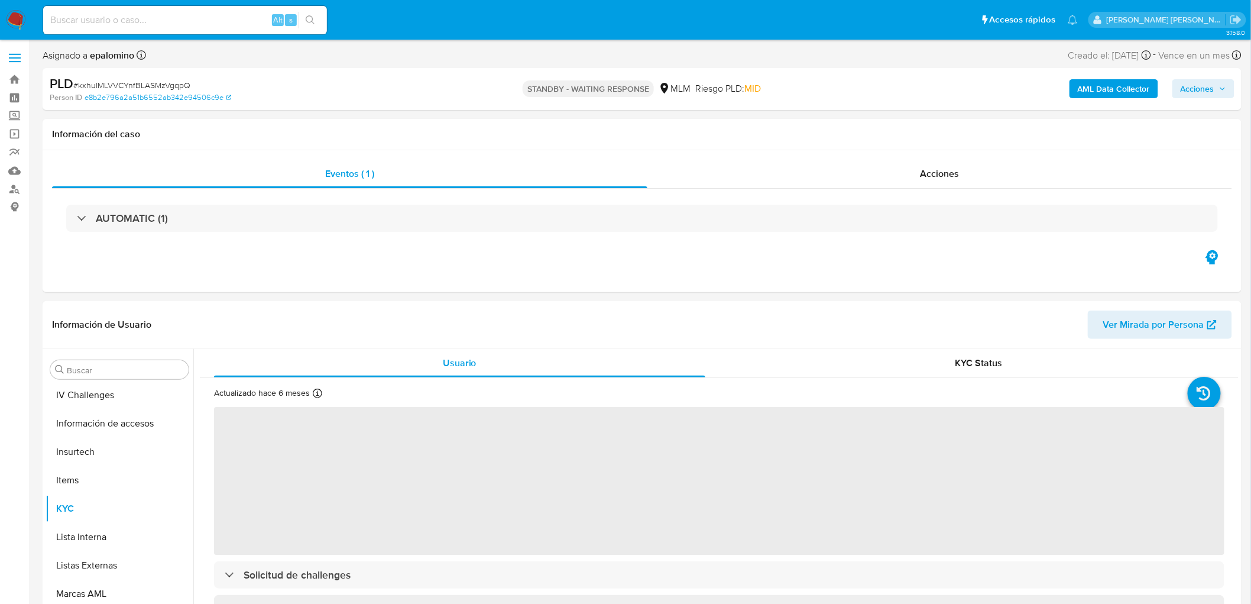
scroll to position [499, 0]
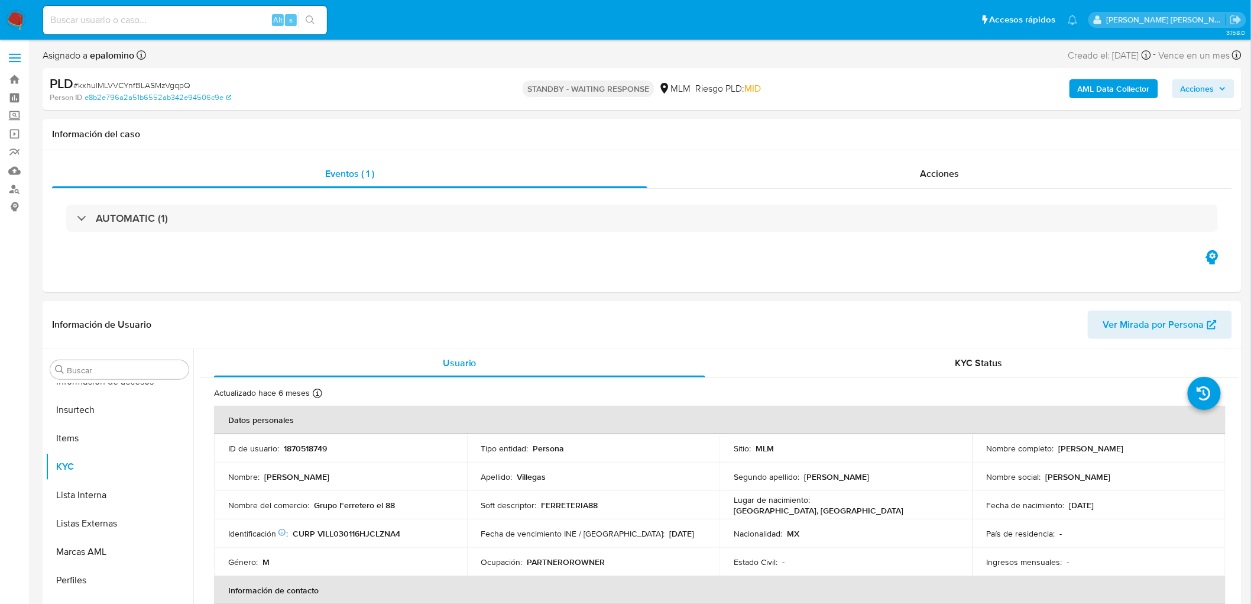
select select "10"
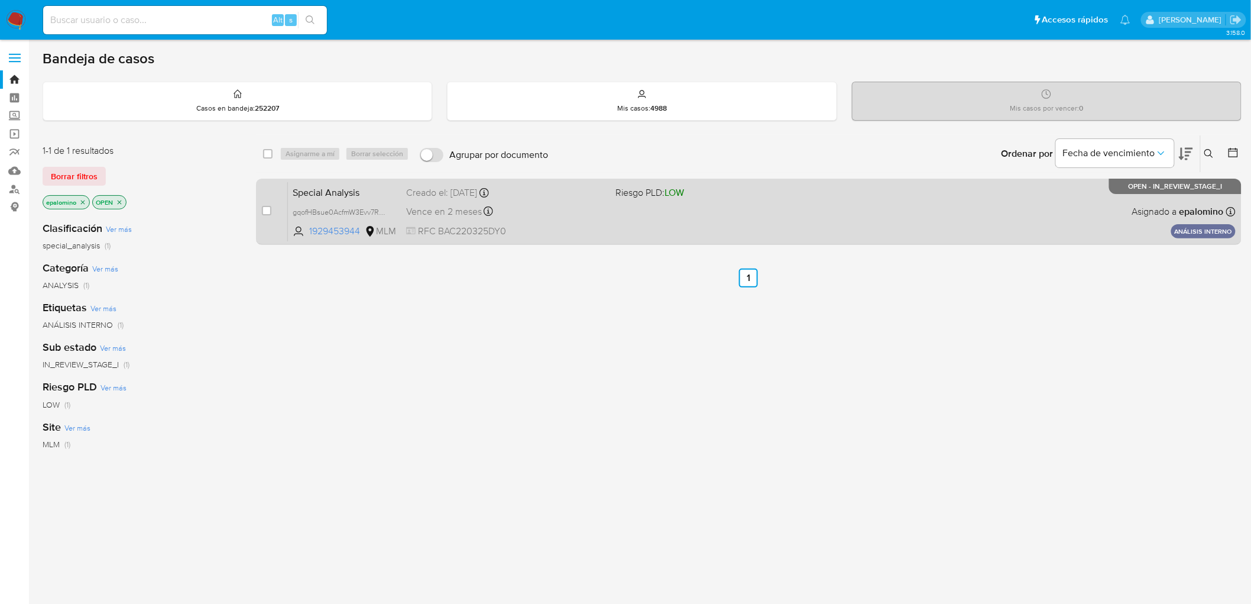
click at [349, 192] on span "Special Analysis" at bounding box center [345, 191] width 104 height 15
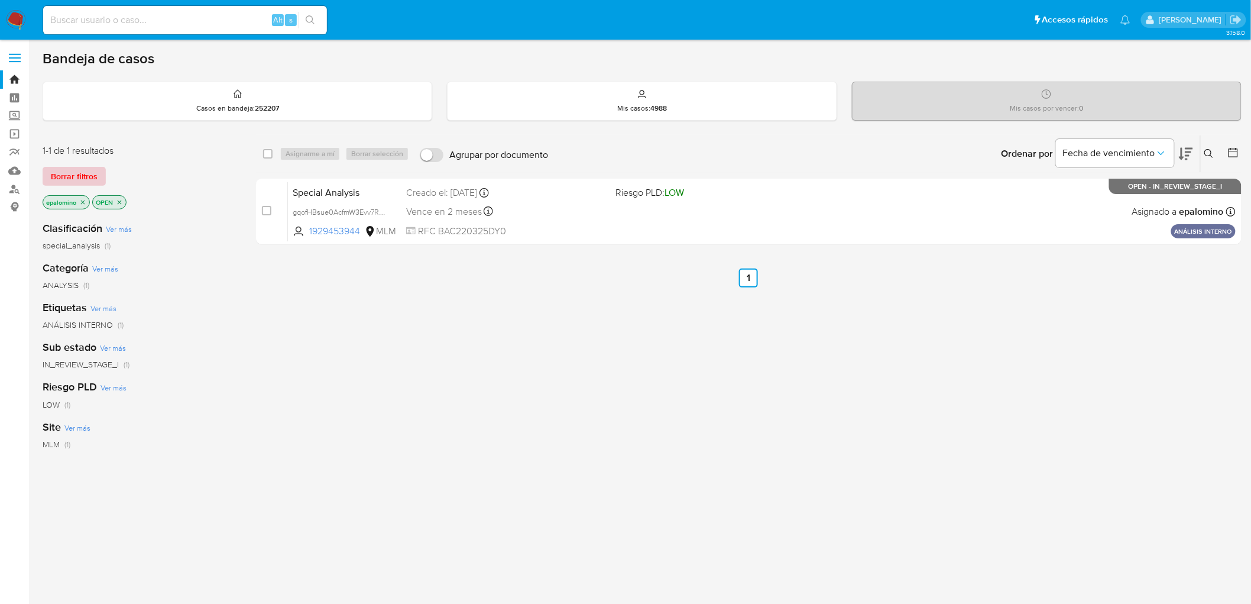
click at [60, 173] on span "Borrar filtros" at bounding box center [74, 176] width 47 height 17
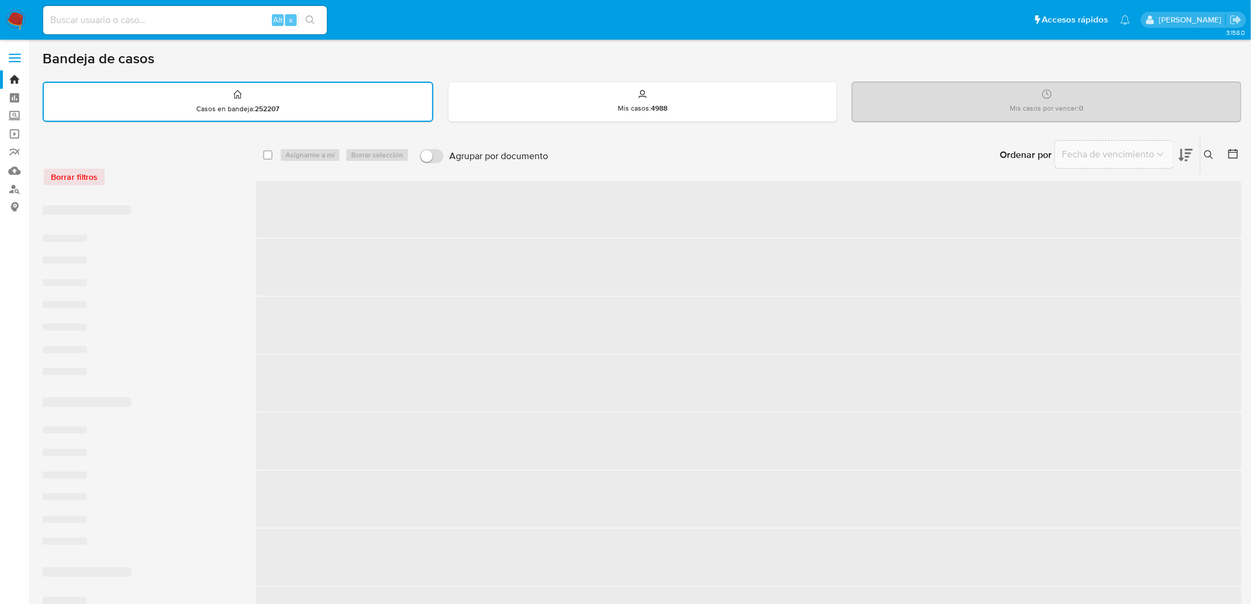
click at [209, 190] on div "Borrar filtros" at bounding box center [137, 170] width 189 height 50
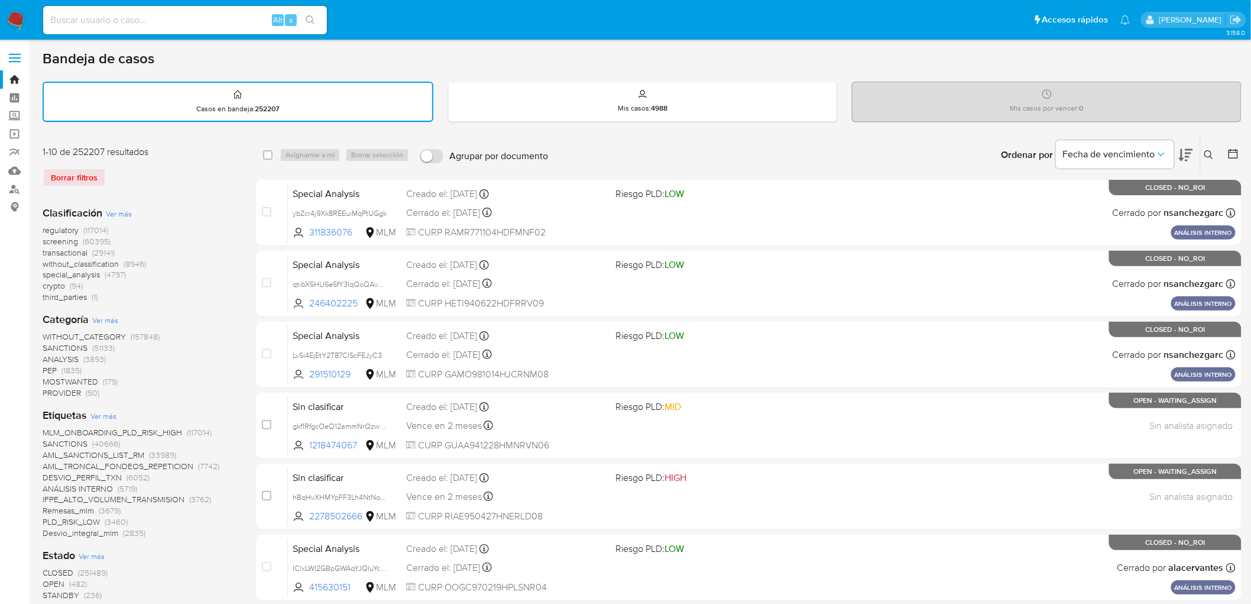
click at [15, 14] on img at bounding box center [16, 20] width 20 height 20
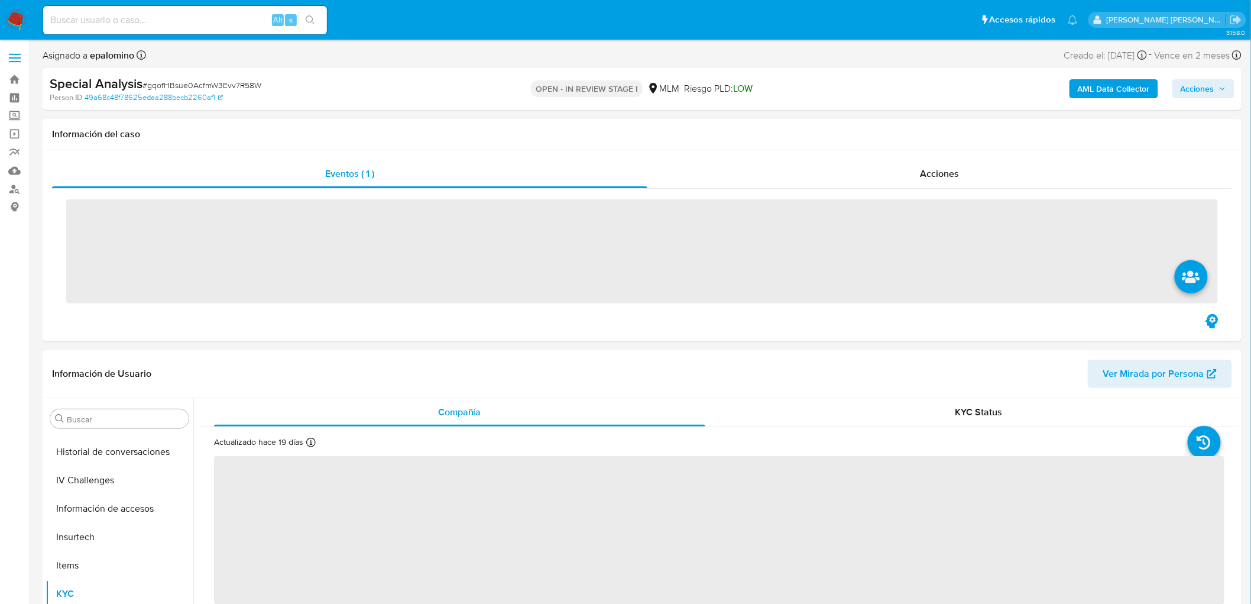
scroll to position [499, 0]
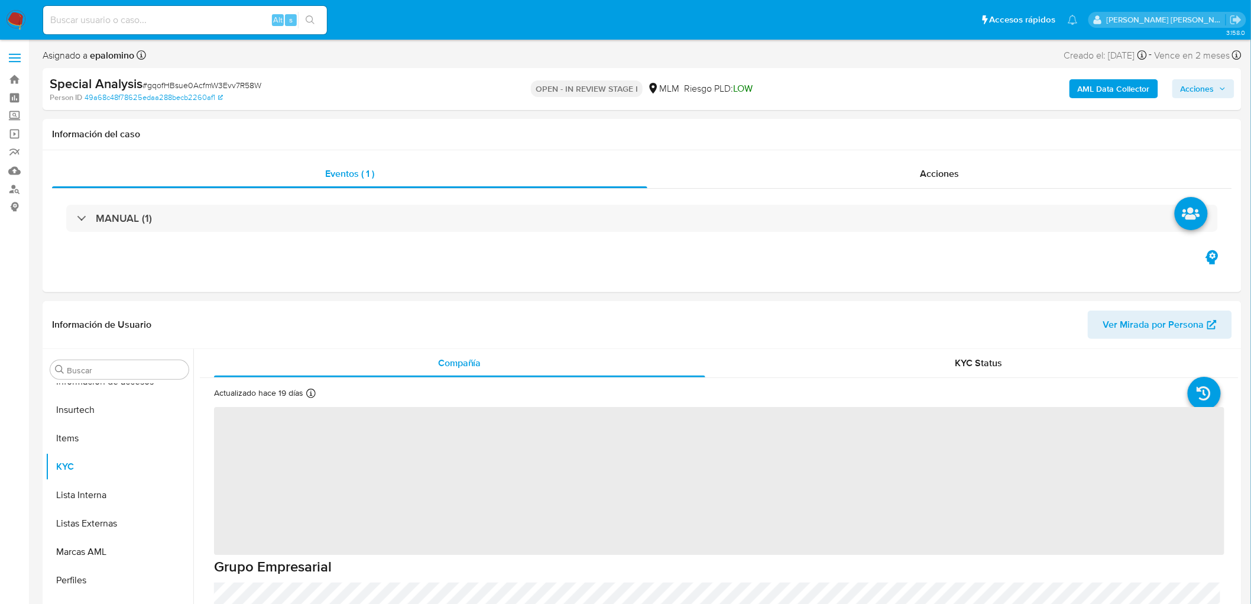
click at [205, 86] on span "# gqofHBsue0AcfmW3Evv7R58W" at bounding box center [201, 85] width 119 height 12
copy span "gqofHBsue0AcfmW3Evv7R58W"
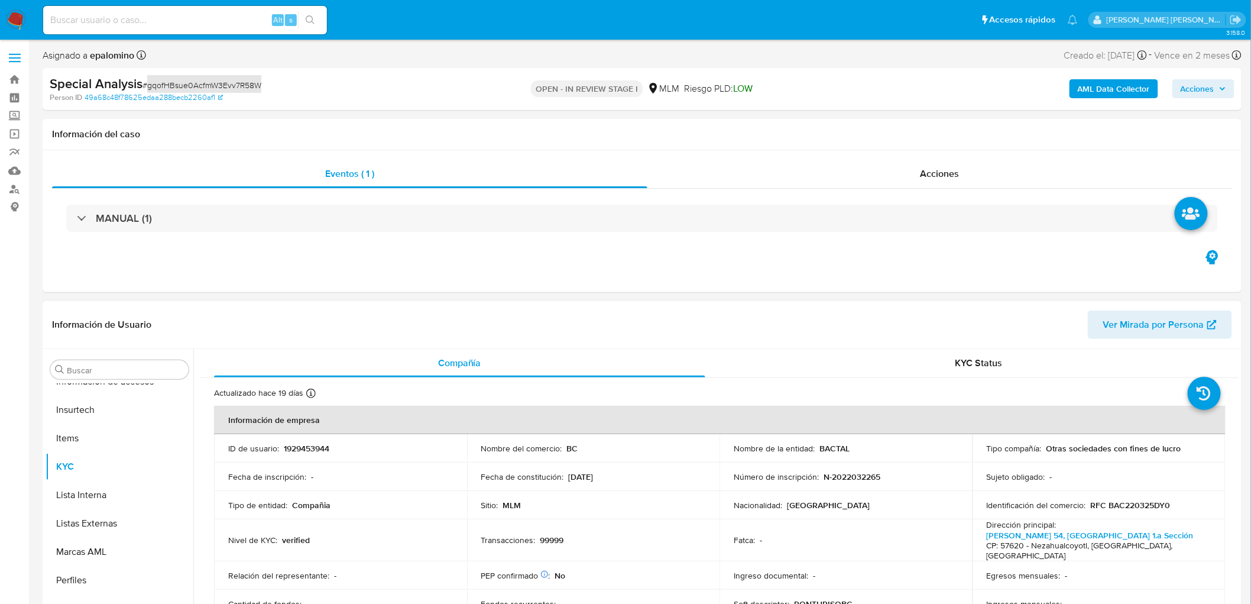
select select "10"
click at [306, 451] on p "1929453944" at bounding box center [307, 448] width 46 height 11
copy p "1929453944"
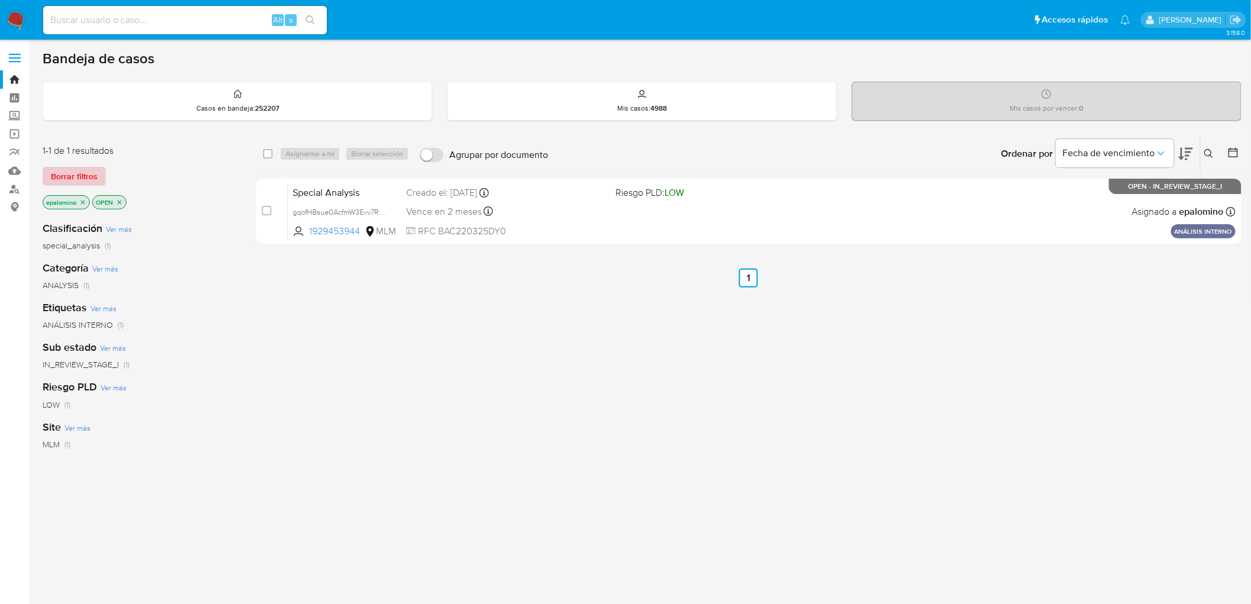
click at [91, 176] on span "Borrar filtros" at bounding box center [74, 176] width 47 height 17
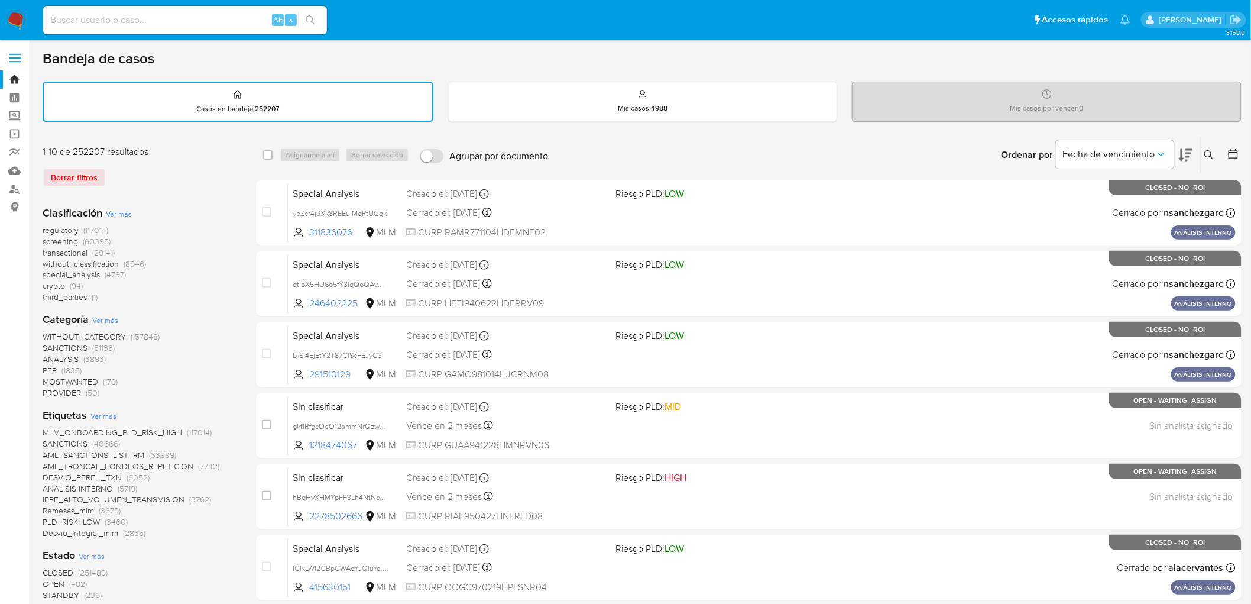
drag, startPoint x: 21, startPoint y: 20, endPoint x: 20, endPoint y: 9, distance: 10.7
click at [21, 19] on img at bounding box center [16, 20] width 20 height 20
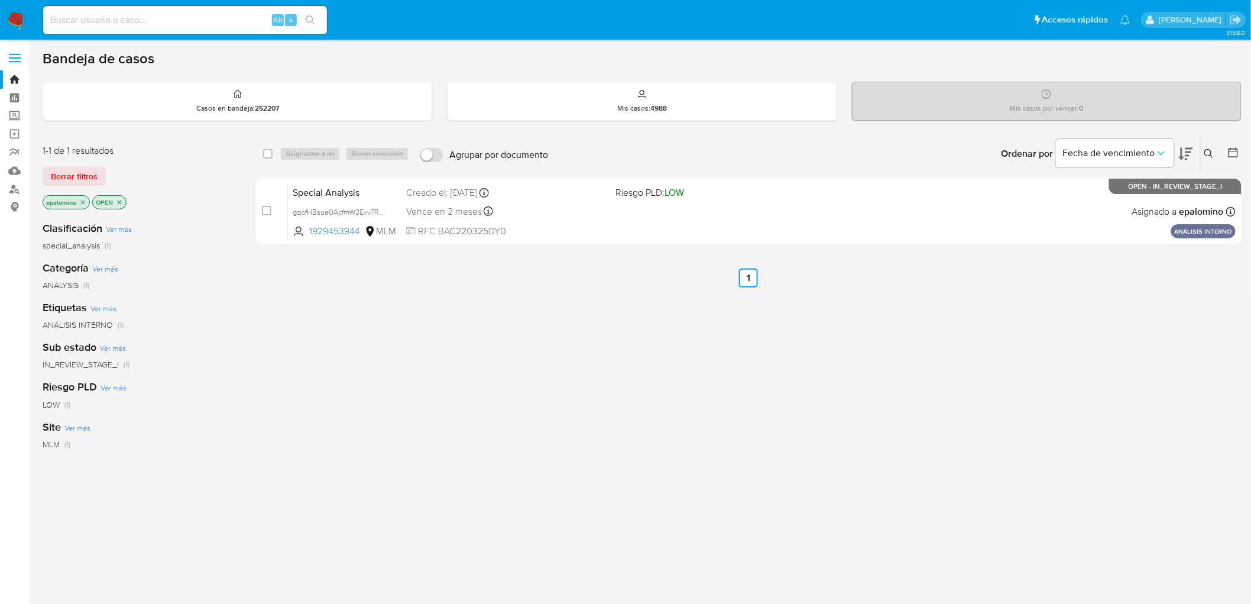
click at [19, 19] on img at bounding box center [16, 20] width 20 height 20
